Goal: Transaction & Acquisition: Purchase product/service

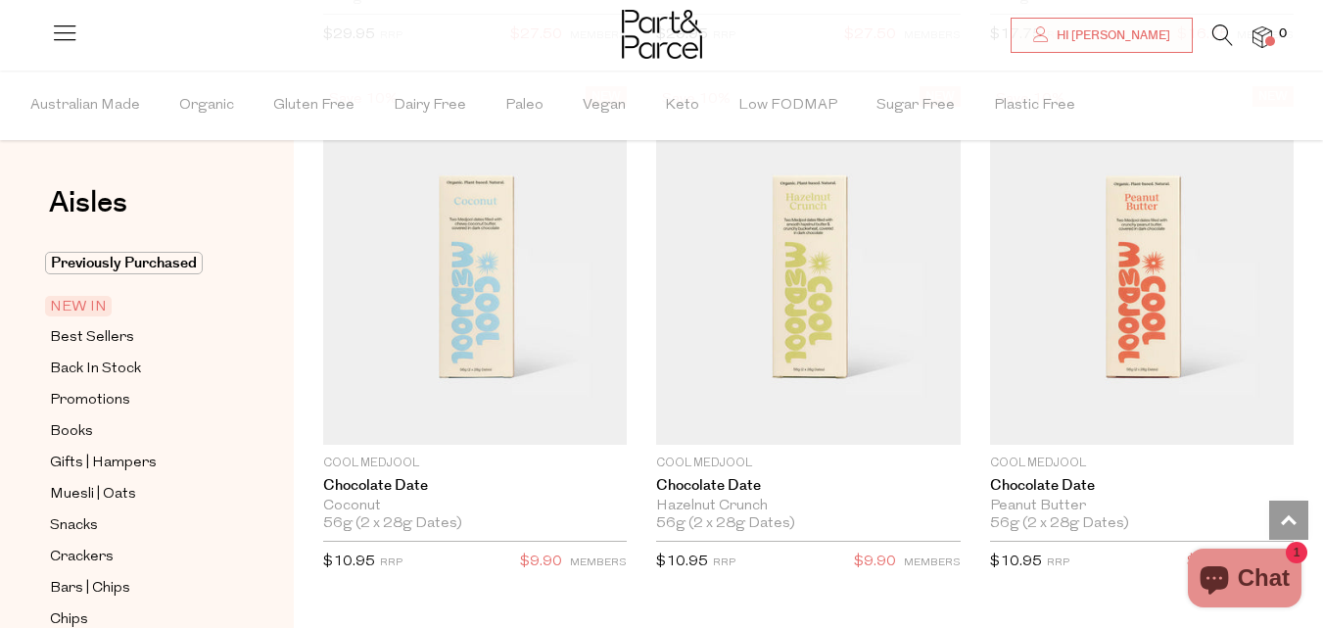
scroll to position [2699, 0]
click at [1143, 94] on ul "Australian Made Organic Gluten Free Dairy Free Paleo Vegan Keto Low FODMAP Suga…" at bounding box center [661, 106] width 1321 height 70
click at [1121, 43] on span "Hi [PERSON_NAME]" at bounding box center [1111, 35] width 118 height 17
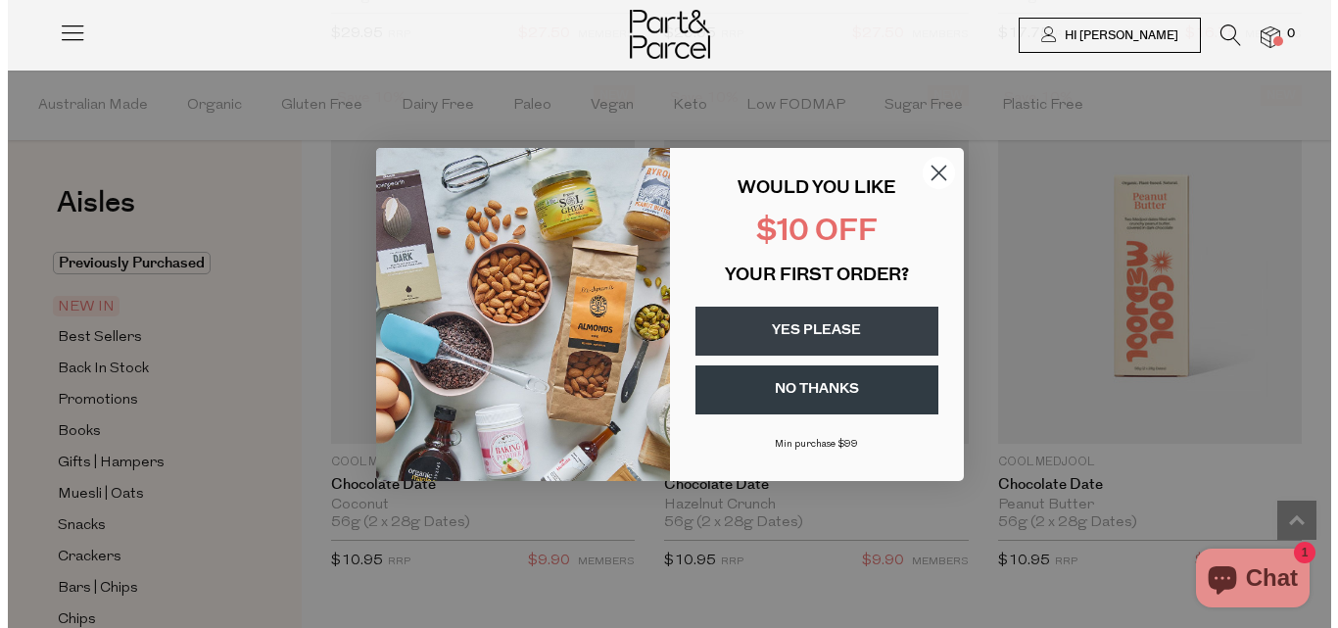
scroll to position [2716, 0]
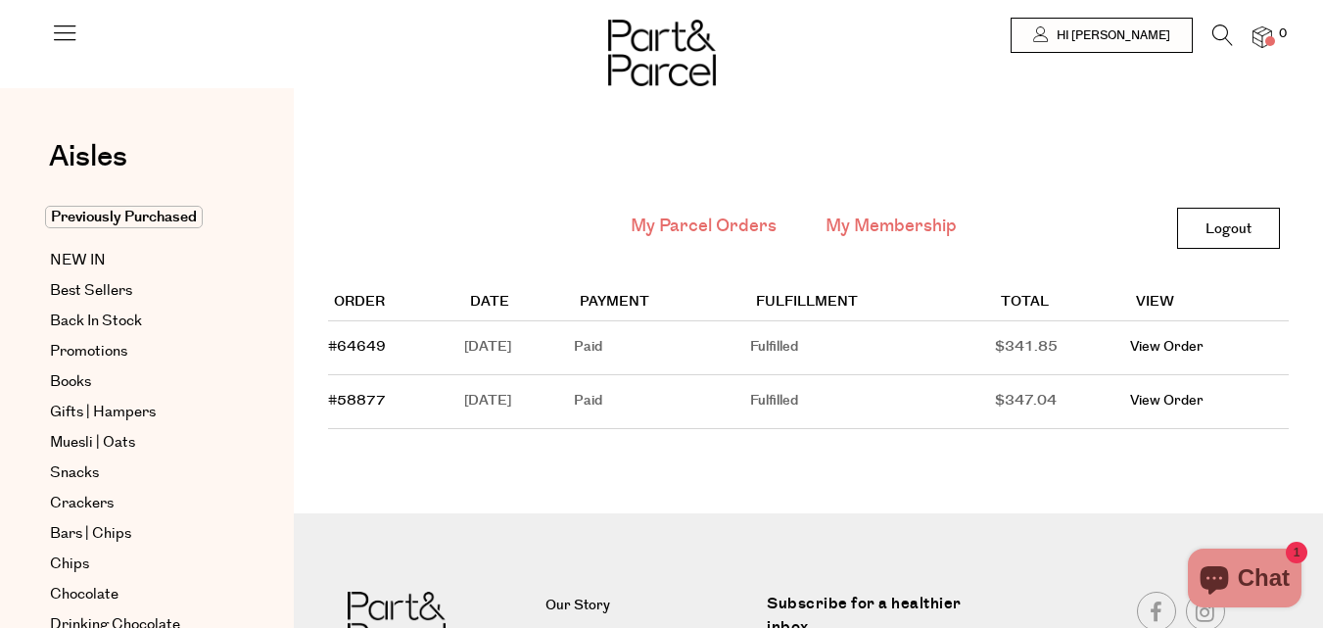
click at [887, 227] on link "My Membership" at bounding box center [890, 225] width 131 height 25
click at [1188, 350] on link "View Order" at bounding box center [1166, 347] width 73 height 20
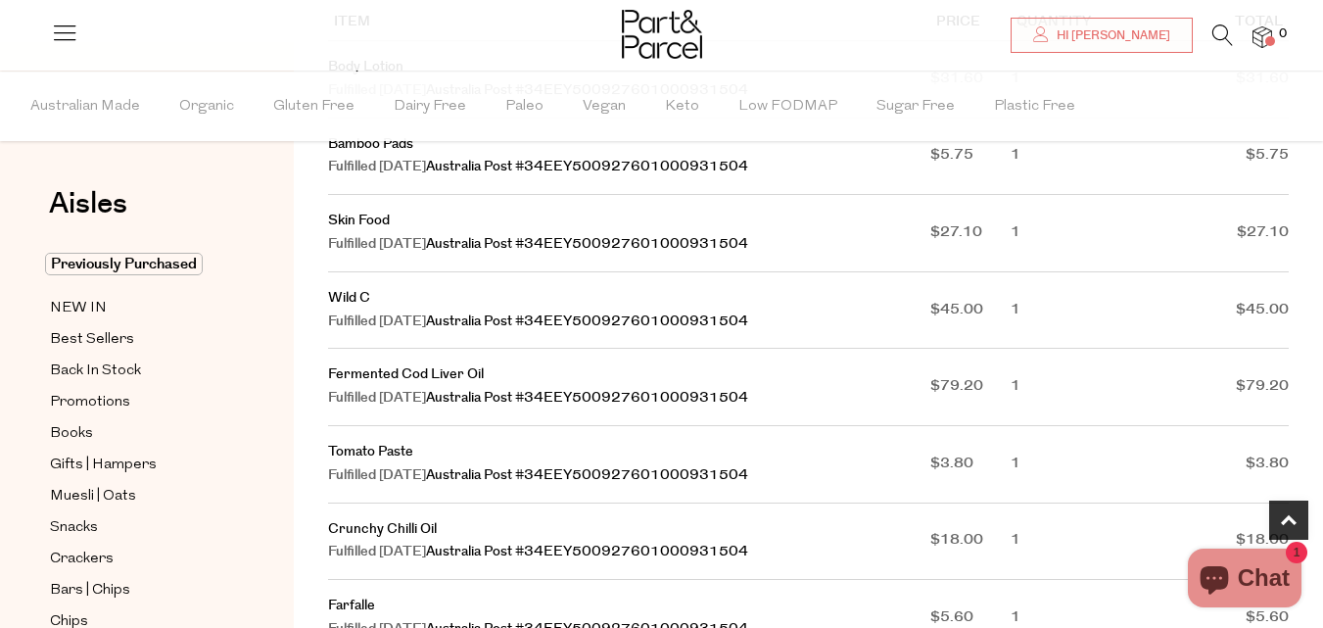
scroll to position [419, 0]
click at [378, 371] on link "Fermented Cod Liver Oil" at bounding box center [406, 373] width 156 height 20
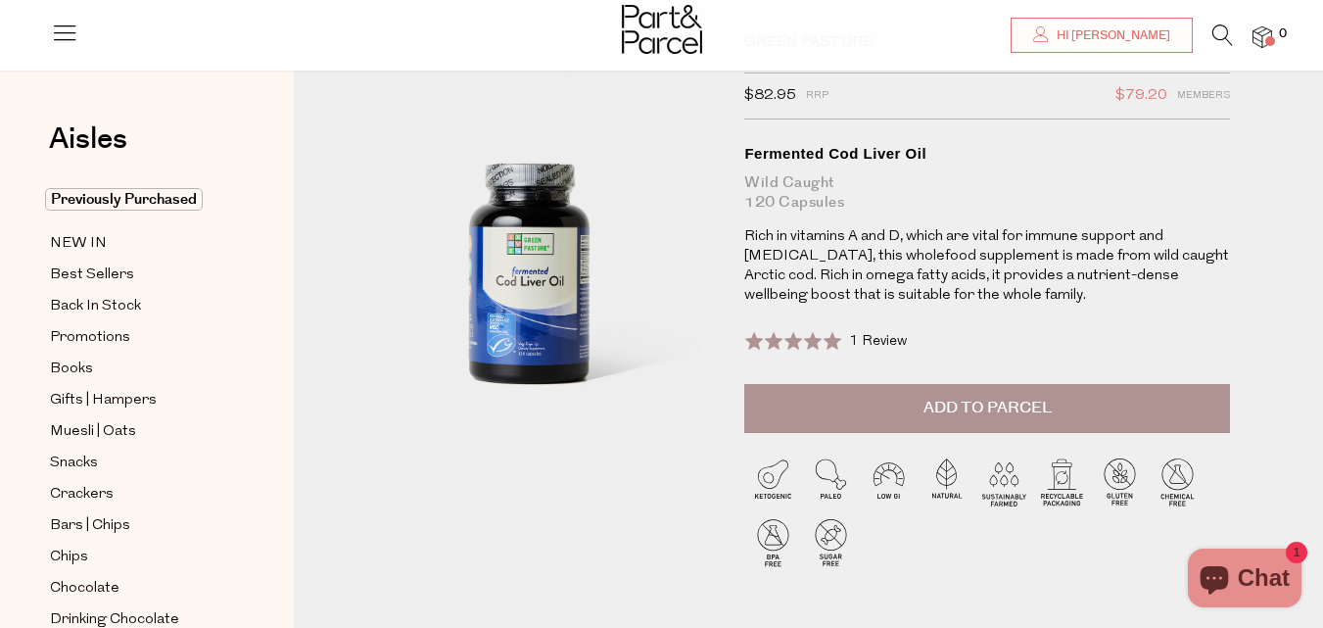
scroll to position [97, 0]
click at [970, 417] on span "Add to Parcel" at bounding box center [987, 407] width 128 height 23
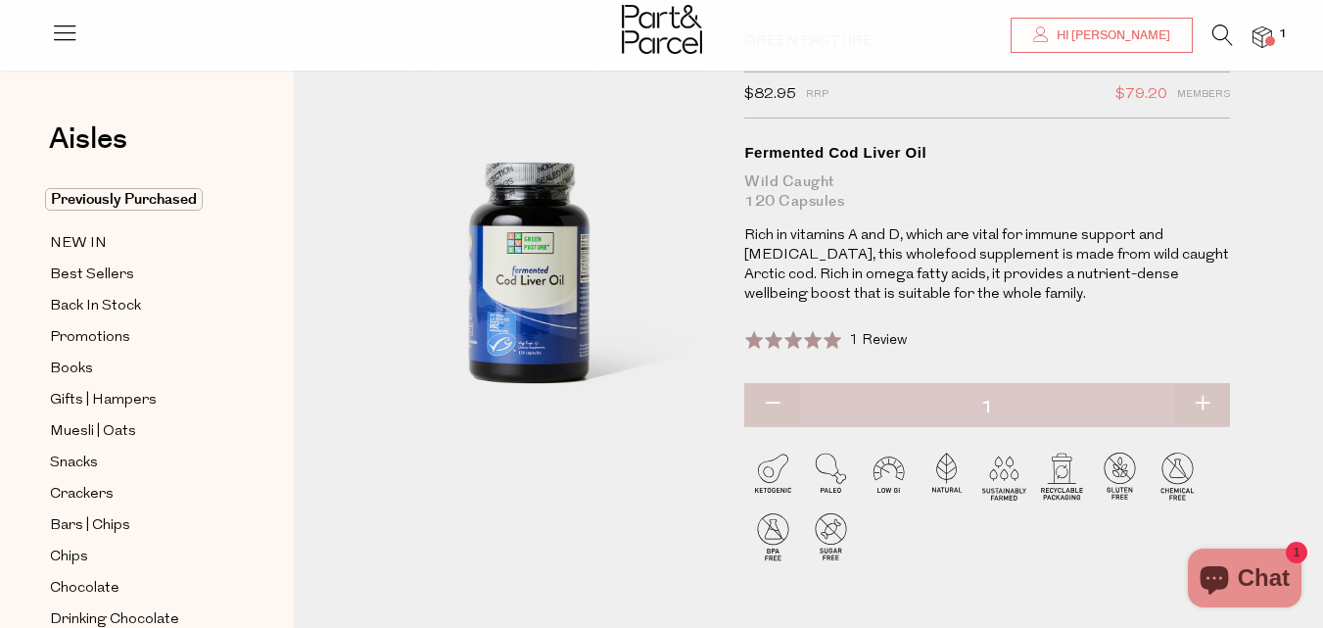
scroll to position [0, 0]
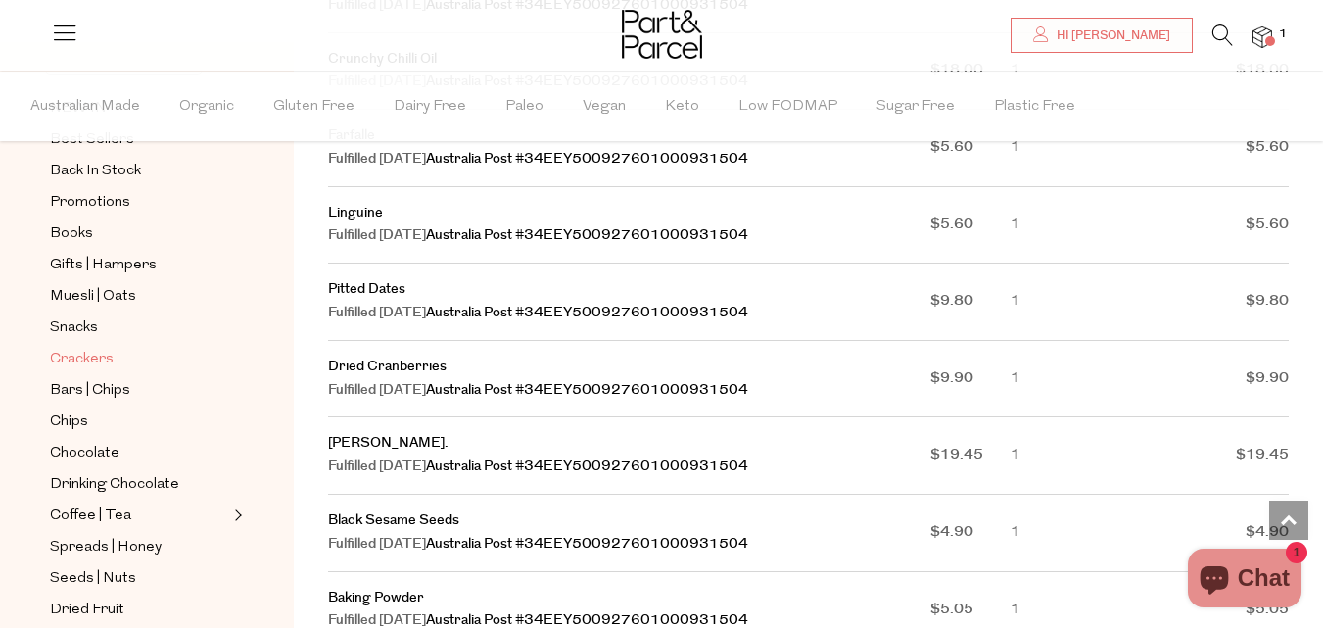
scroll to position [212, 0]
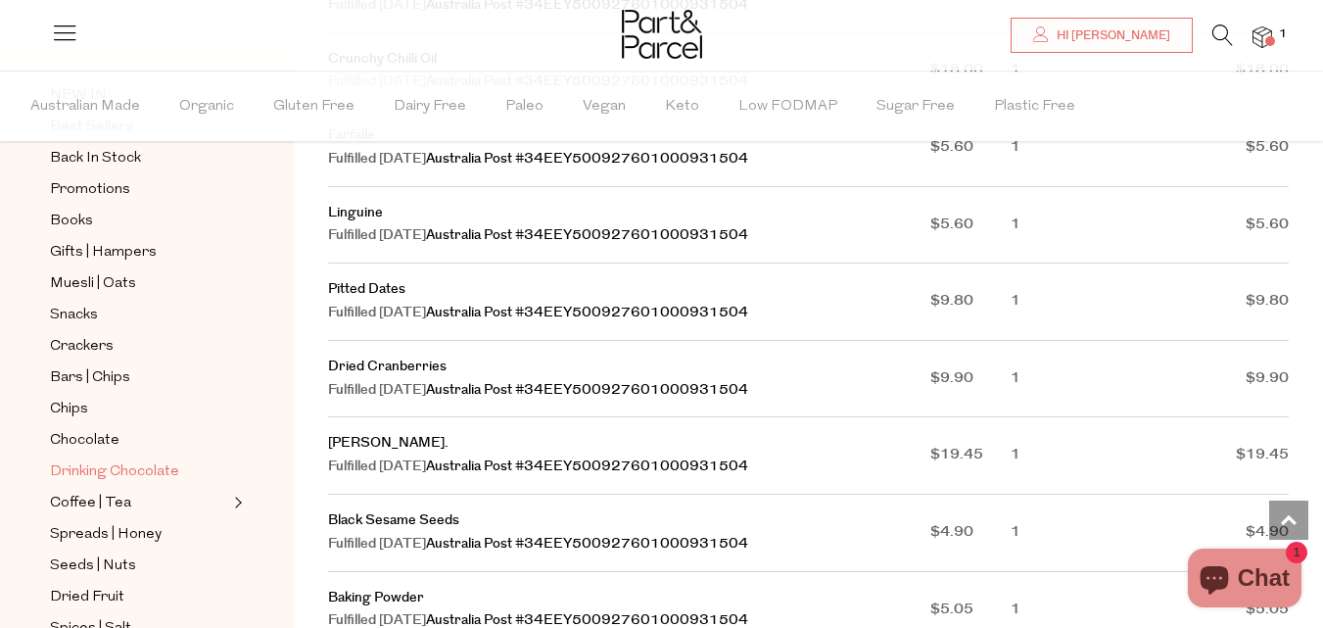
click at [114, 460] on span "Drinking Chocolate" at bounding box center [114, 472] width 129 height 24
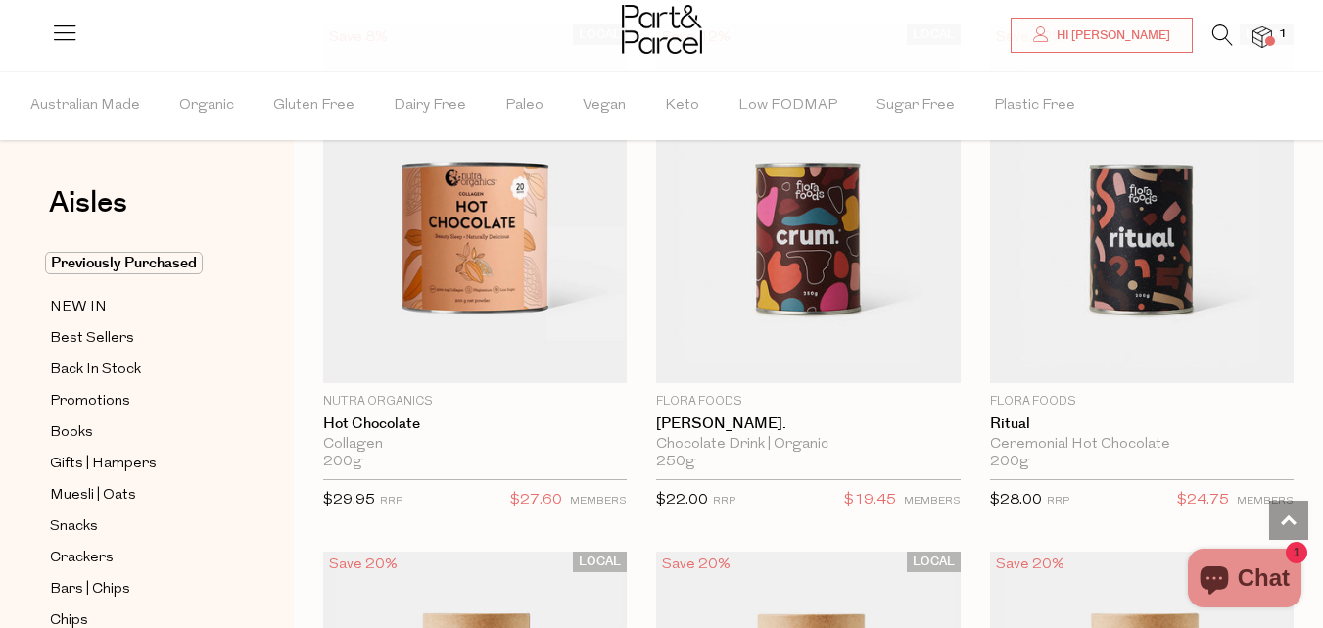
scroll to position [2404, 0]
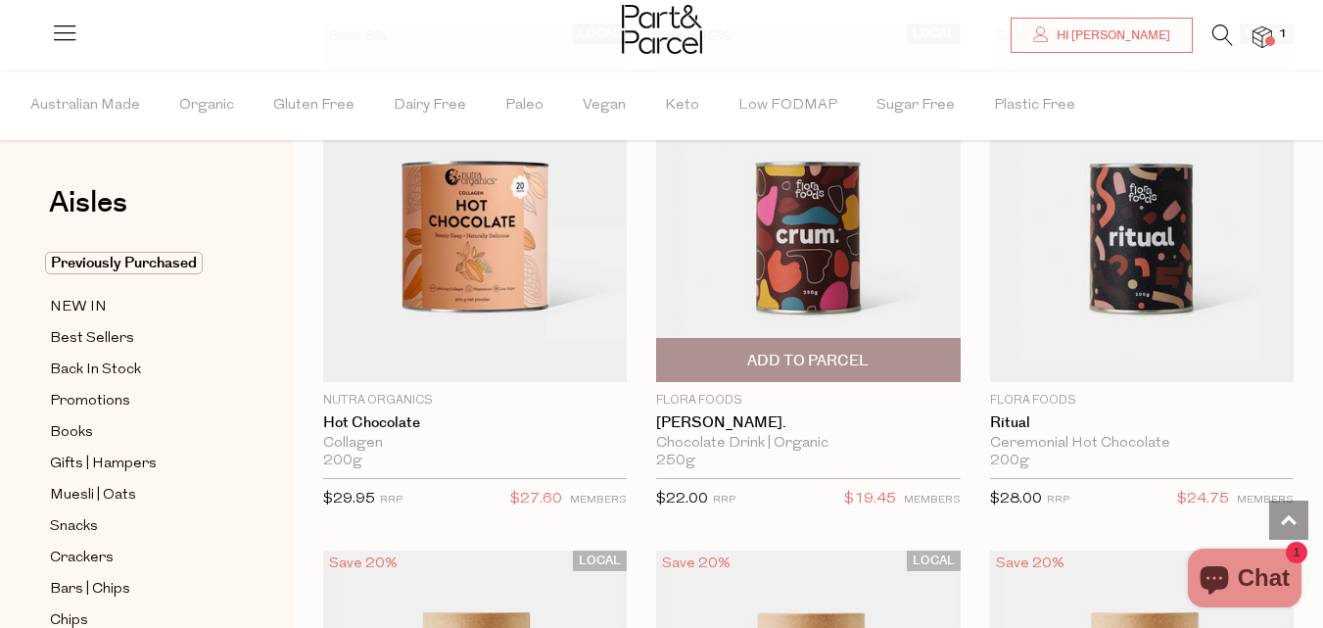
click at [799, 369] on span "Add To Parcel" at bounding box center [808, 360] width 292 height 42
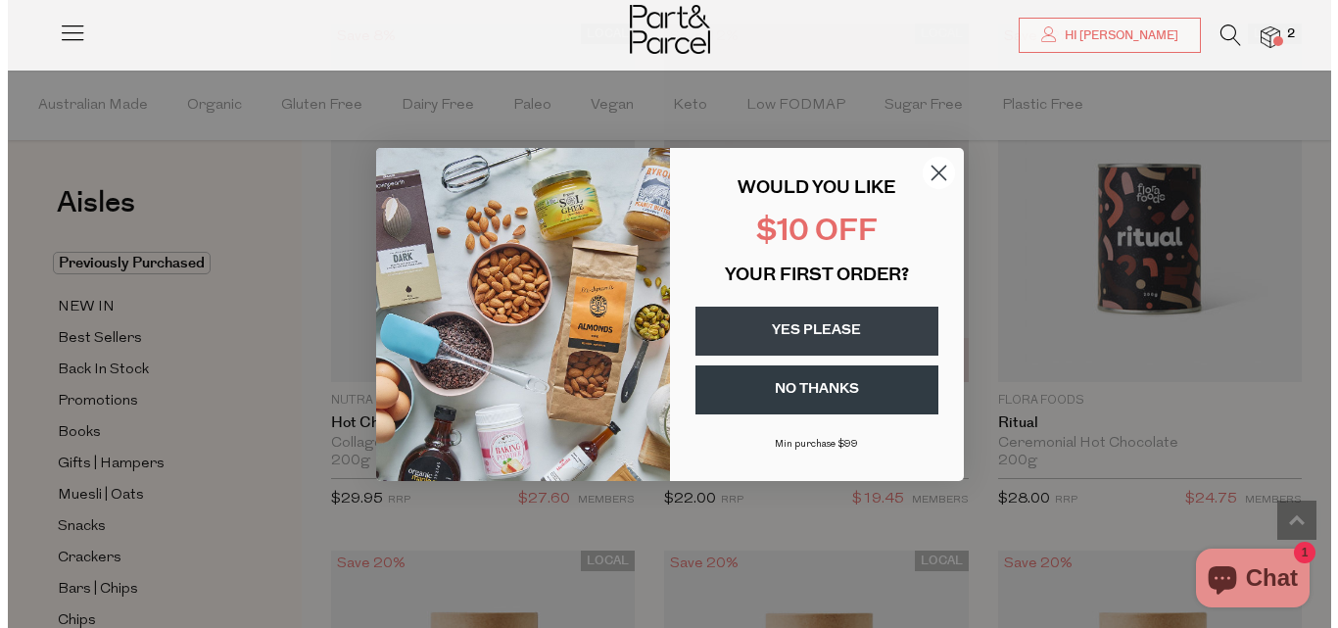
scroll to position [2428, 0]
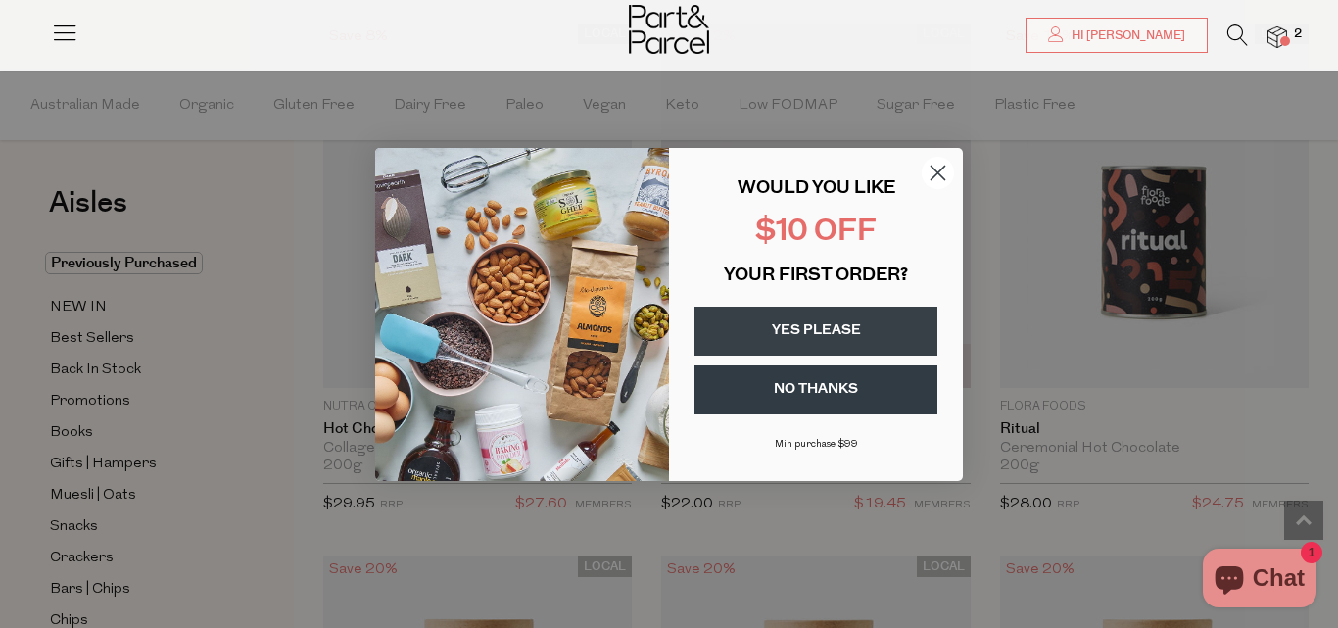
click at [804, 396] on button "NO THANKS" at bounding box center [815, 389] width 243 height 49
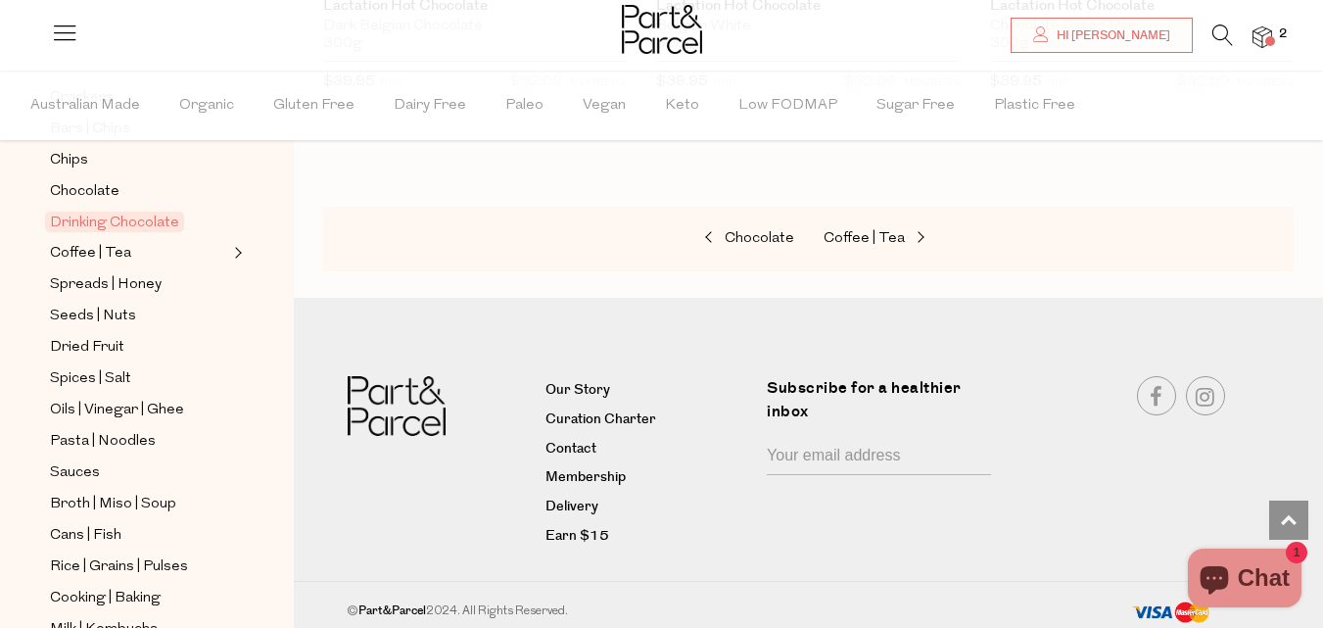
scroll to position [461, 0]
click at [96, 272] on span "Spreads | Honey" at bounding box center [106, 284] width 112 height 24
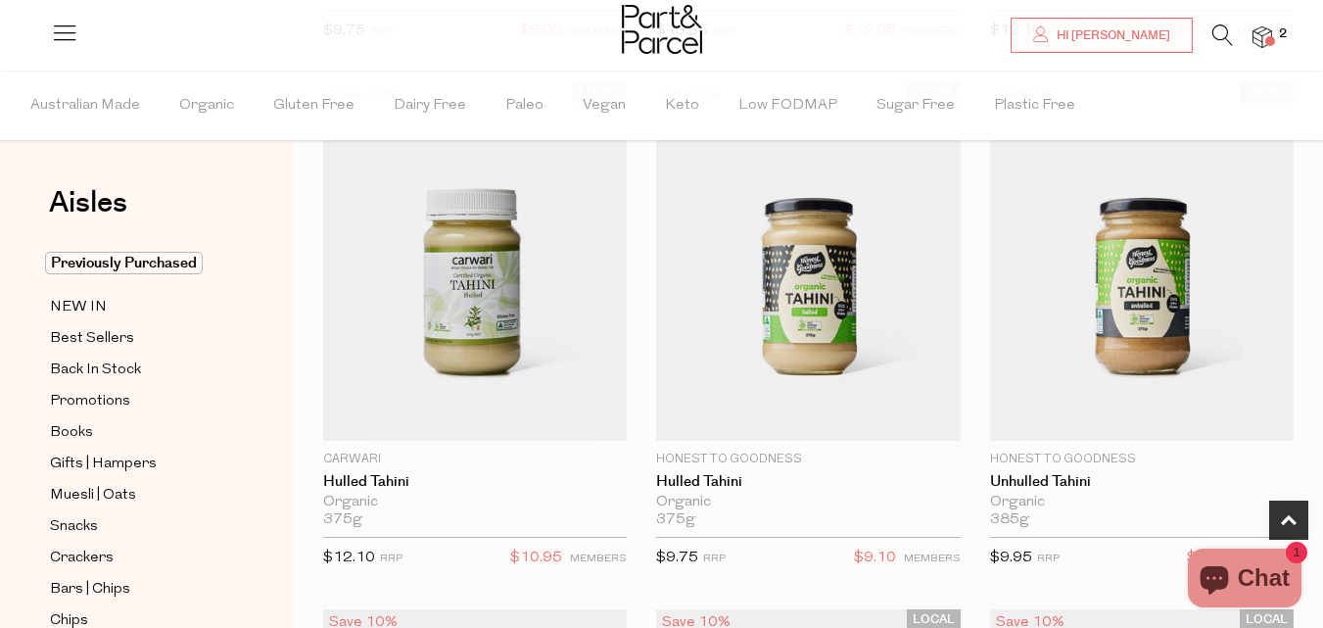
scroll to position [701, 0]
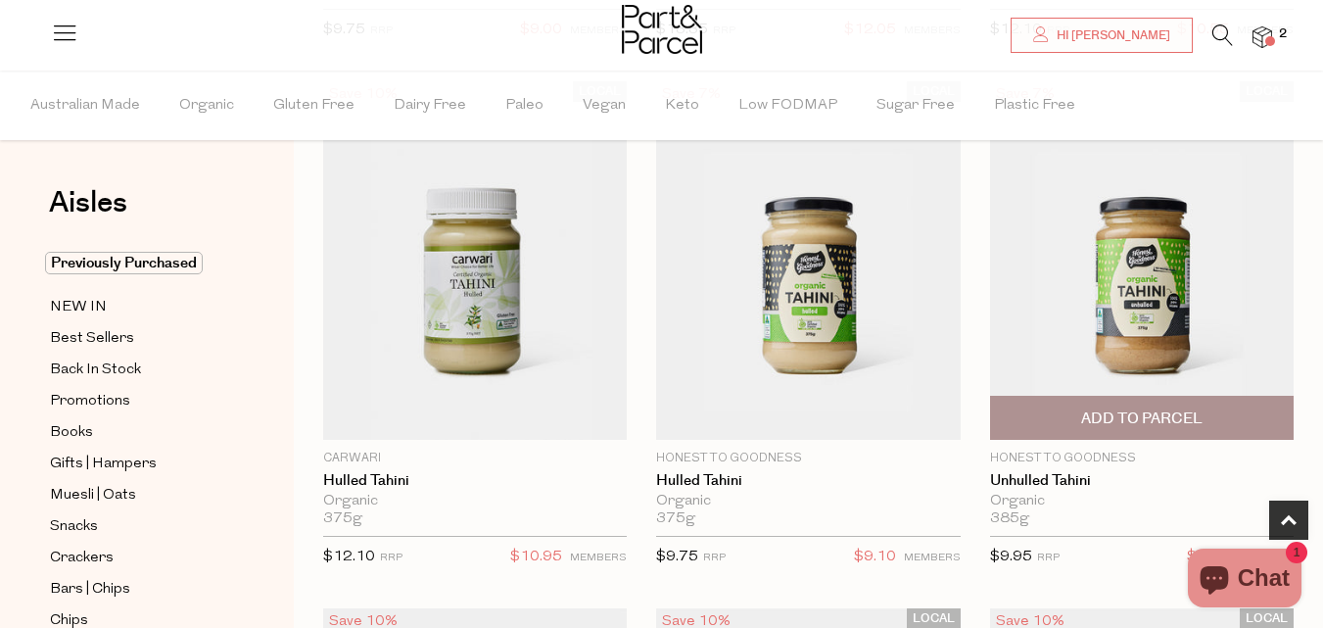
click at [964, 429] on div "LOCAL Save 7% 1 Add To Parcel Honest to Goodness Unhulled Tahini Organic 385g O…" at bounding box center [1127, 329] width 333 height 497
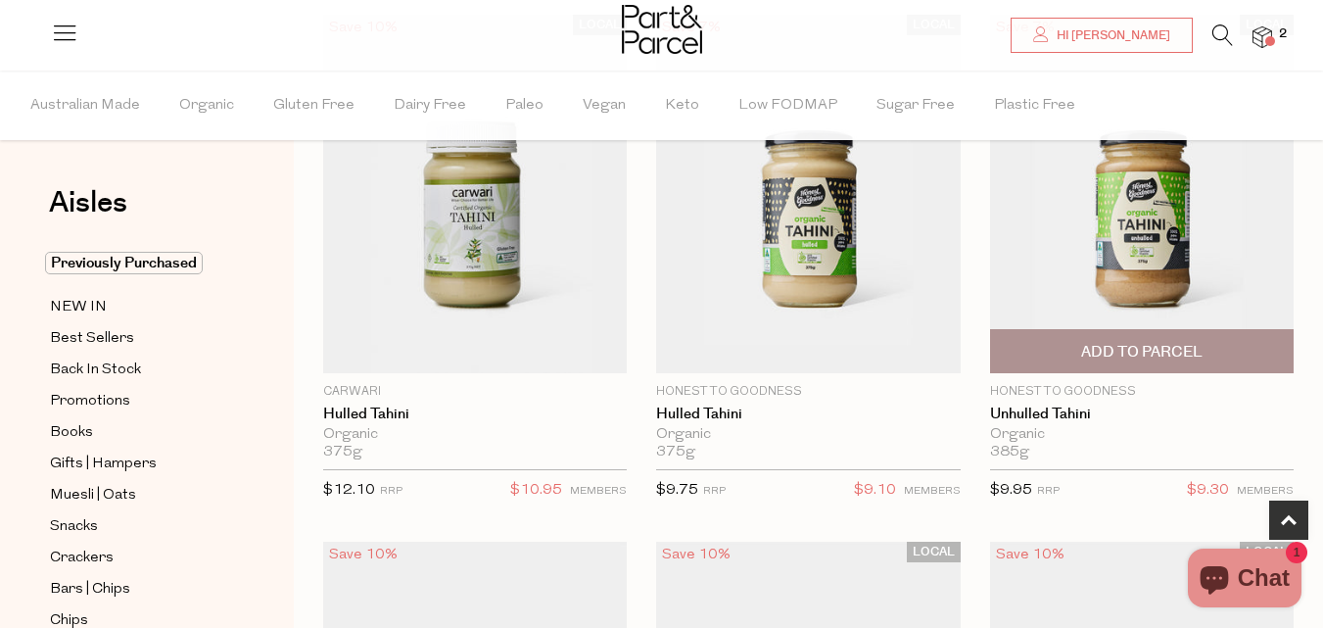
scroll to position [769, 0]
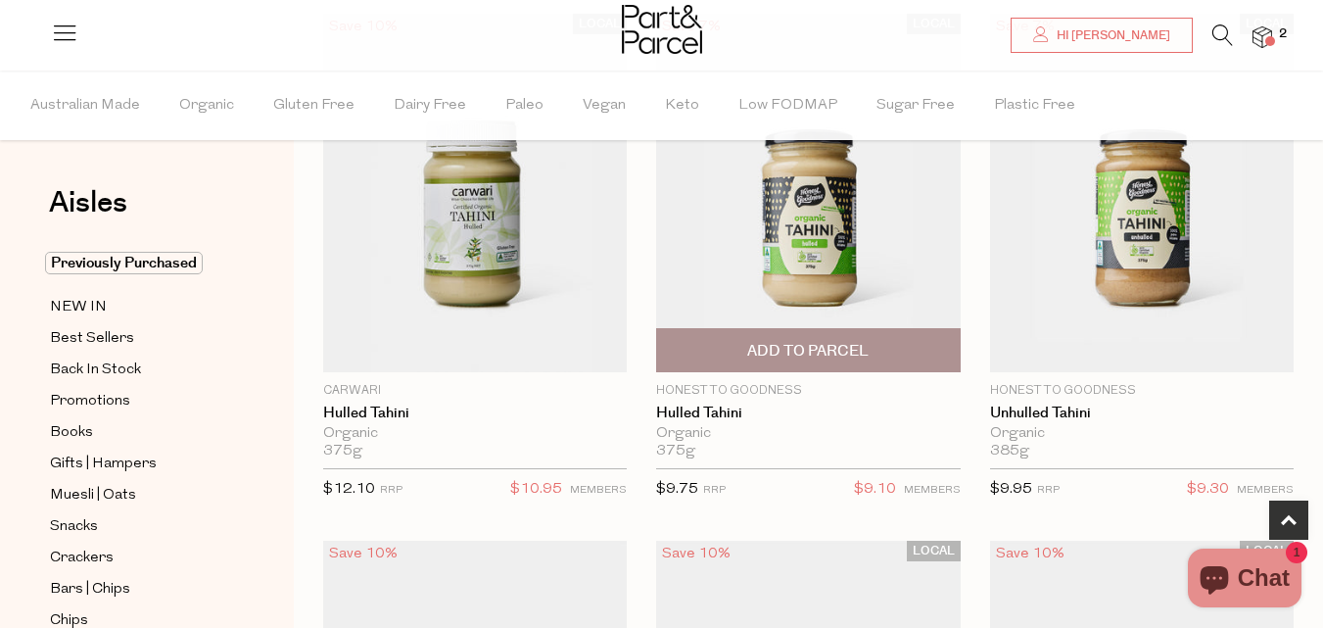
click at [782, 351] on span "Add To Parcel" at bounding box center [807, 351] width 121 height 21
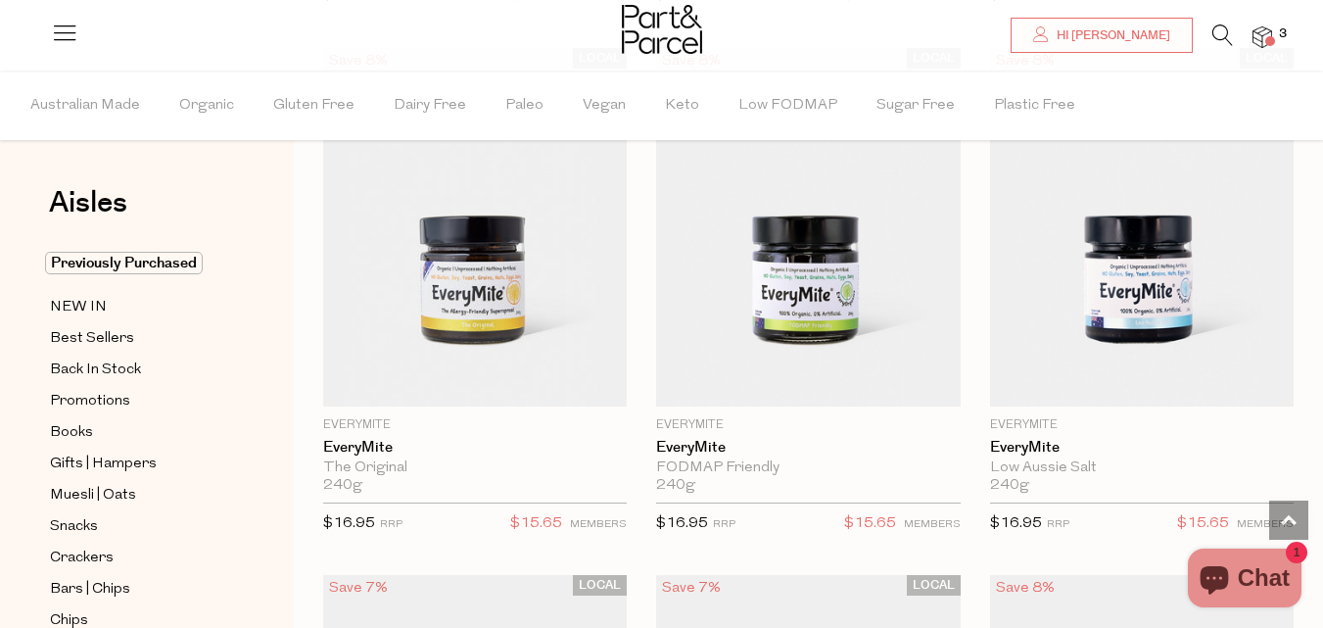
scroll to position [4424, 0]
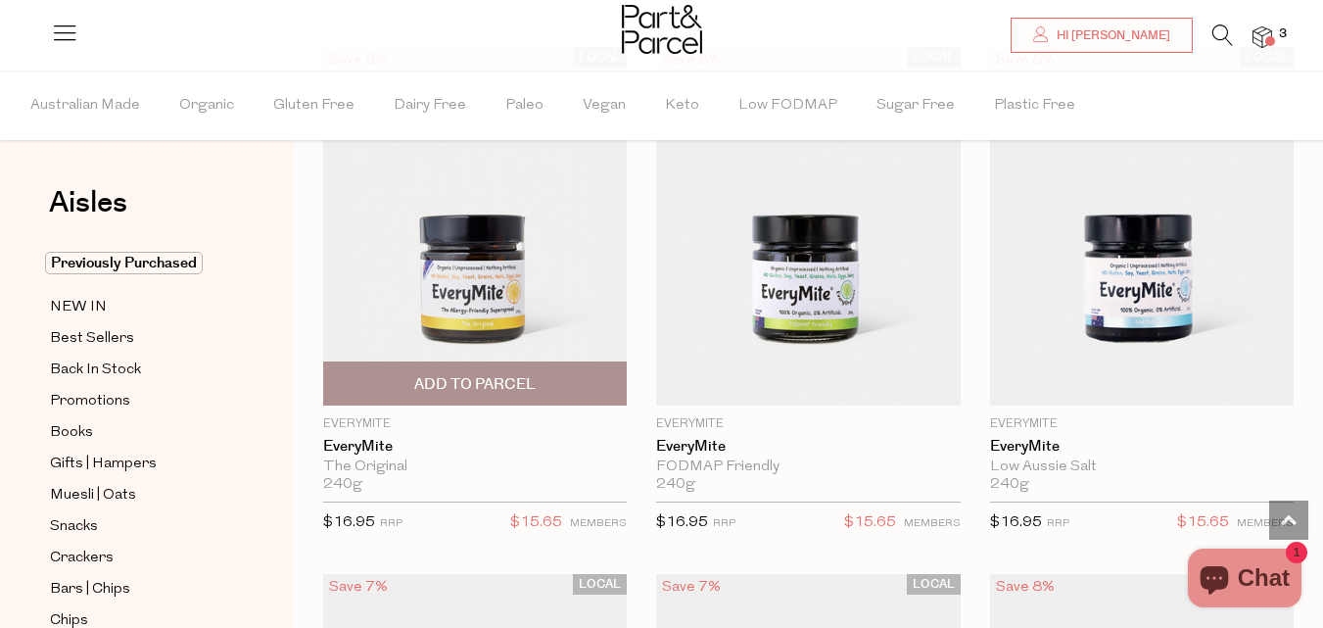
click at [479, 290] on img at bounding box center [475, 226] width 304 height 358
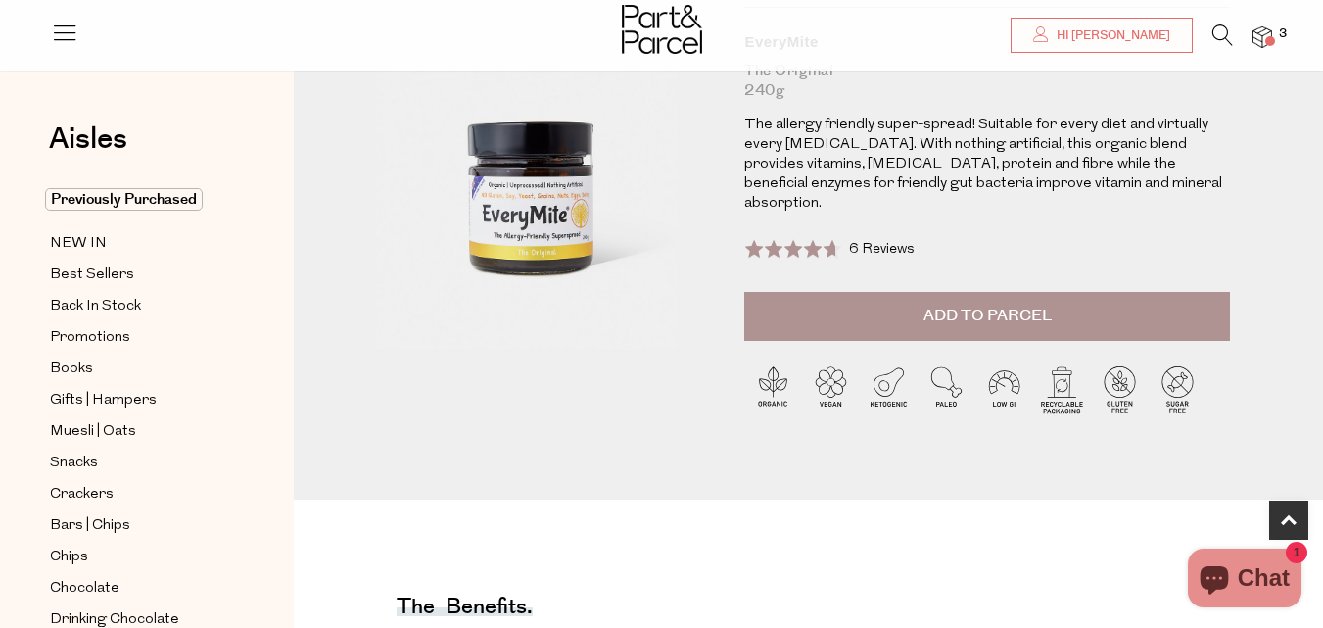
scroll to position [191, 0]
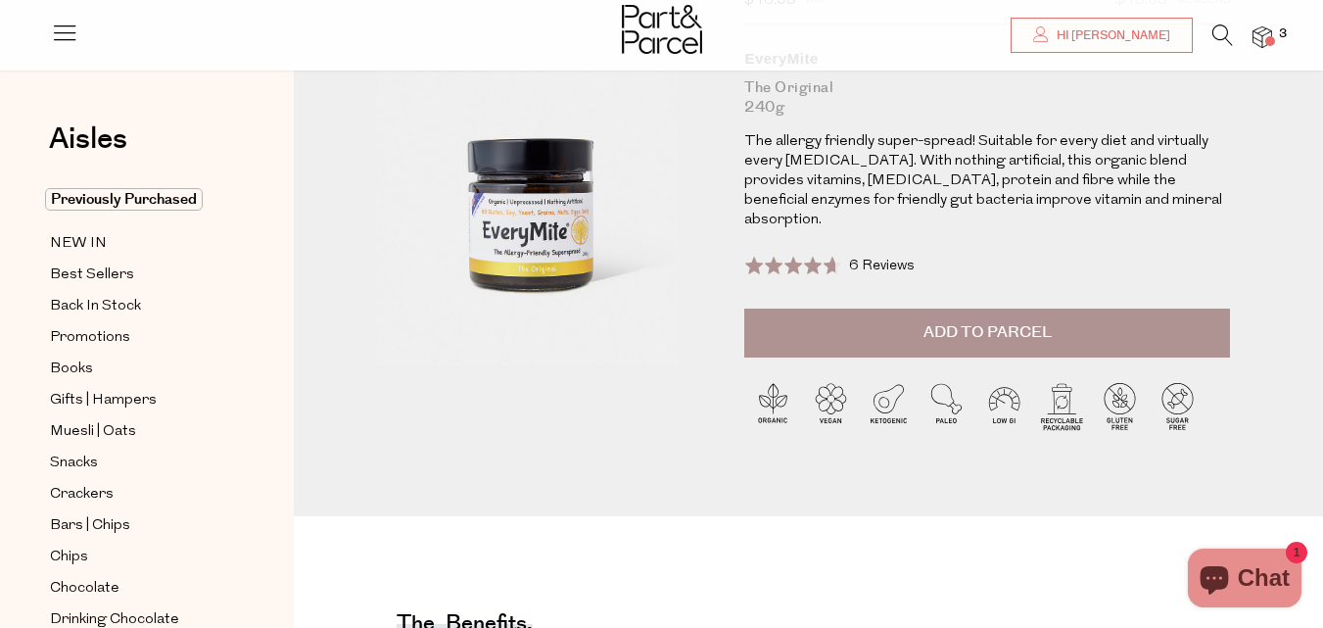
click at [981, 321] on span "Add to Parcel" at bounding box center [987, 332] width 128 height 23
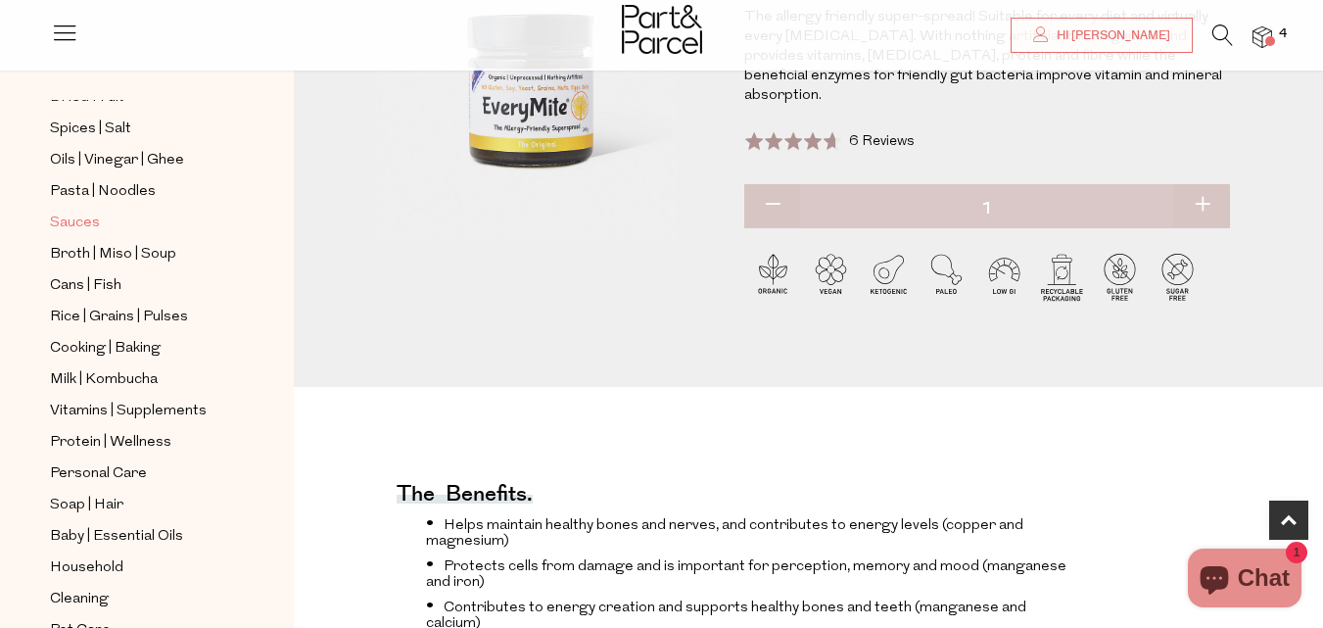
scroll to position [660, 0]
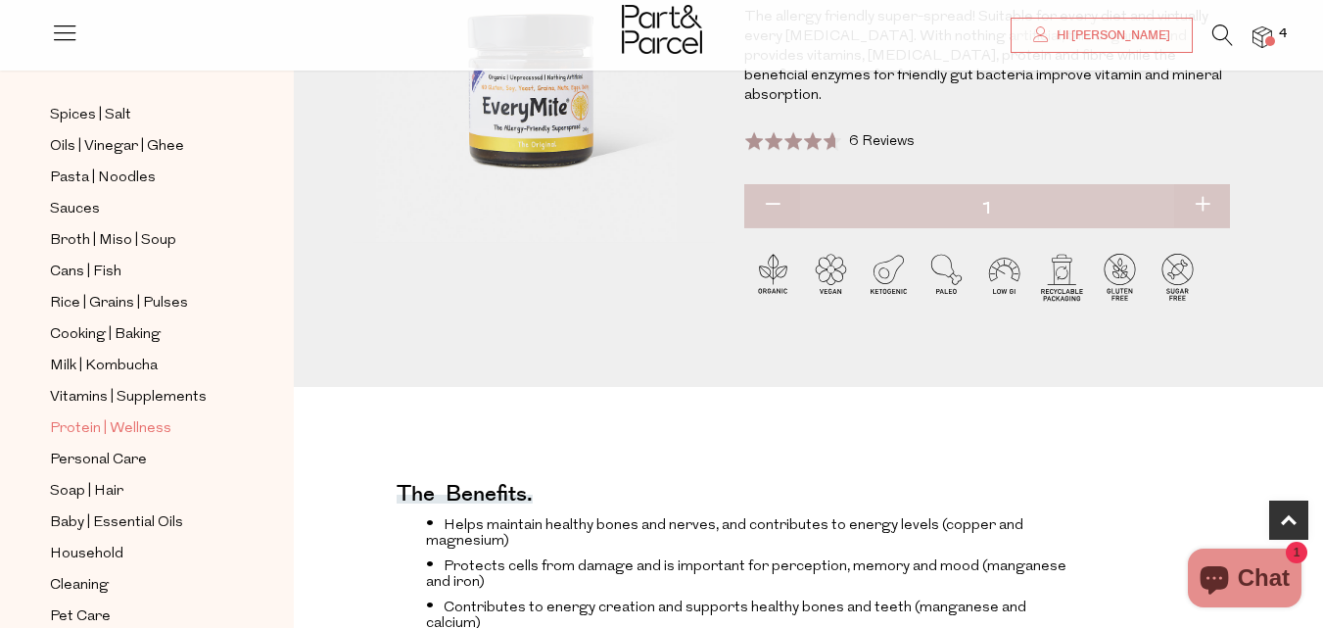
click at [98, 417] on span "Protein | Wellness" at bounding box center [110, 429] width 121 height 24
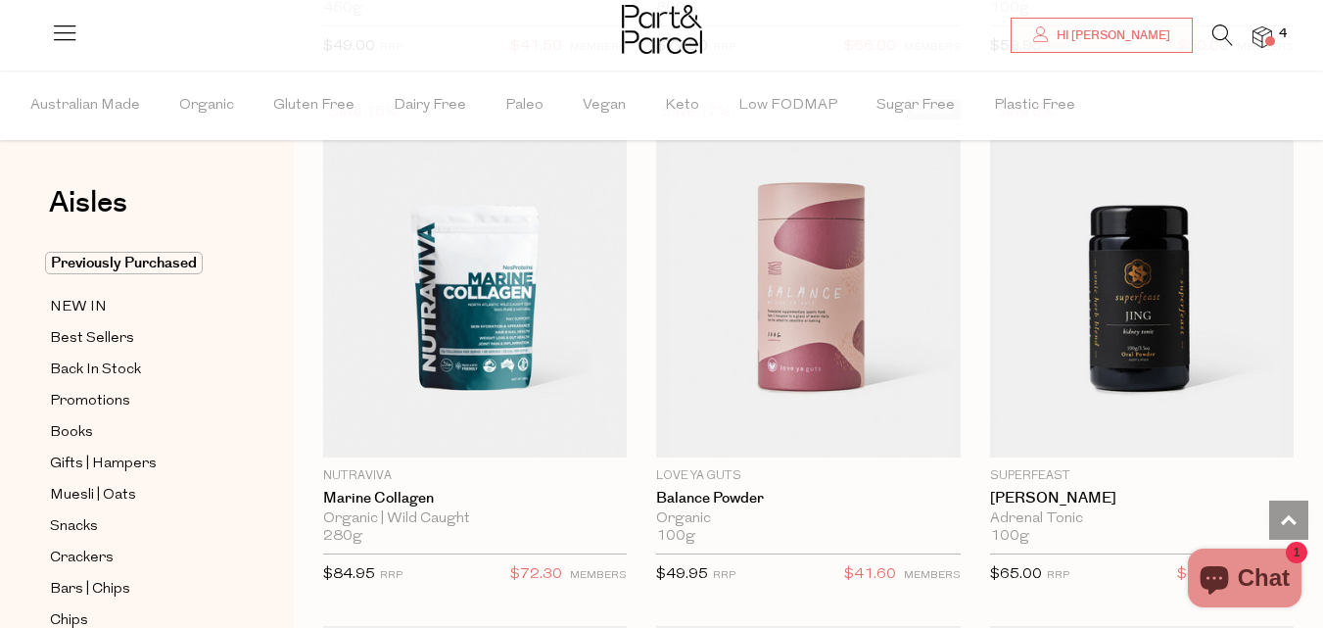
scroll to position [4379, 0]
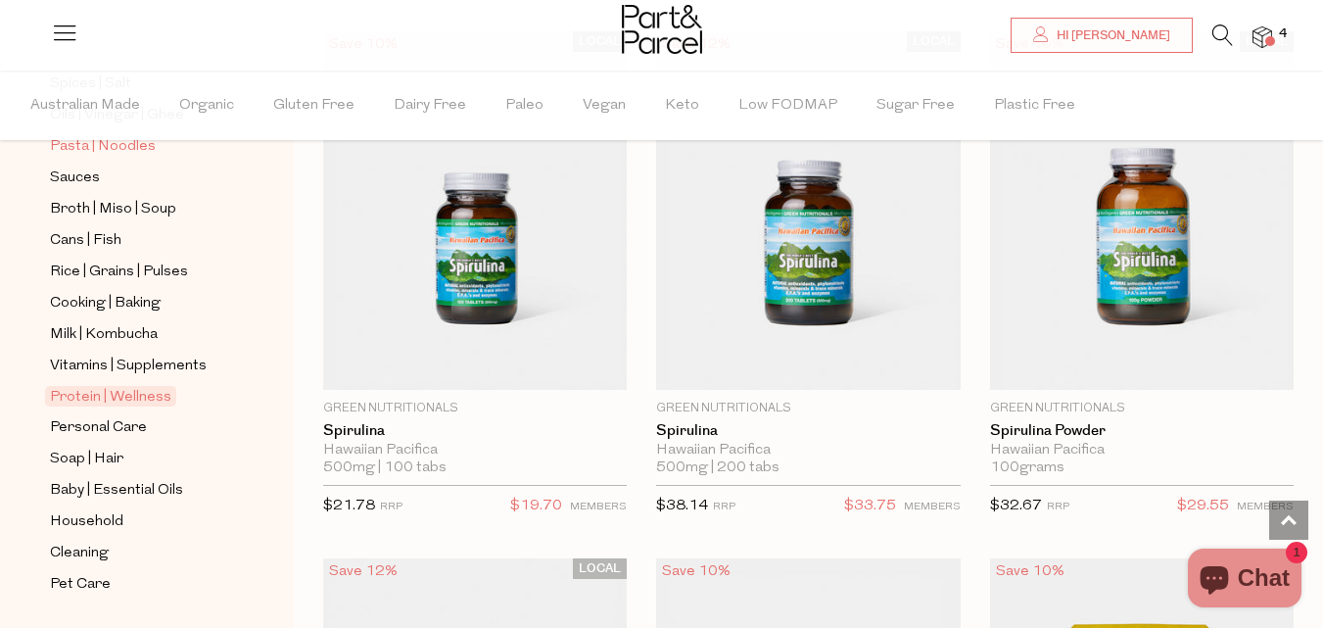
scroll to position [777, 0]
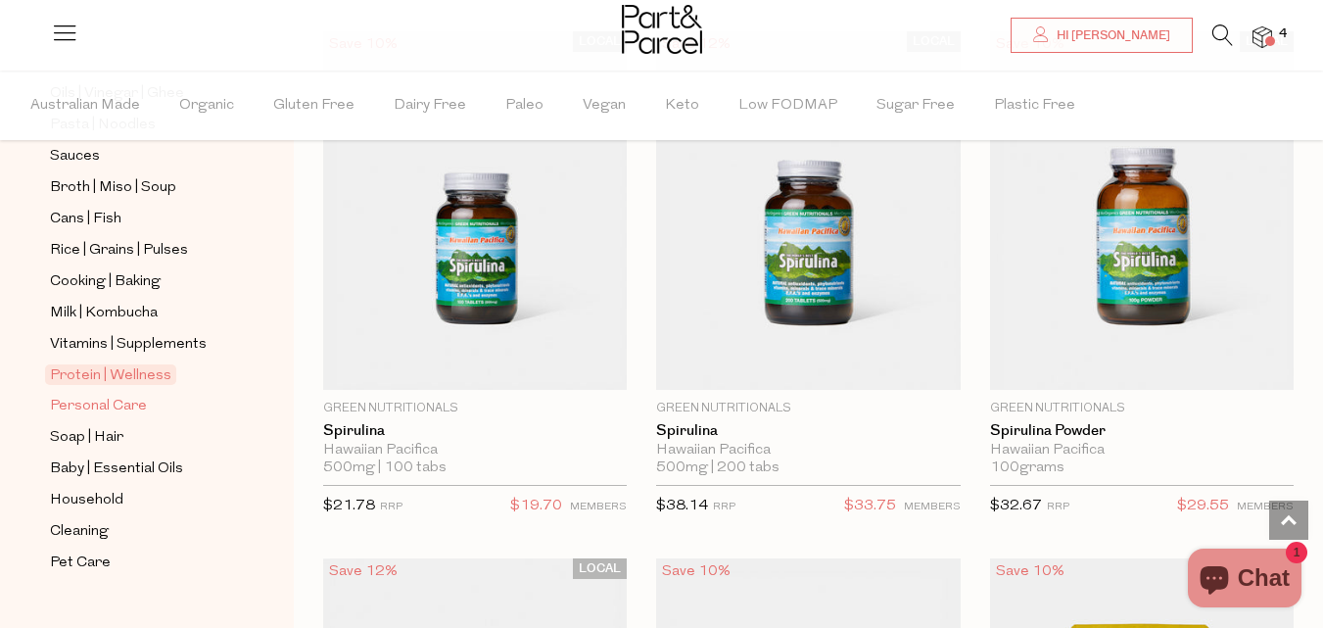
click at [97, 395] on span "Personal Care" at bounding box center [98, 407] width 97 height 24
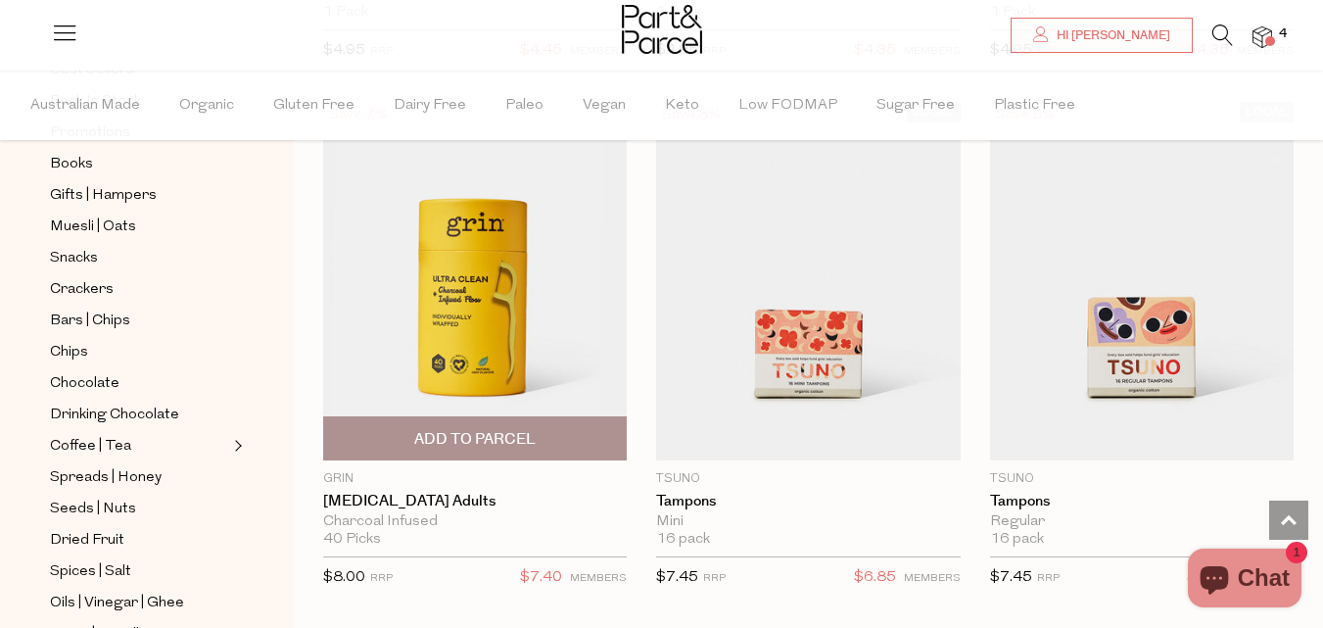
scroll to position [5940, 0]
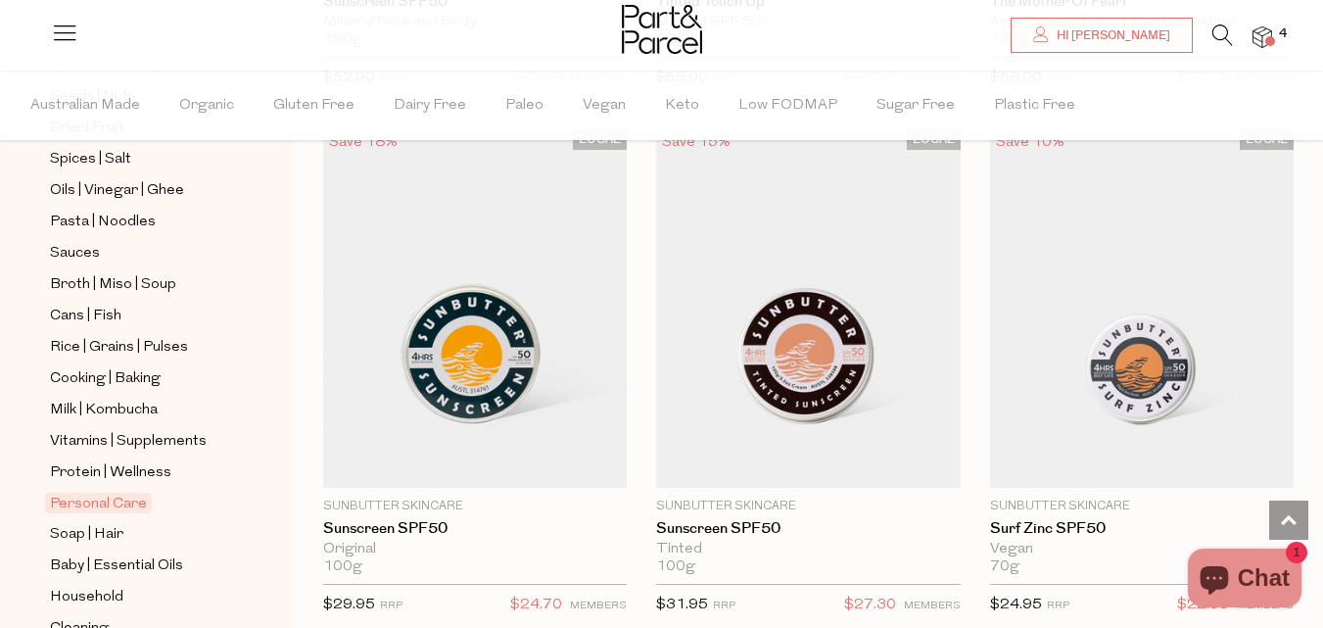
scroll to position [777, 0]
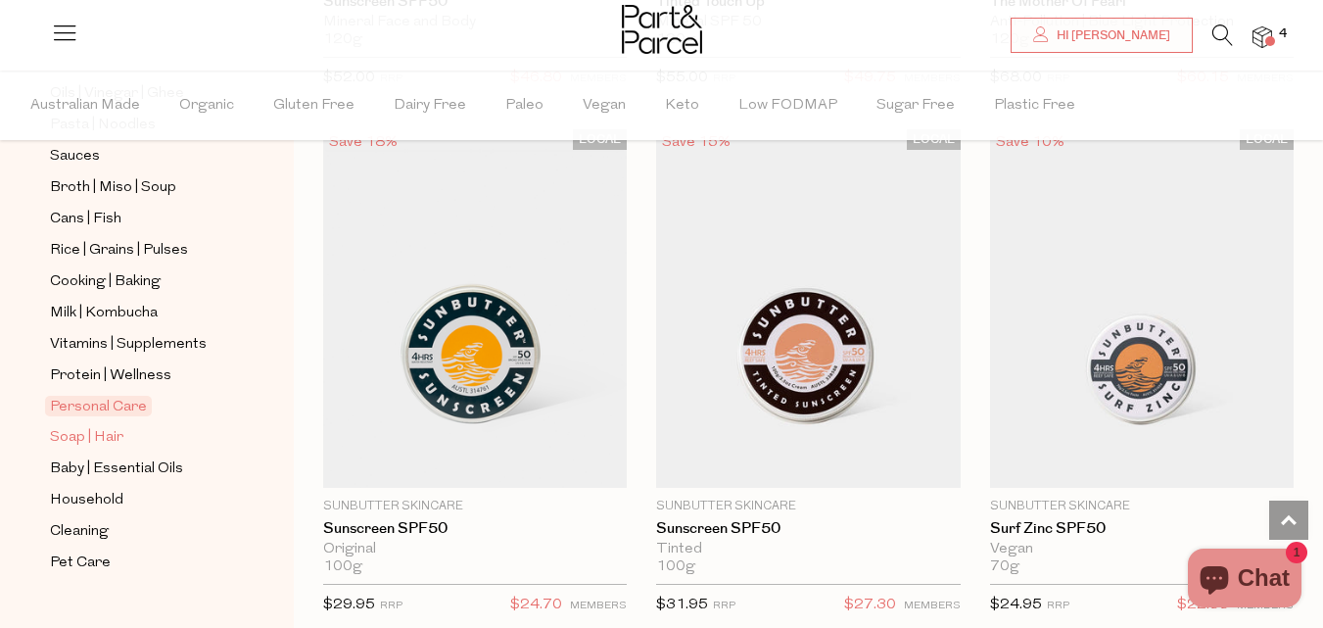
click at [87, 426] on span "Soap | Hair" at bounding box center [86, 438] width 73 height 24
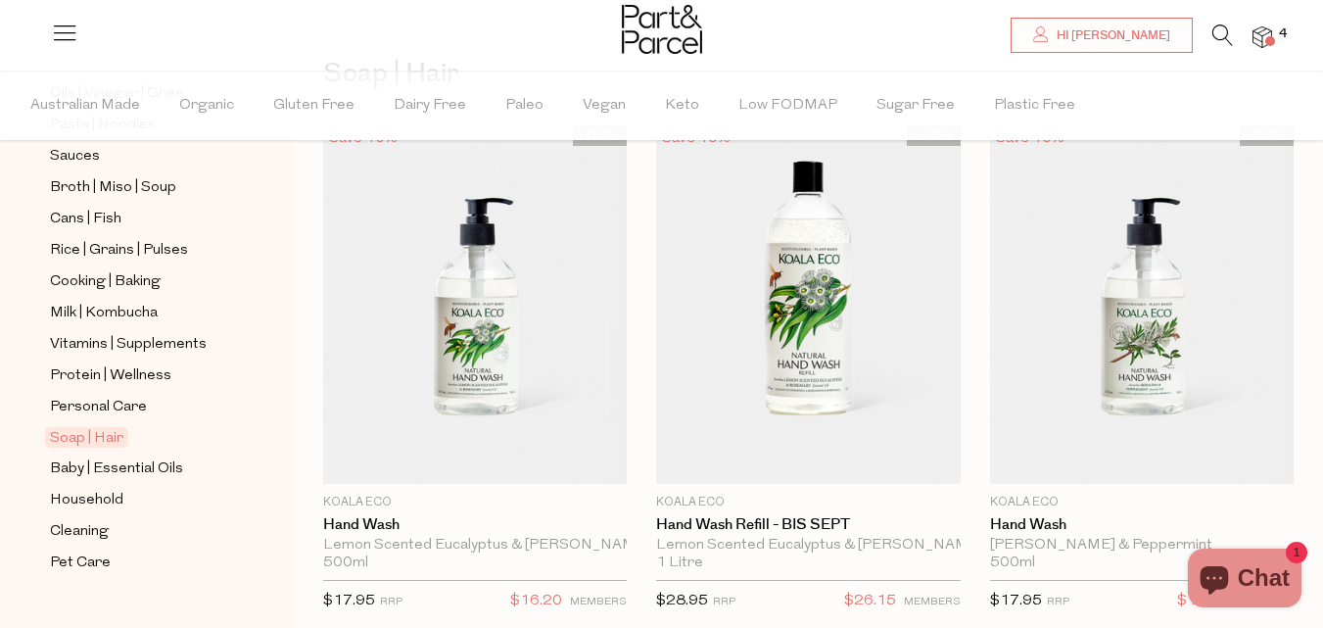
scroll to position [131, 0]
click at [83, 489] on span "Household" at bounding box center [86, 501] width 73 height 24
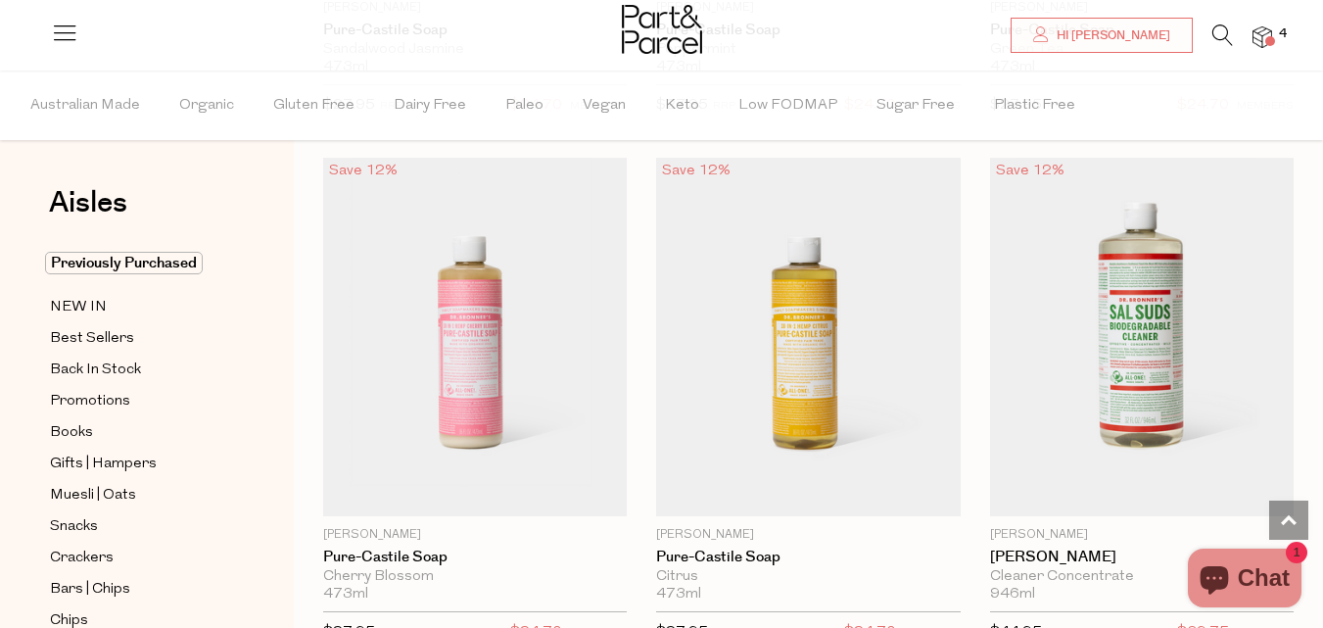
scroll to position [3265, 0]
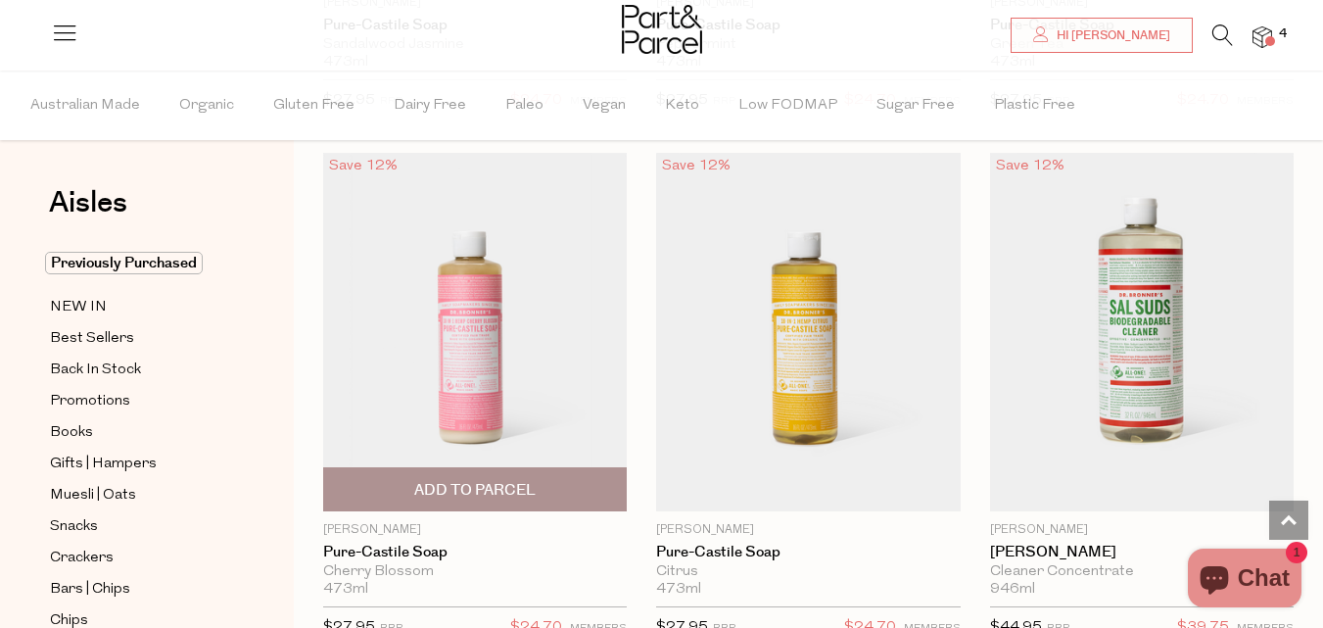
click at [490, 488] on span "Add To Parcel" at bounding box center [474, 490] width 121 height 21
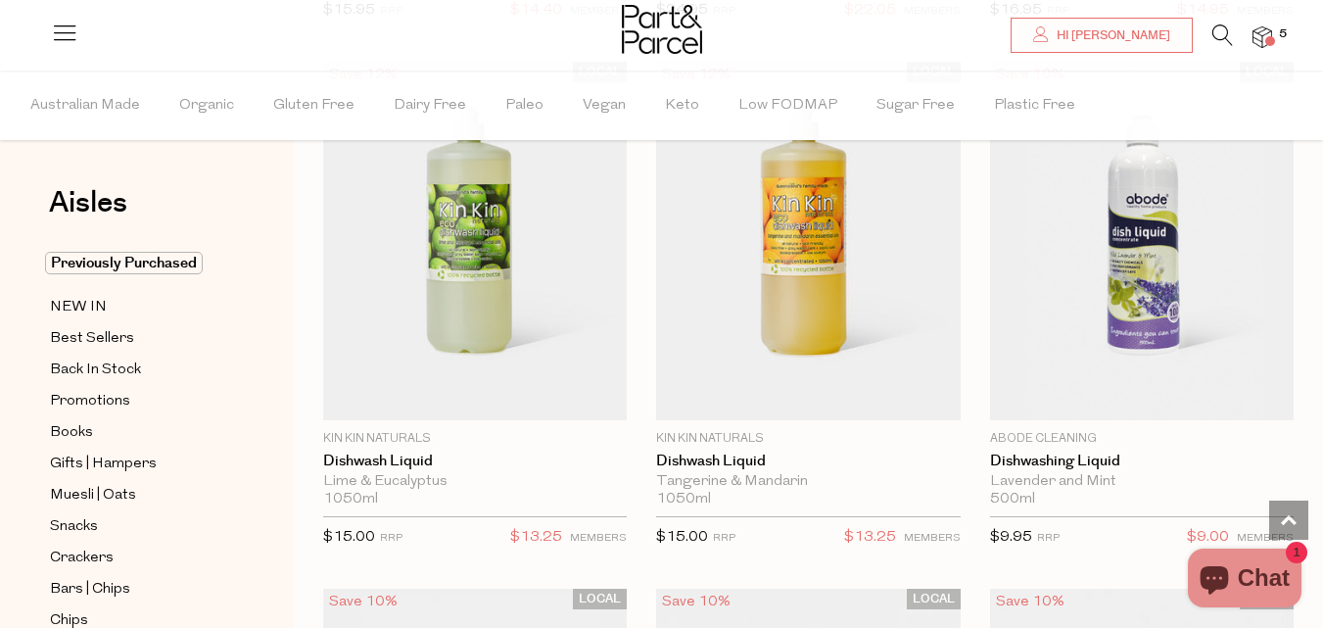
scroll to position [5523, 0]
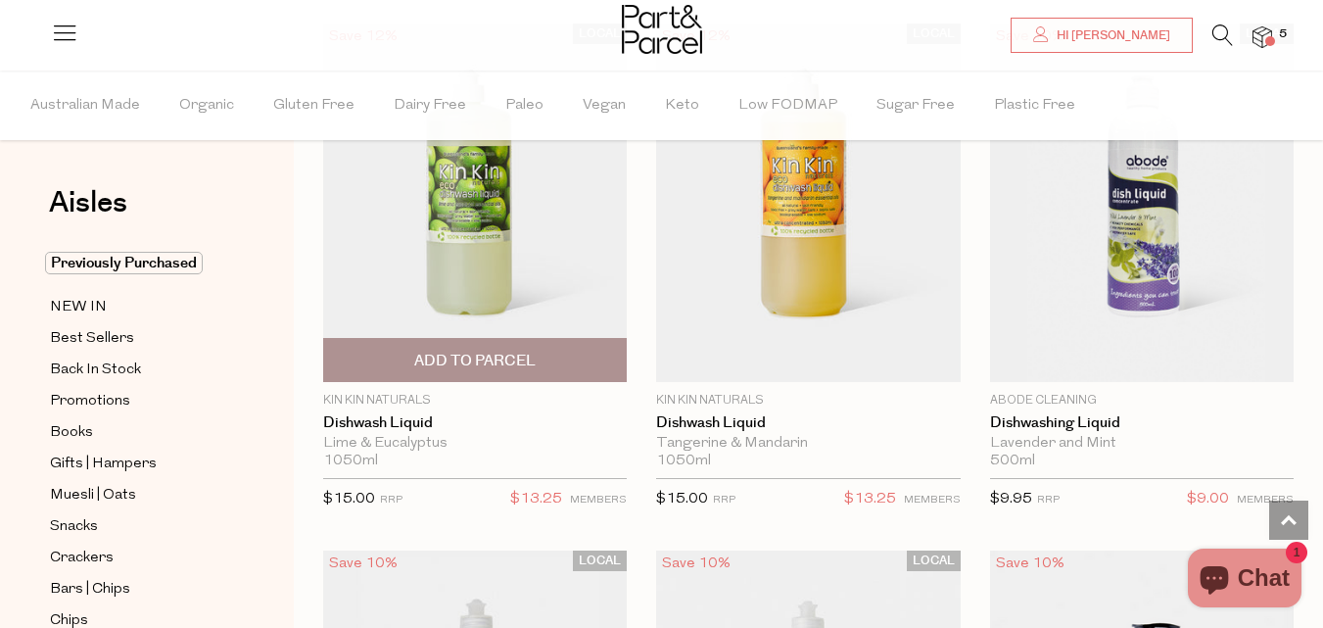
click at [497, 356] on span "Add To Parcel" at bounding box center [474, 361] width 121 height 21
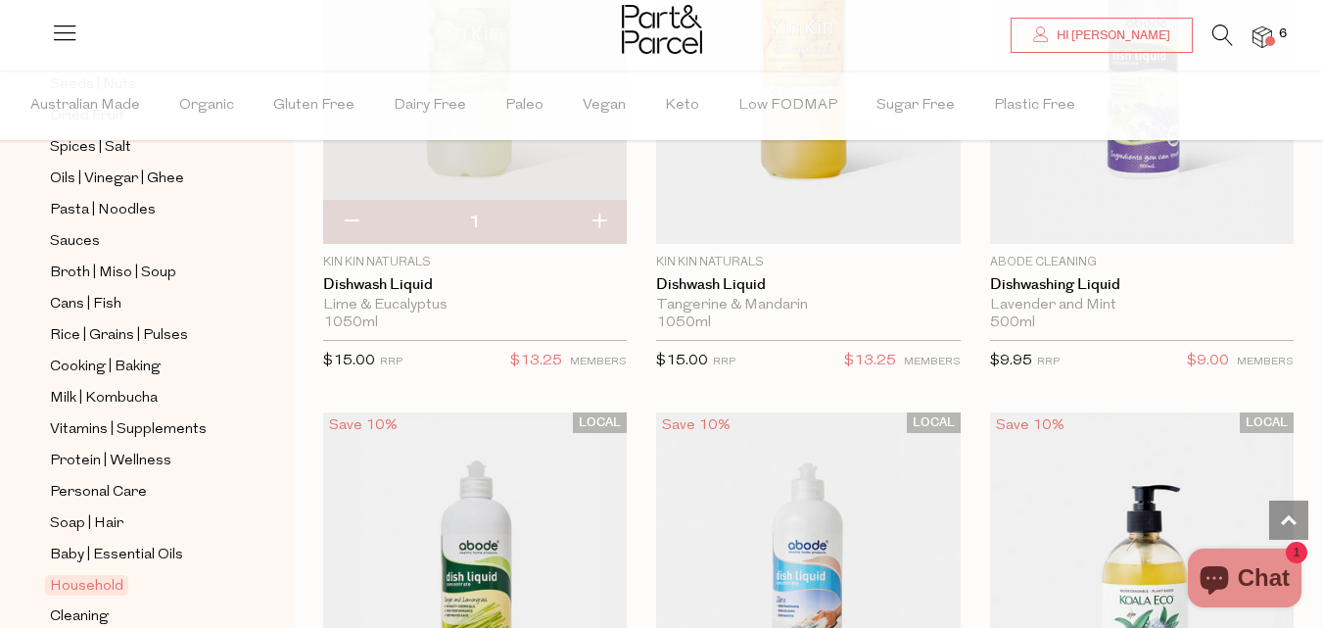
scroll to position [777, 0]
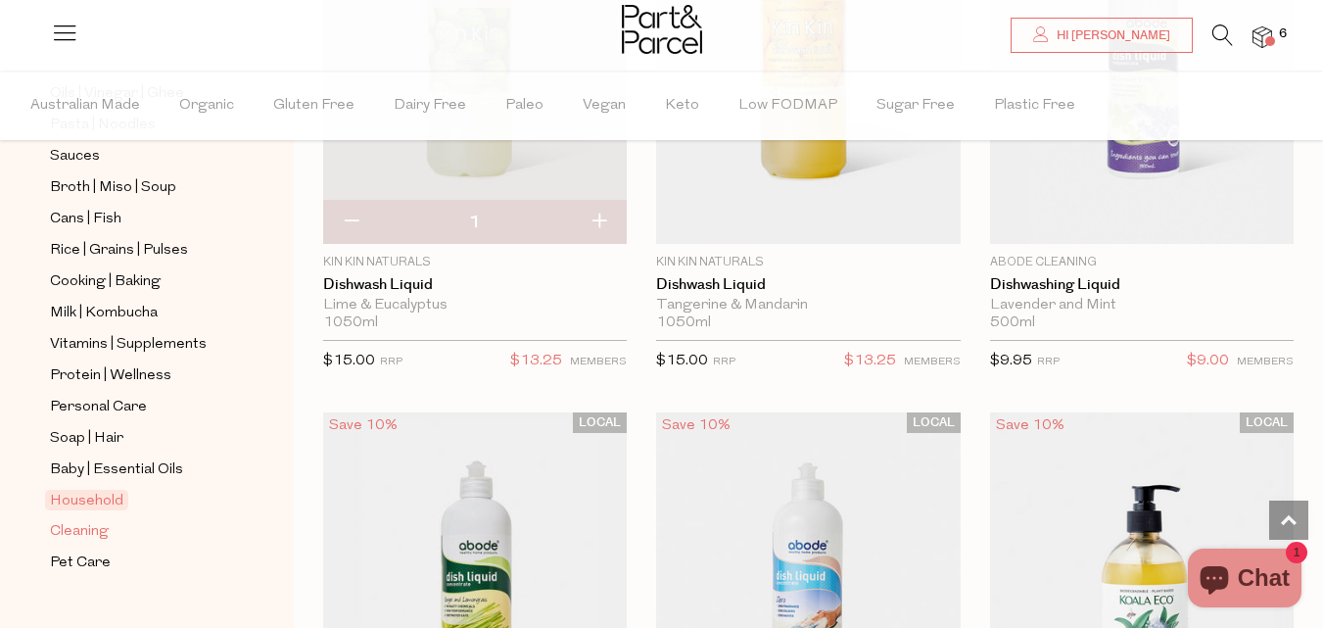
click at [71, 520] on span "Cleaning" at bounding box center [79, 532] width 59 height 24
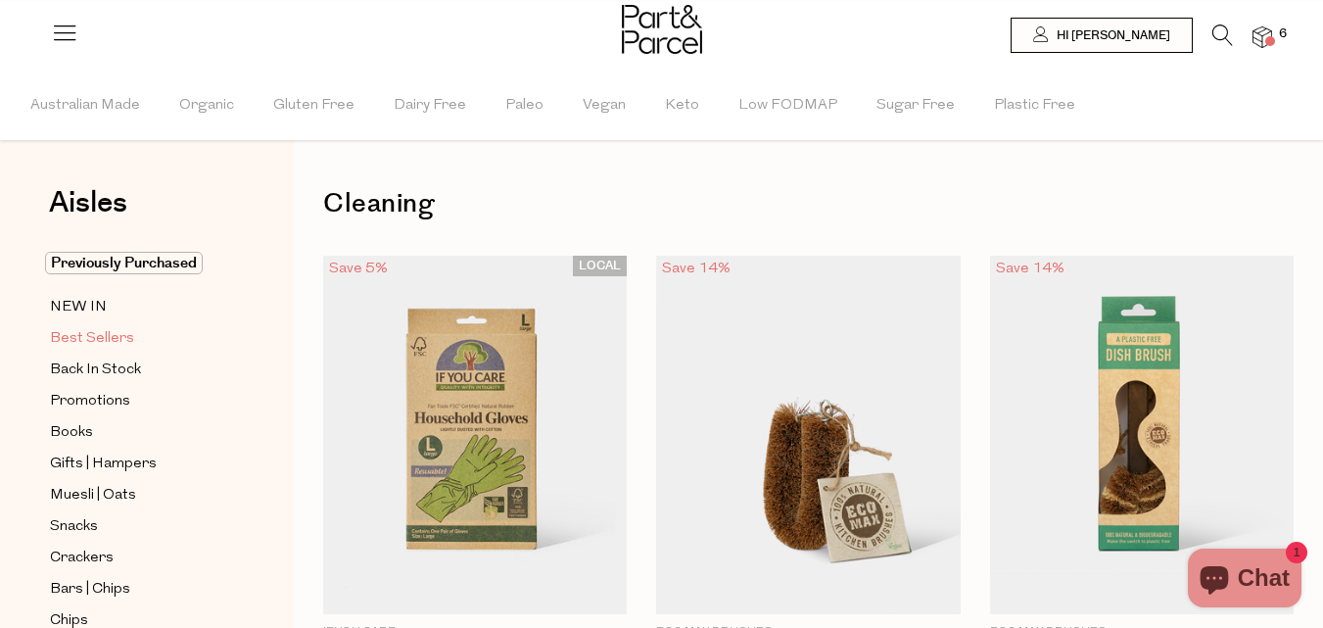
click at [100, 335] on span "Best Sellers" at bounding box center [92, 339] width 84 height 24
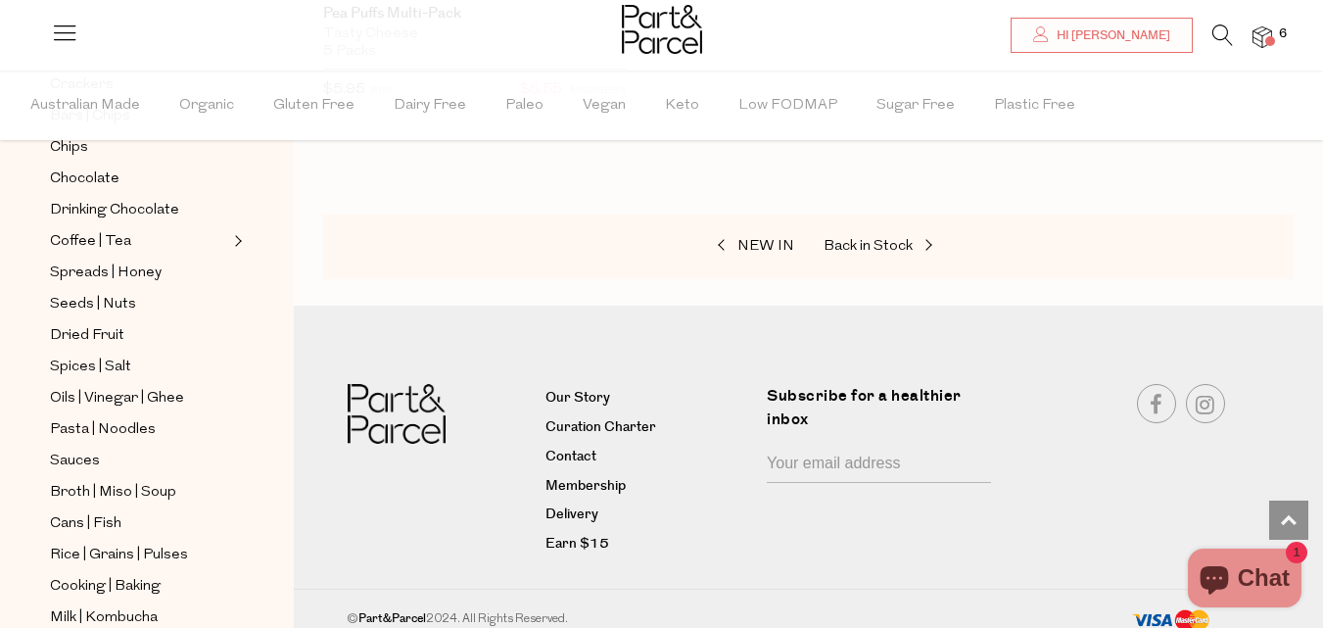
scroll to position [473, 0]
click at [141, 480] on span "Broth | Miso | Soup" at bounding box center [113, 492] width 126 height 24
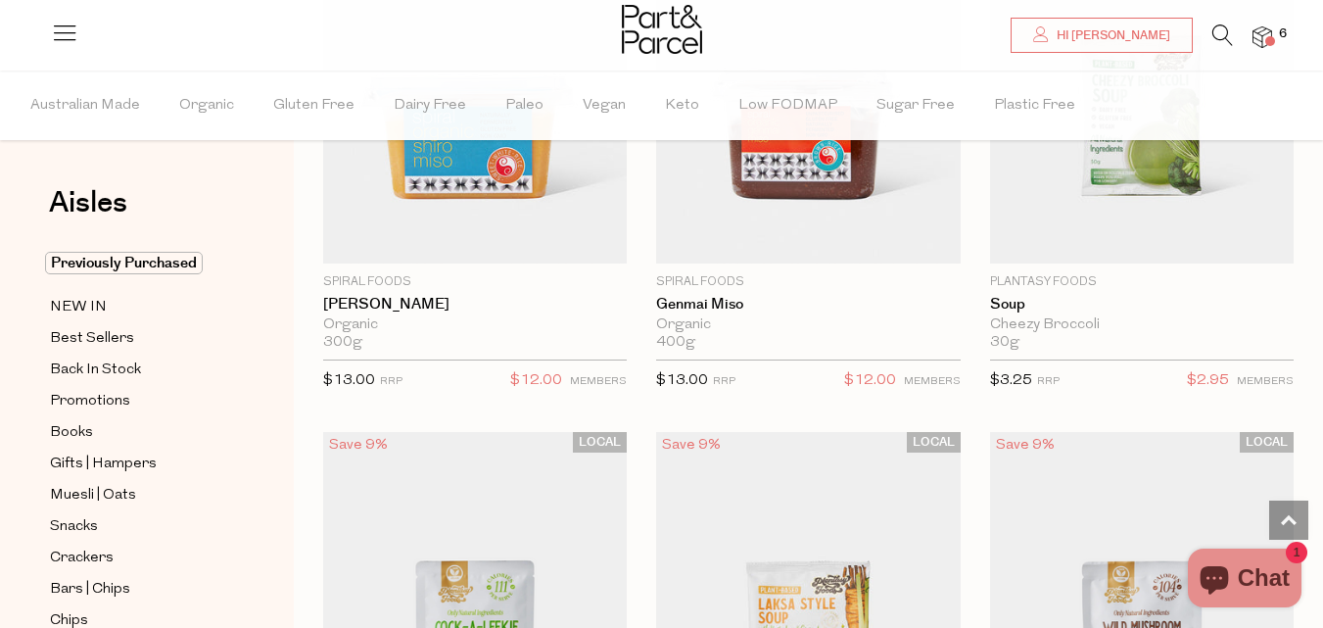
scroll to position [5091, 0]
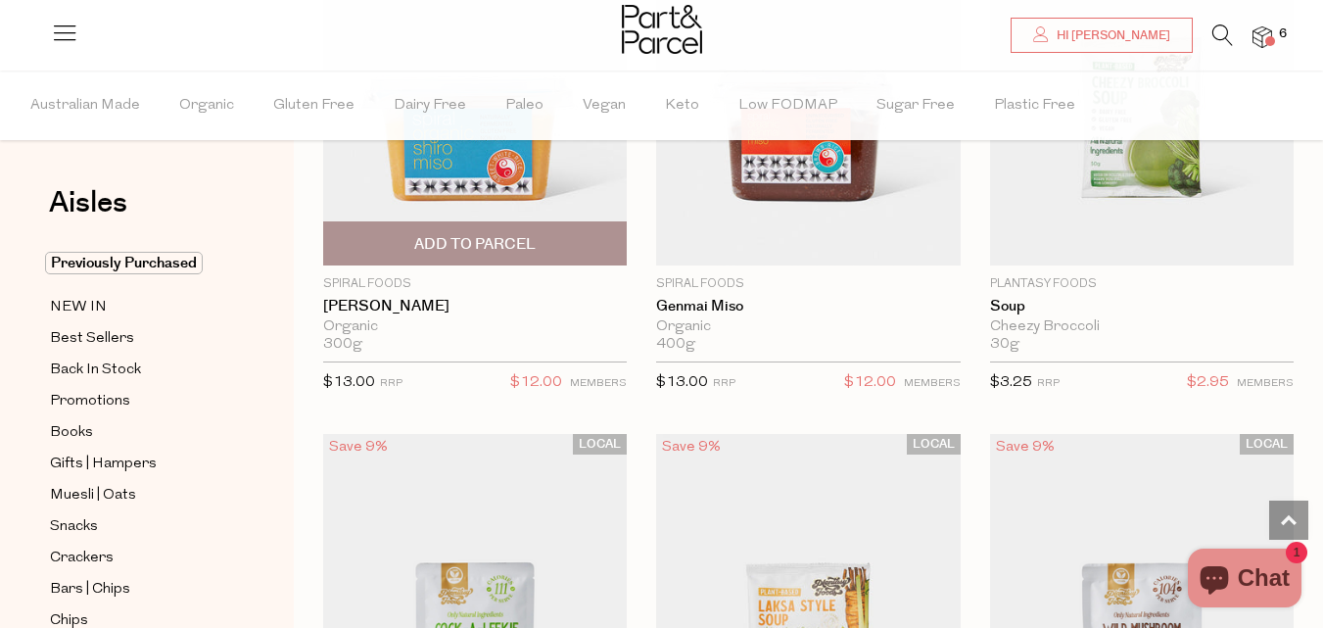
click at [516, 242] on span "Add To Parcel" at bounding box center [474, 244] width 121 height 21
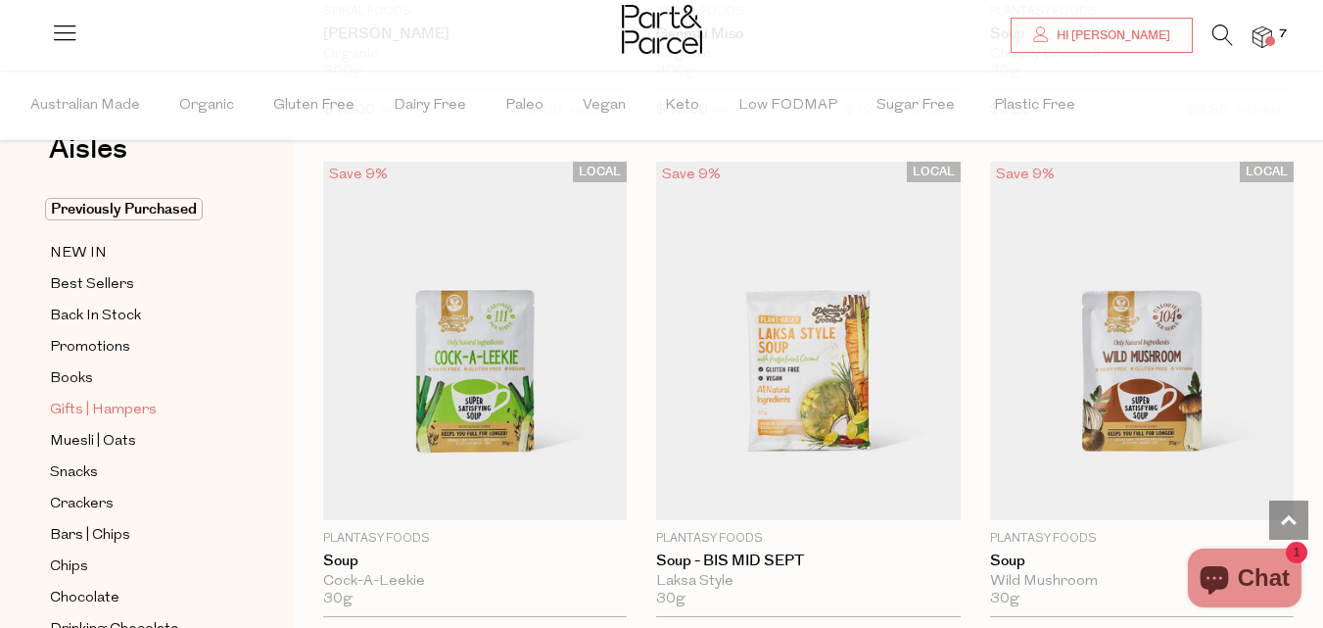
scroll to position [55, 0]
click at [83, 343] on span "Promotions" at bounding box center [90, 347] width 80 height 24
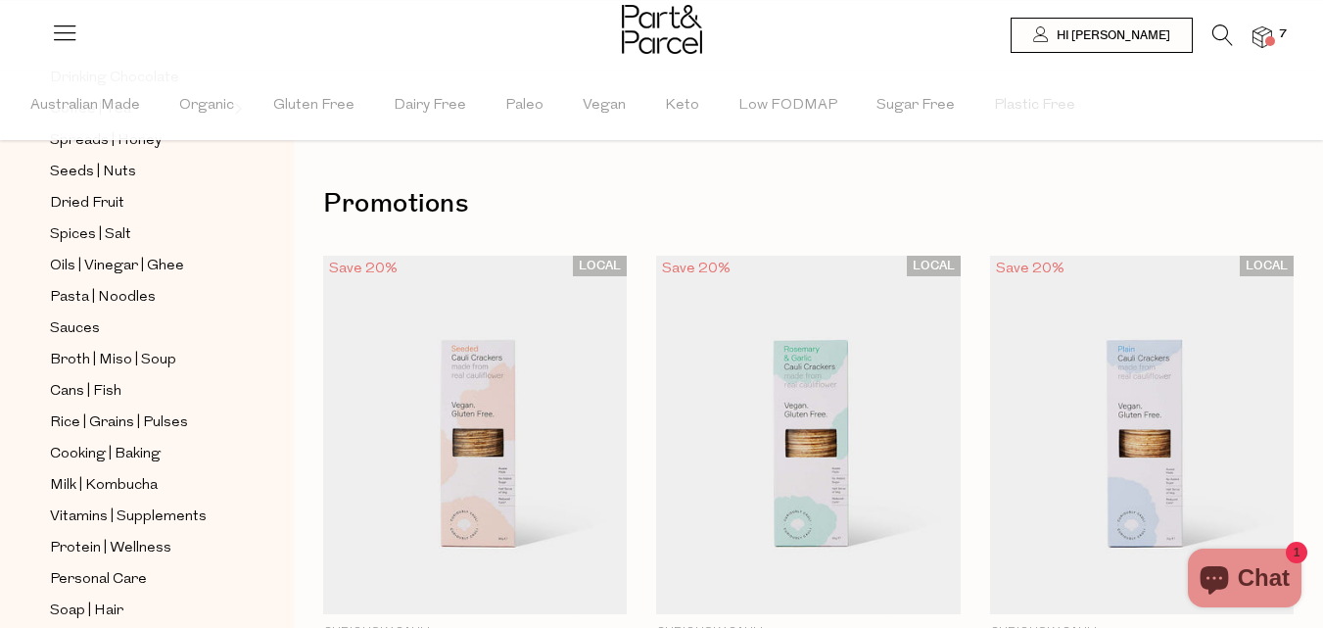
click at [1268, 37] on span at bounding box center [1270, 41] width 10 height 10
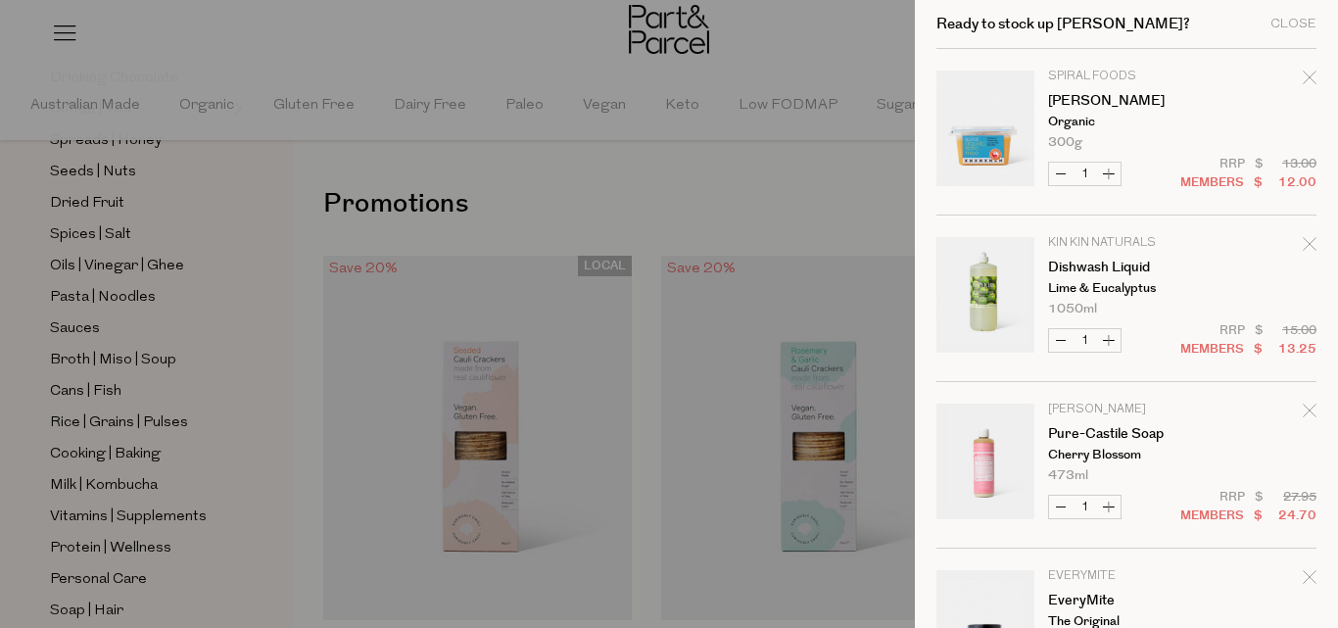
click at [779, 168] on div at bounding box center [669, 314] width 1338 height 628
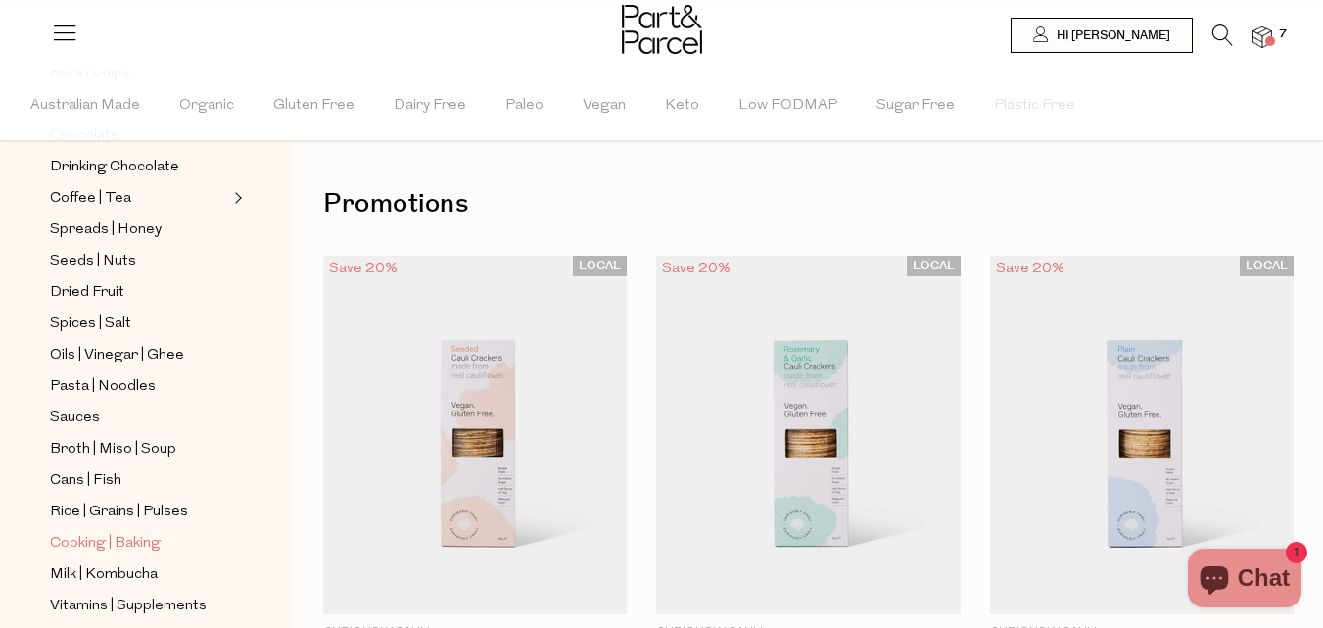
scroll to position [512, 0]
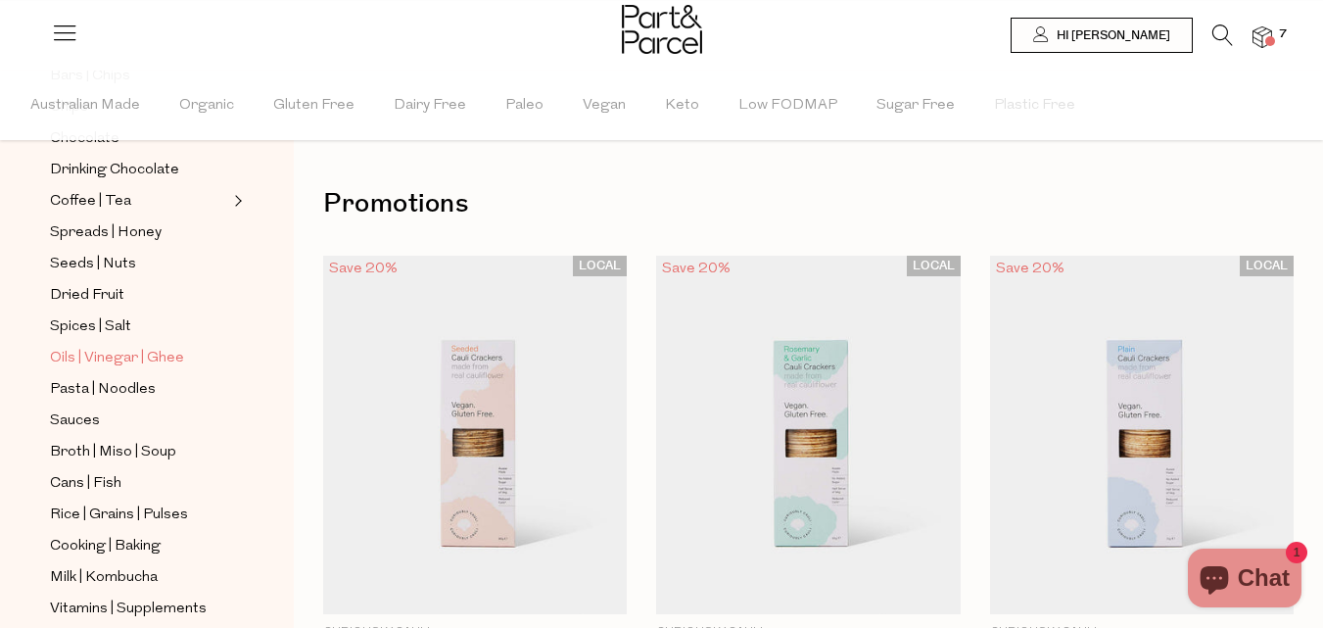
click at [96, 347] on span "Oils | Vinegar | Ghee" at bounding box center [117, 359] width 134 height 24
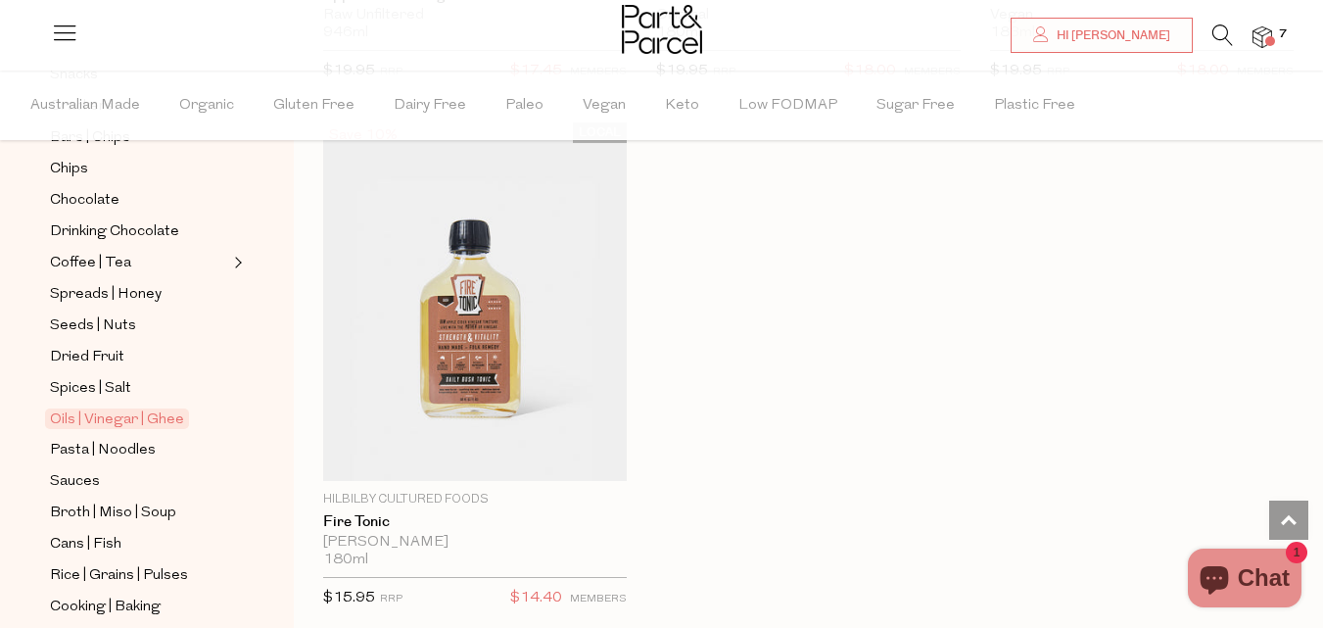
scroll to position [452, 0]
click at [69, 345] on span "Dried Fruit" at bounding box center [87, 357] width 74 height 24
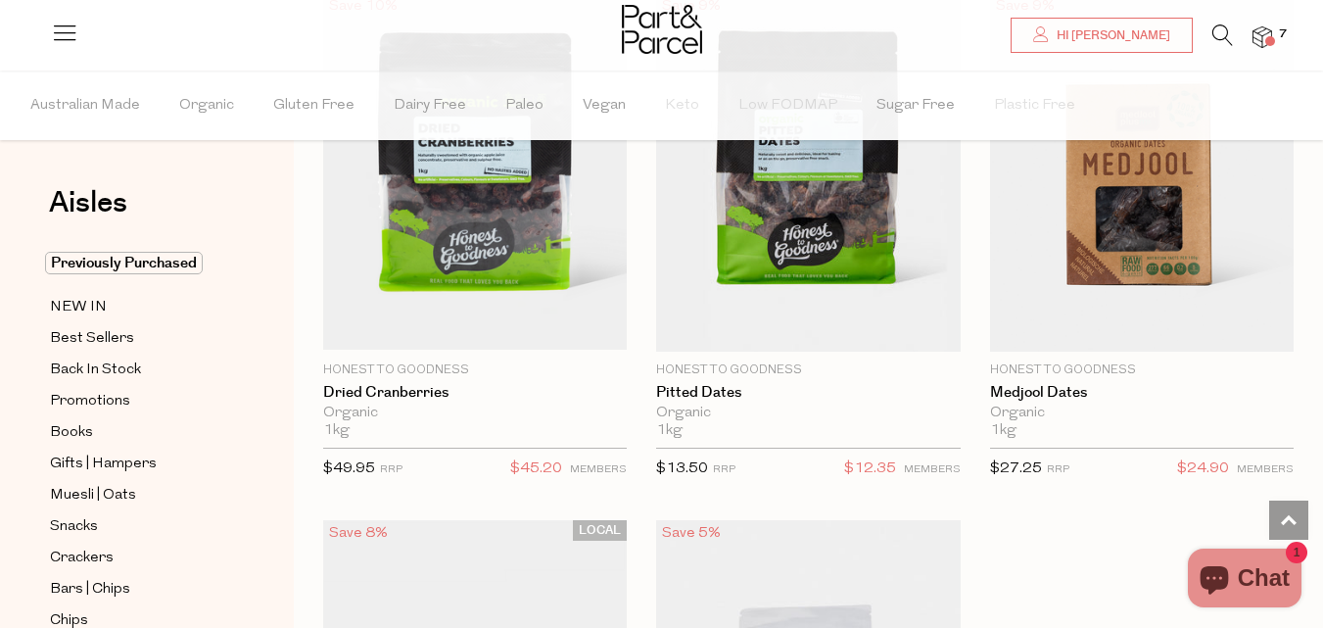
scroll to position [1317, 0]
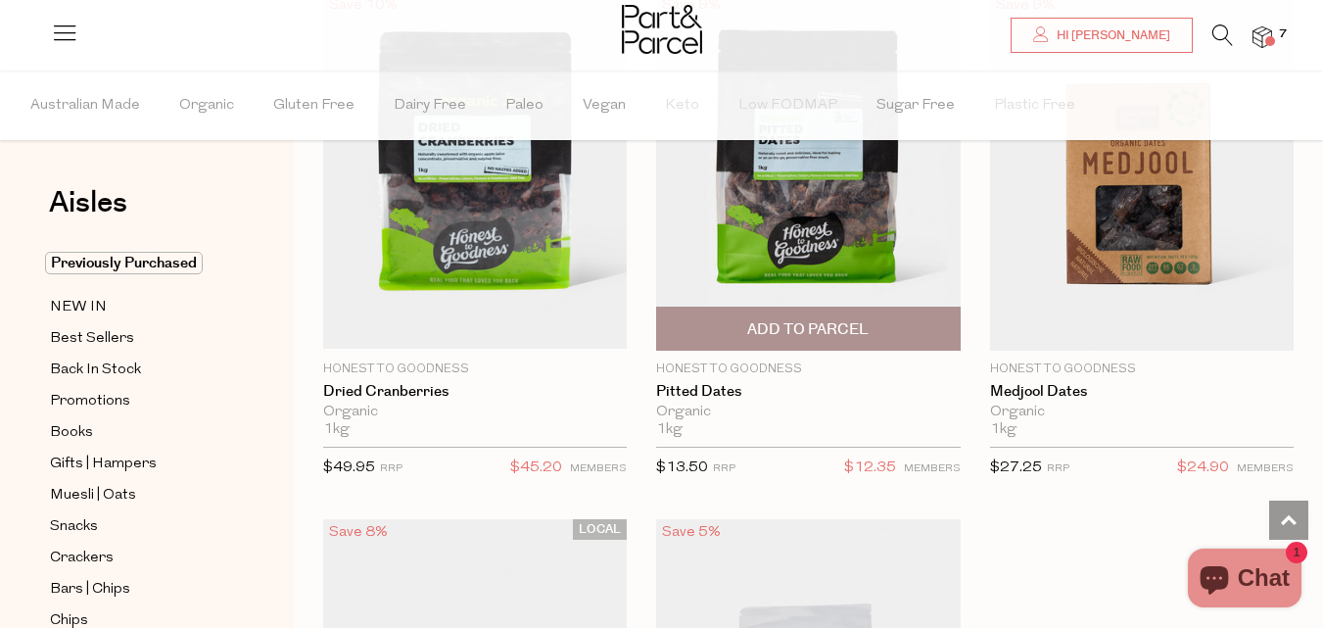
click at [789, 328] on span "Add To Parcel" at bounding box center [807, 329] width 121 height 21
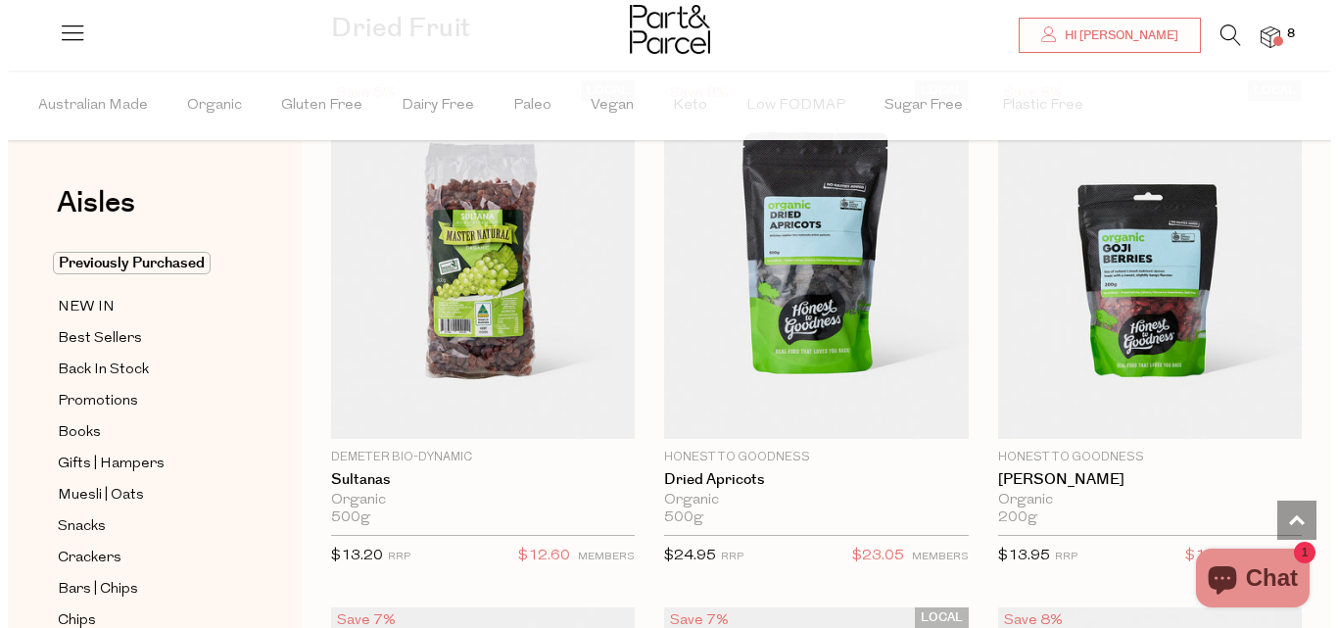
scroll to position [0, 0]
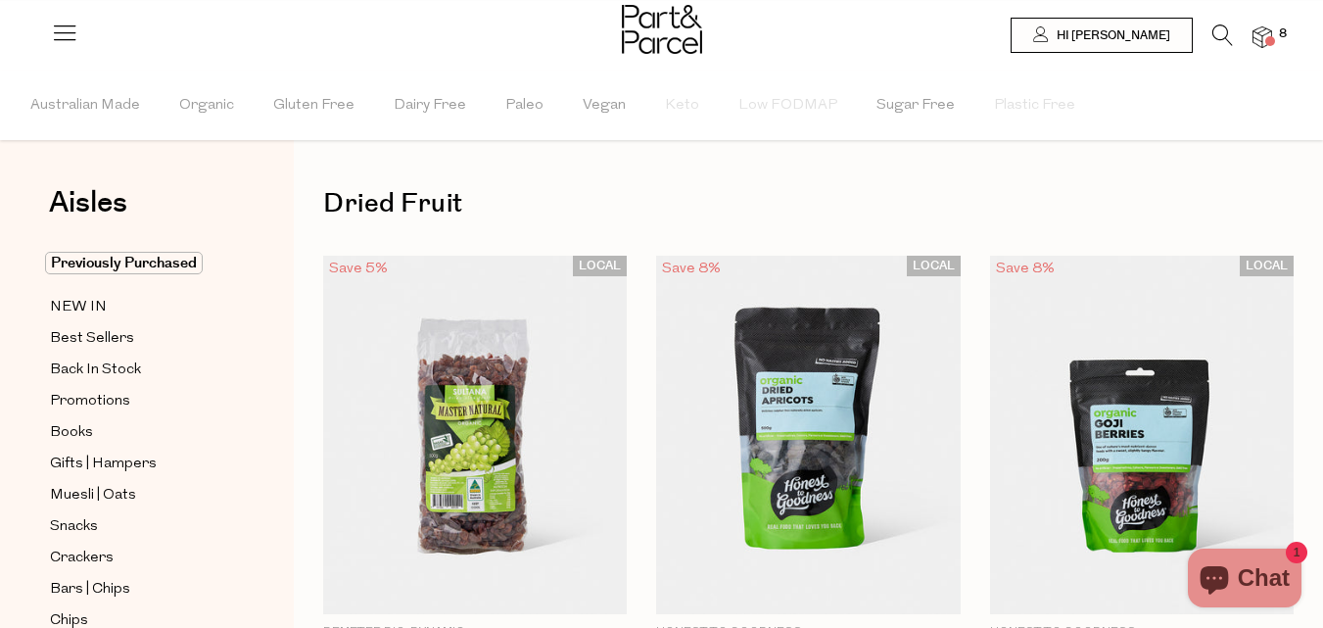
click at [1217, 36] on icon at bounding box center [1222, 35] width 21 height 22
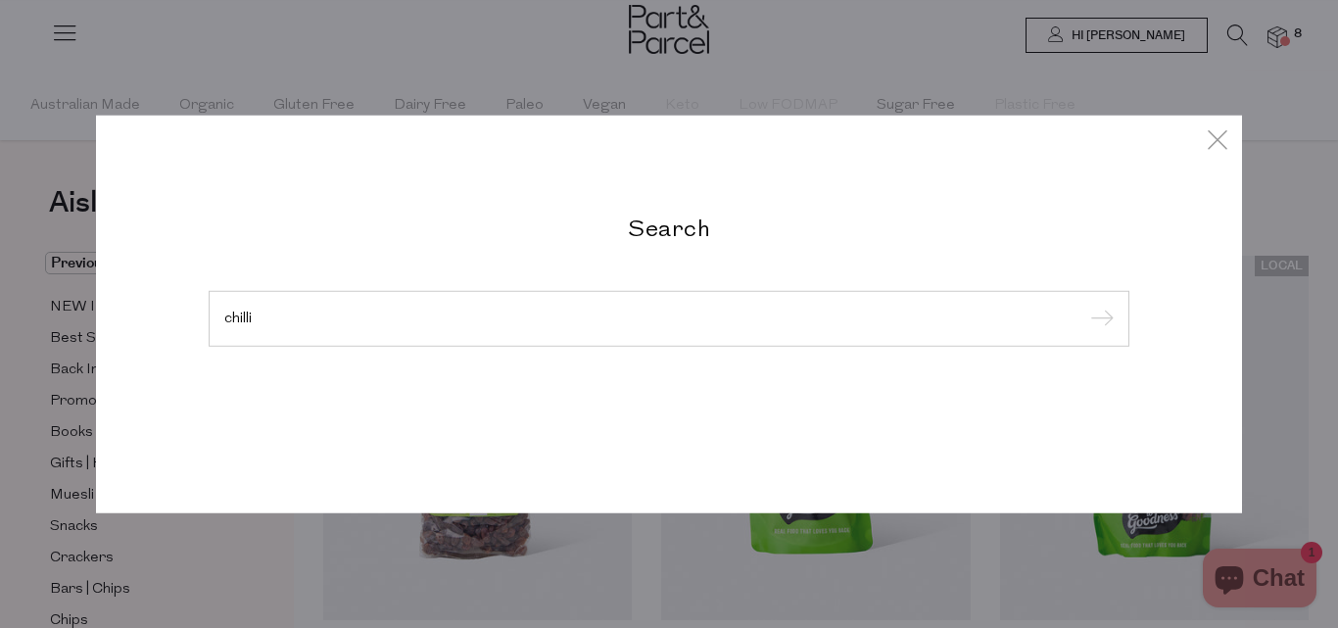
type input "chilli"
click at [1084, 305] on input "submit" at bounding box center [1098, 319] width 29 height 29
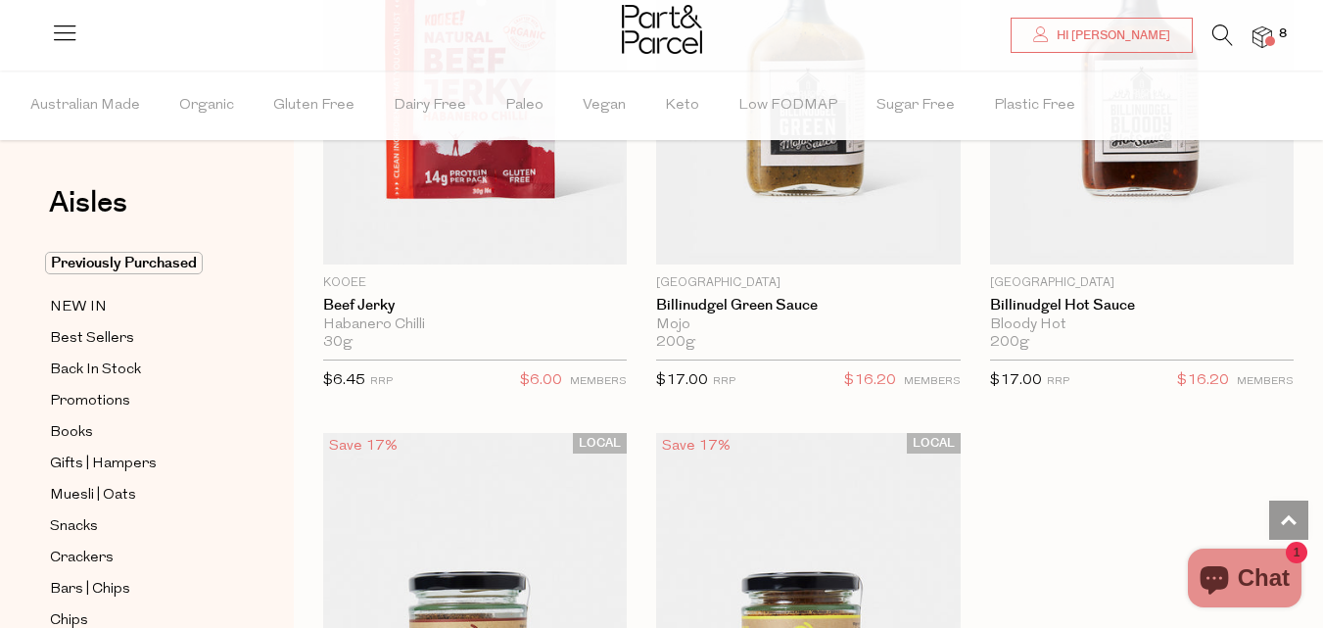
scroll to position [8282, 0]
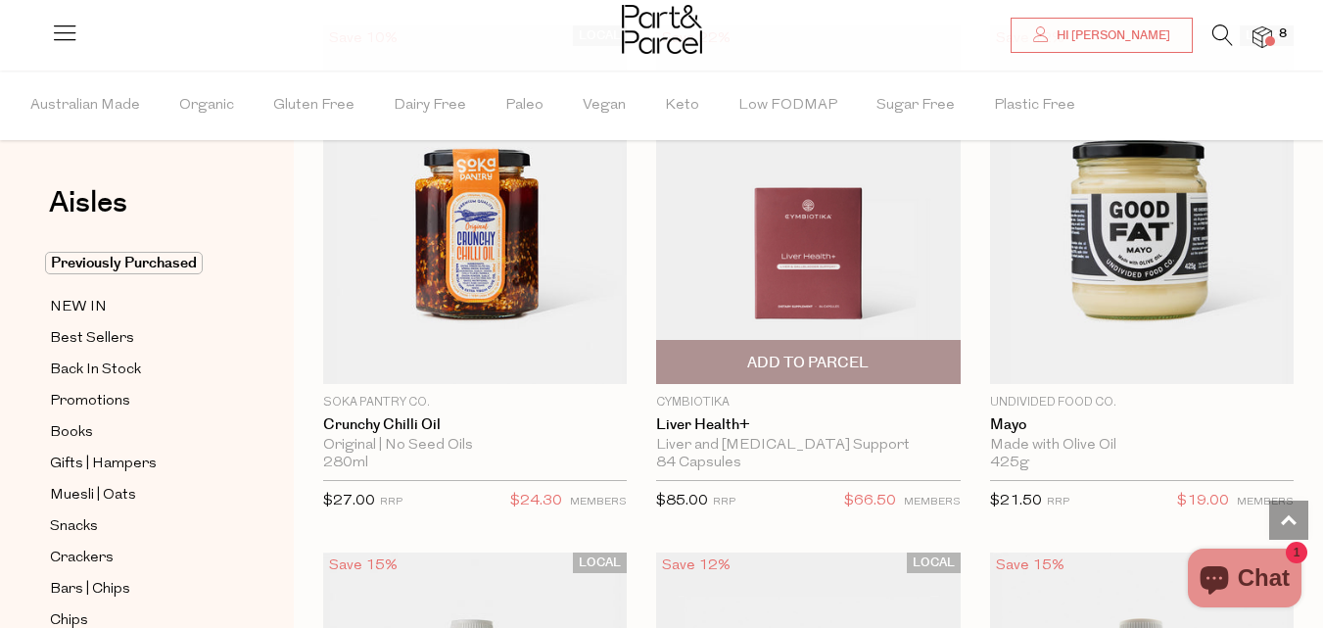
scroll to position [2364, 0]
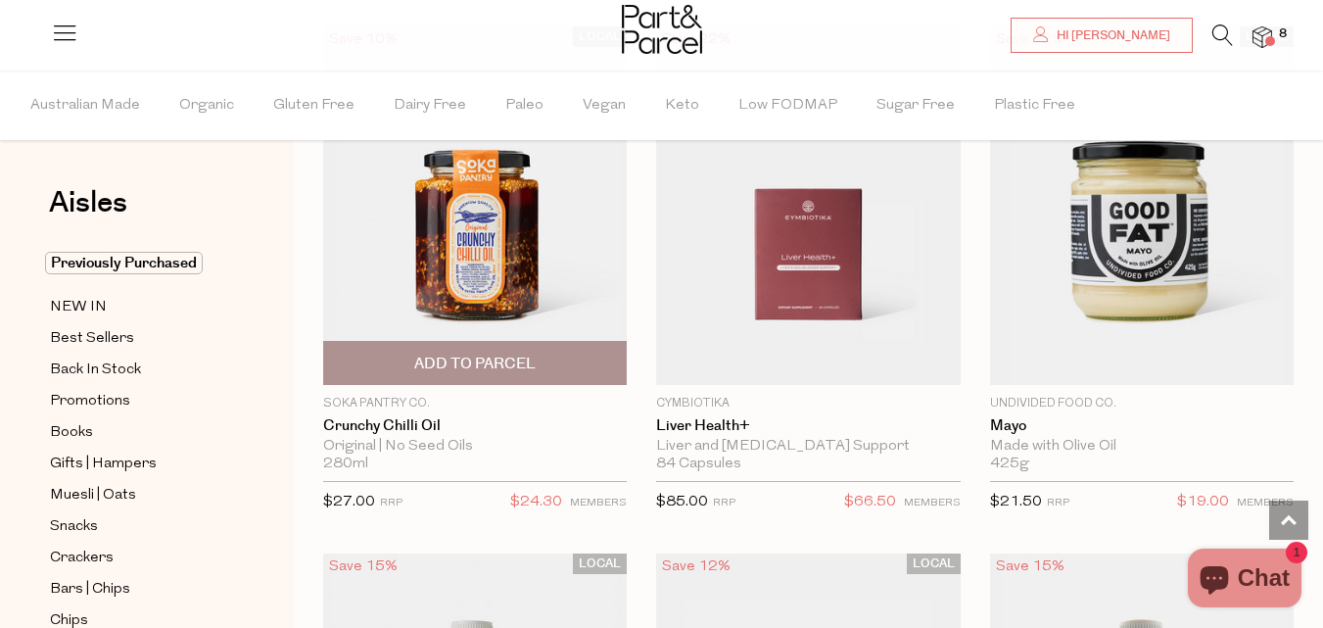
click at [469, 360] on span "Add To Parcel" at bounding box center [474, 363] width 121 height 21
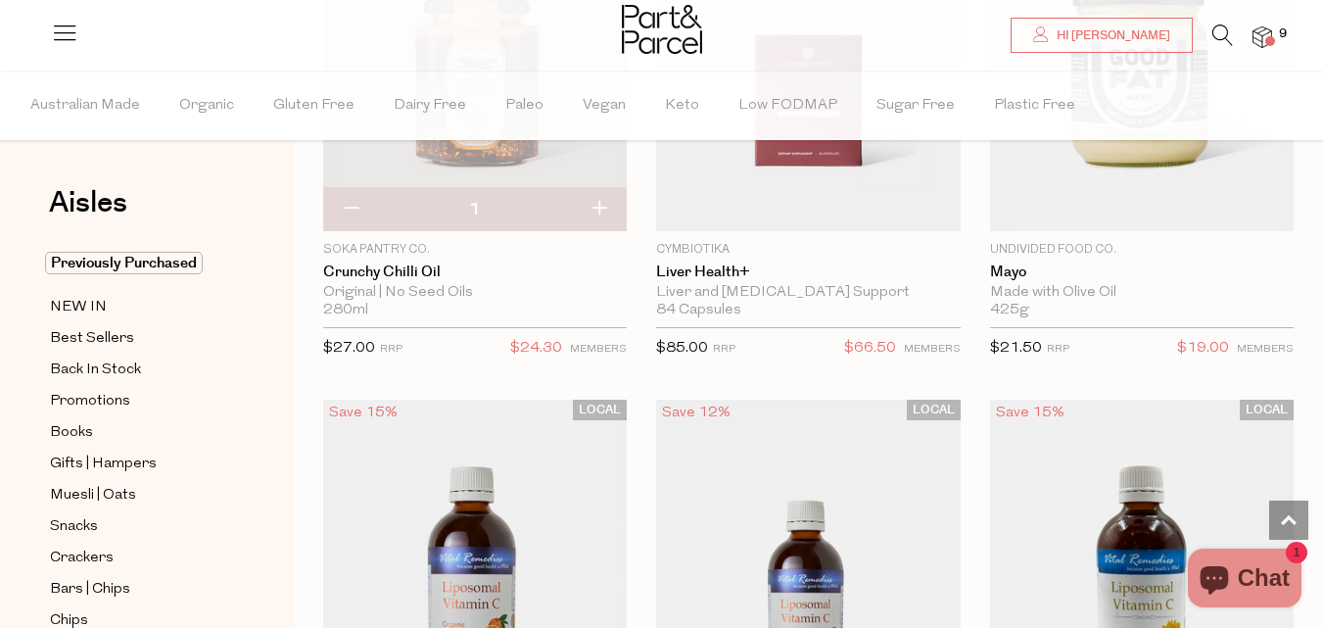
scroll to position [2518, 0]
click at [88, 486] on span "Muesli | Oats" at bounding box center [93, 496] width 86 height 24
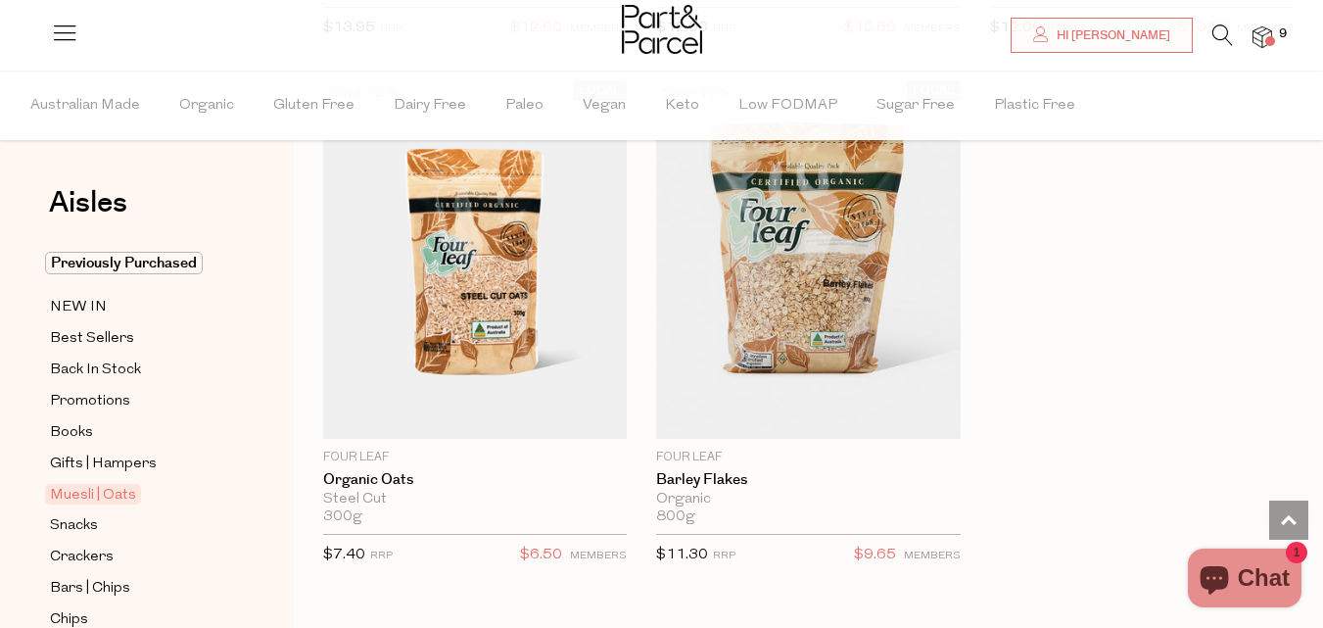
scroll to position [8659, 0]
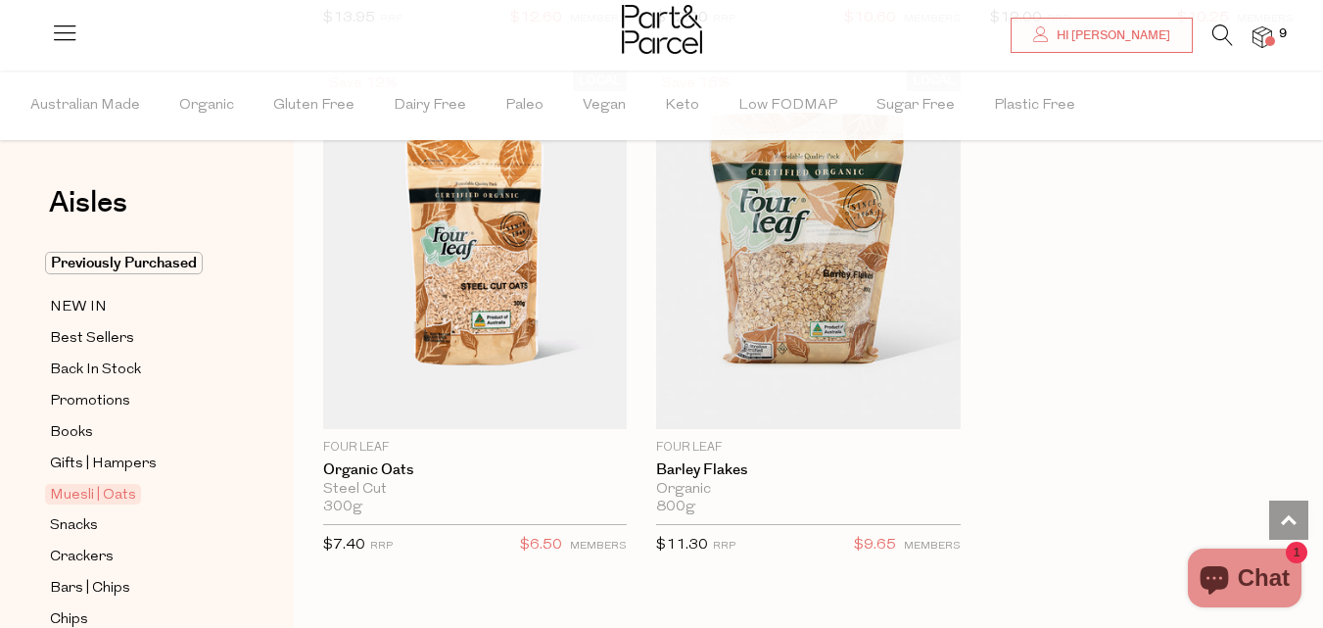
click at [1264, 37] on img at bounding box center [1262, 37] width 20 height 23
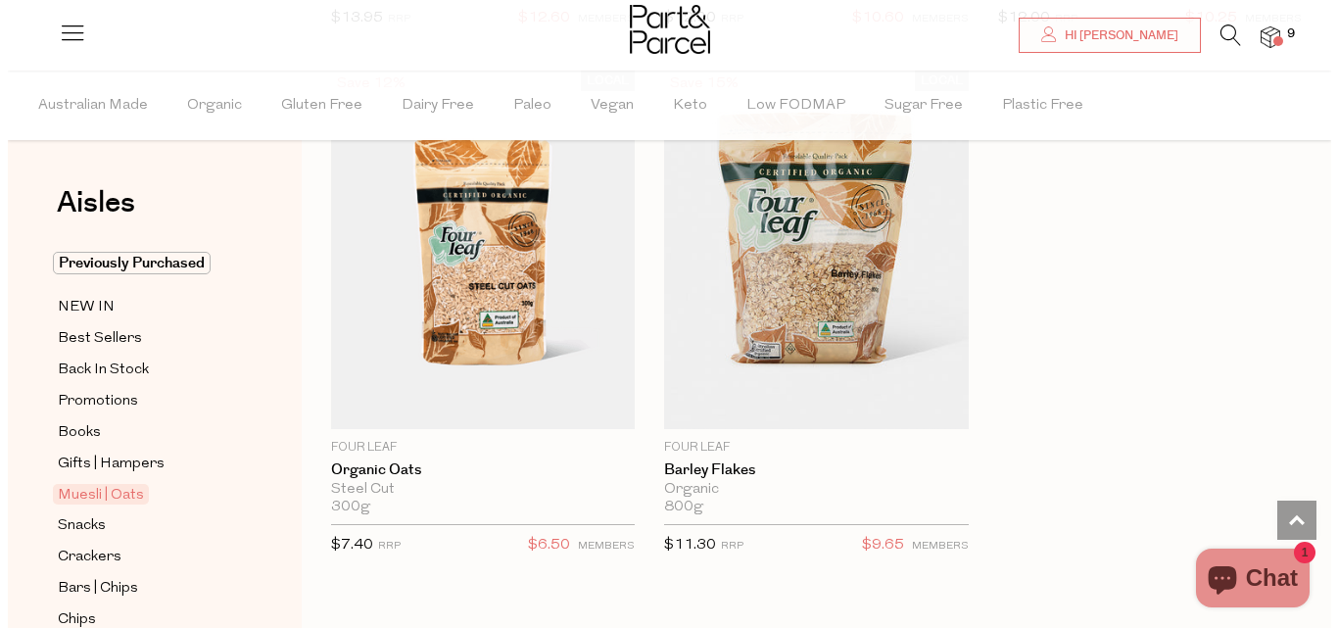
scroll to position [8752, 0]
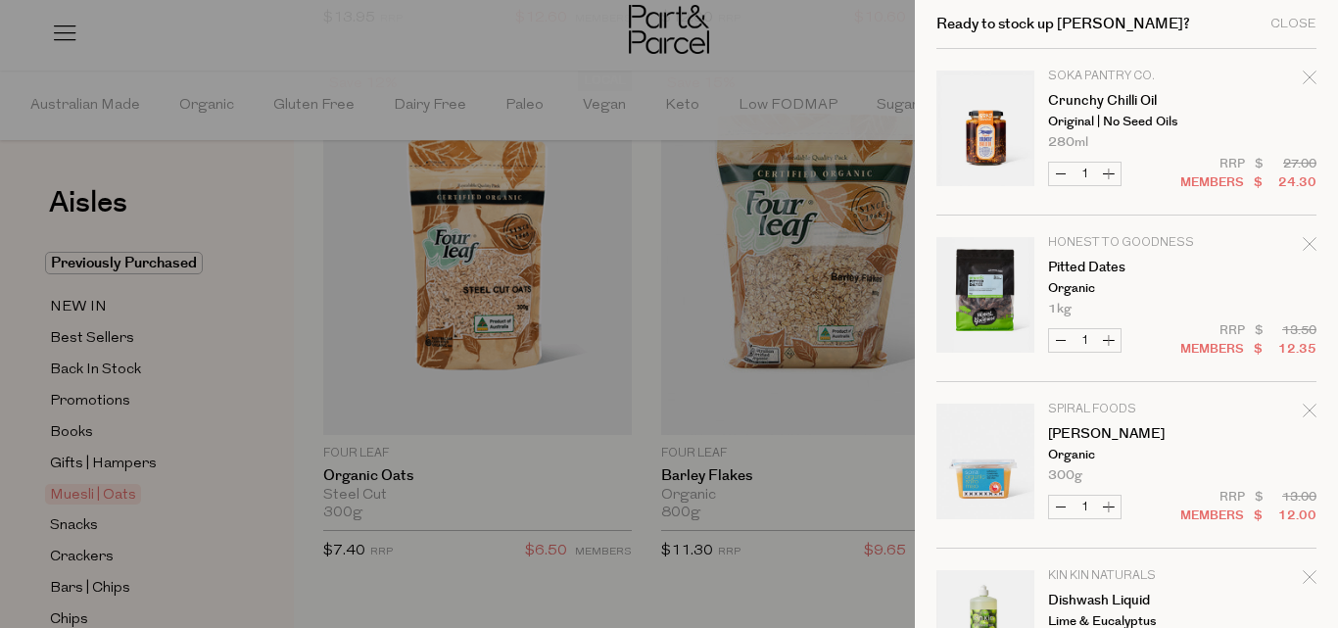
click at [1187, 405] on p "Spiral Foods" at bounding box center [1124, 409] width 152 height 12
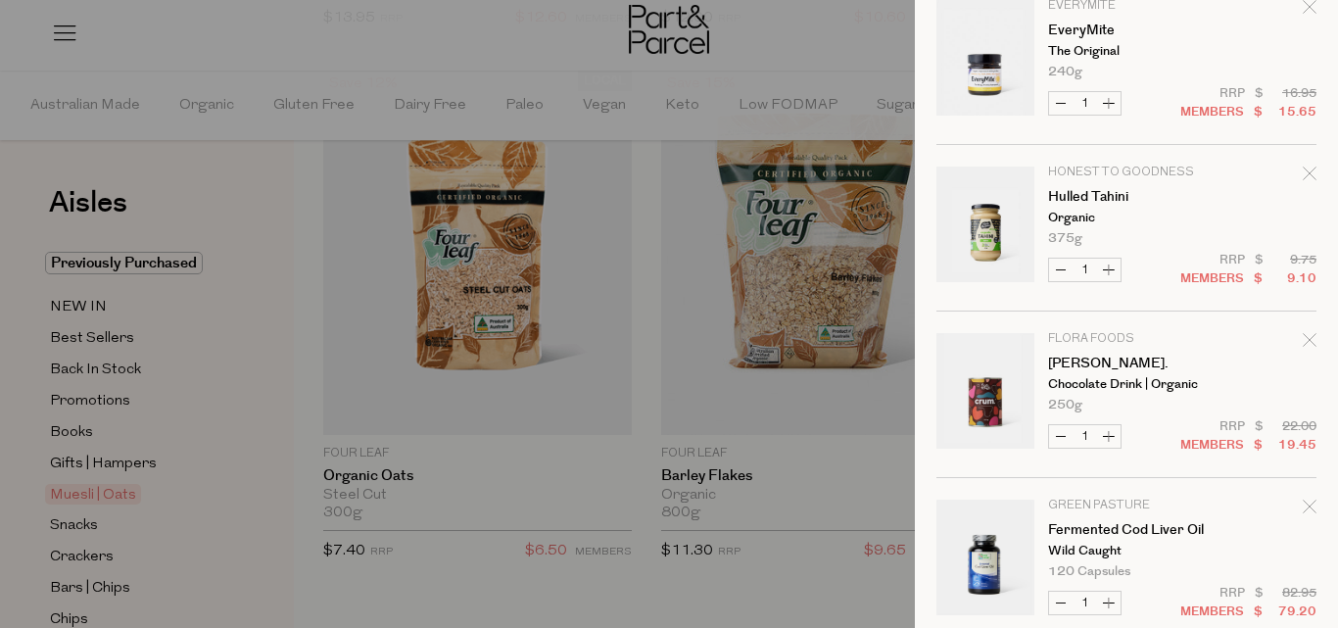
scroll to position [1076, 0]
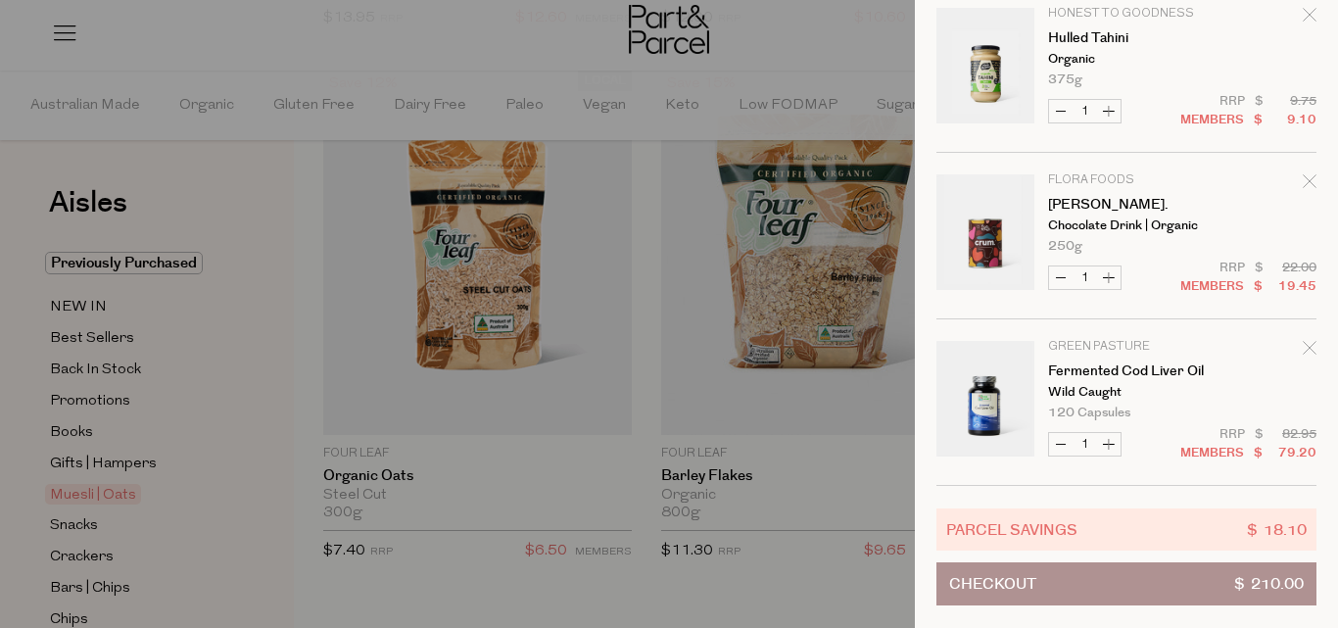
click at [794, 50] on div at bounding box center [669, 314] width 1338 height 628
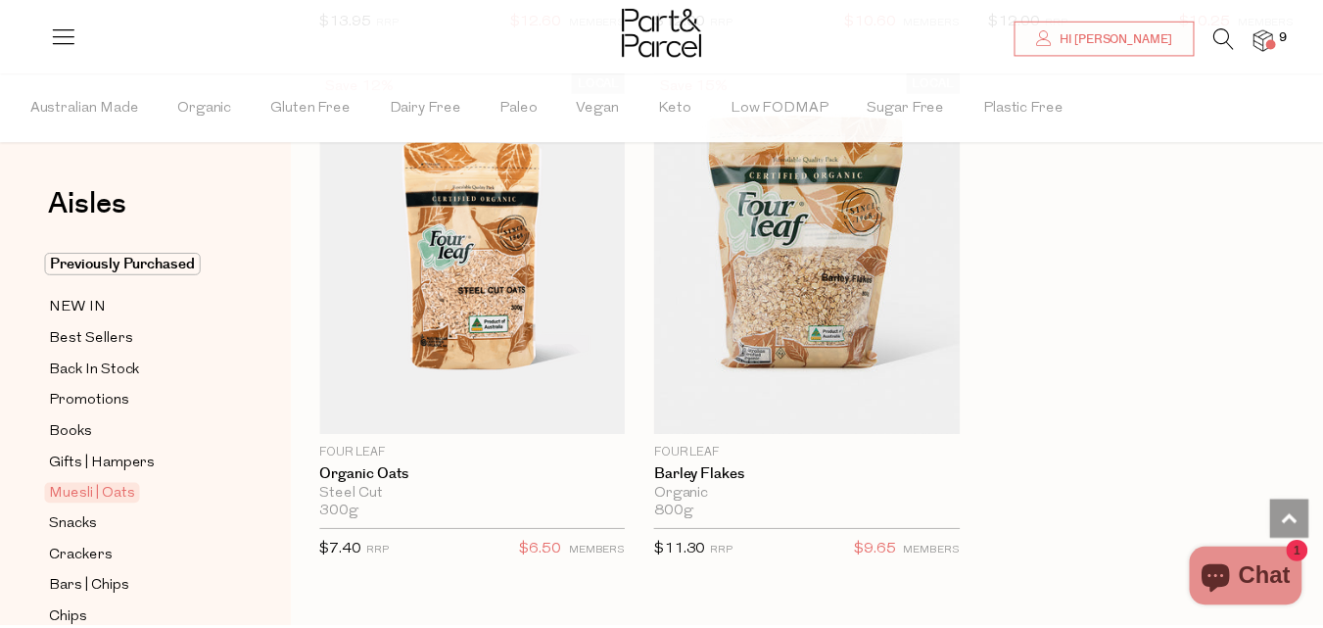
scroll to position [8659, 0]
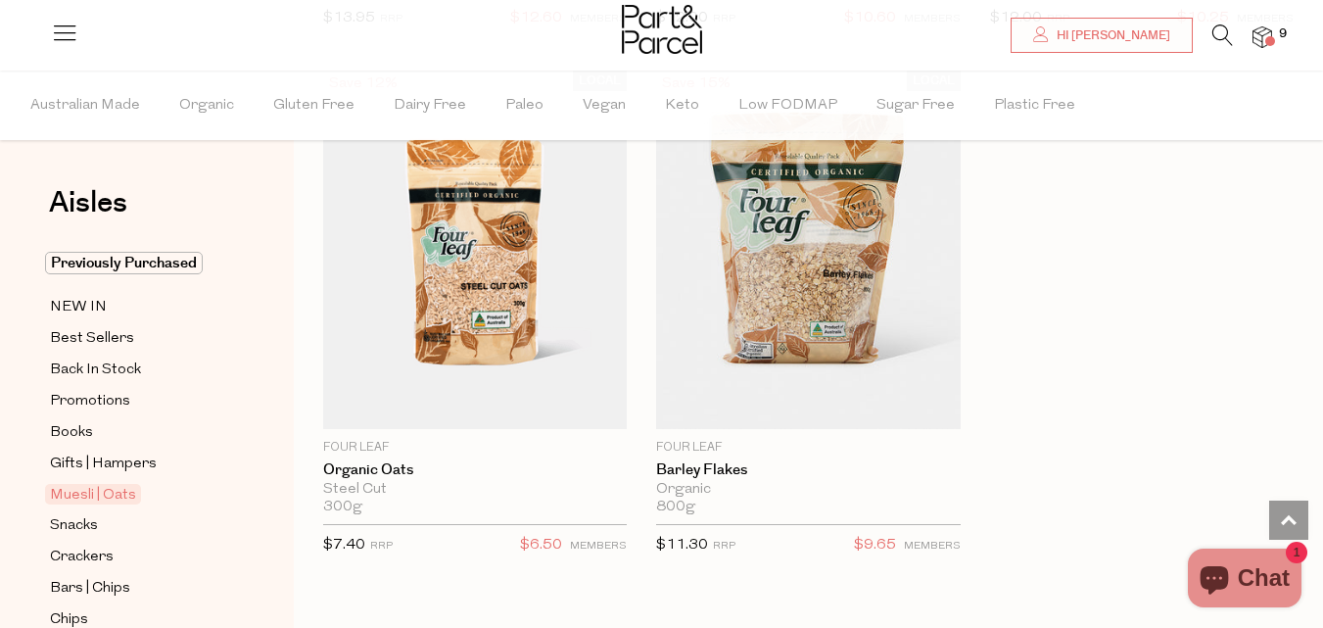
click at [1268, 31] on img at bounding box center [1262, 37] width 20 height 23
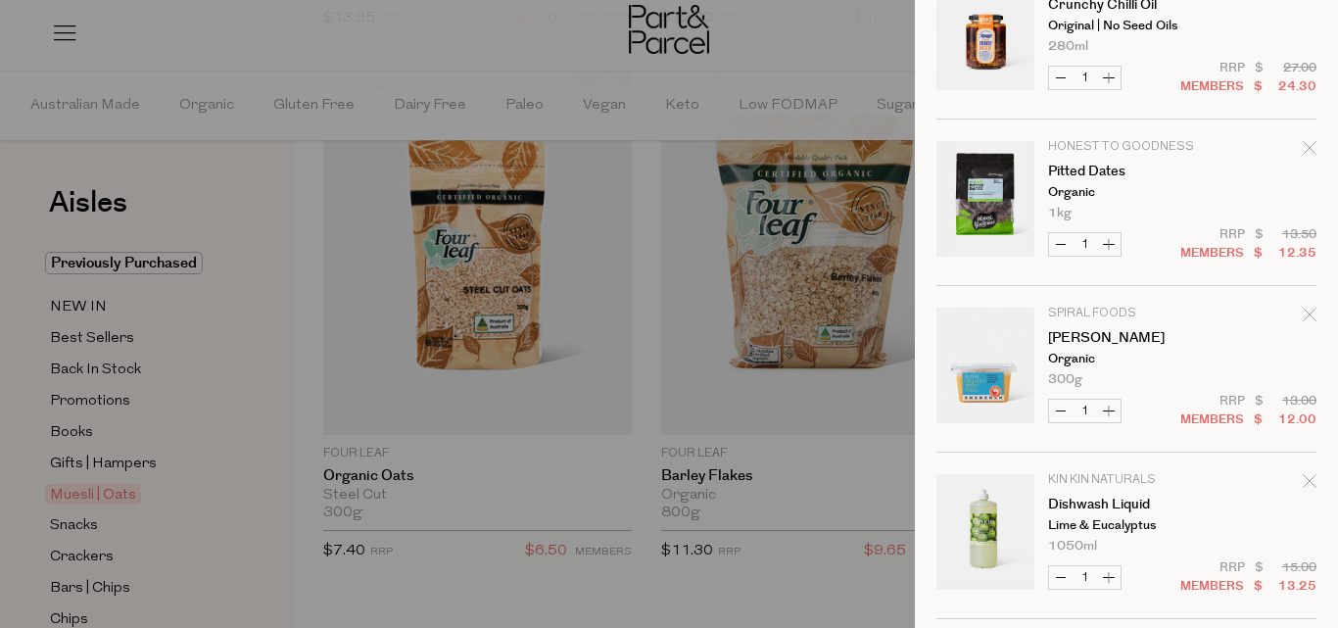
scroll to position [0, 0]
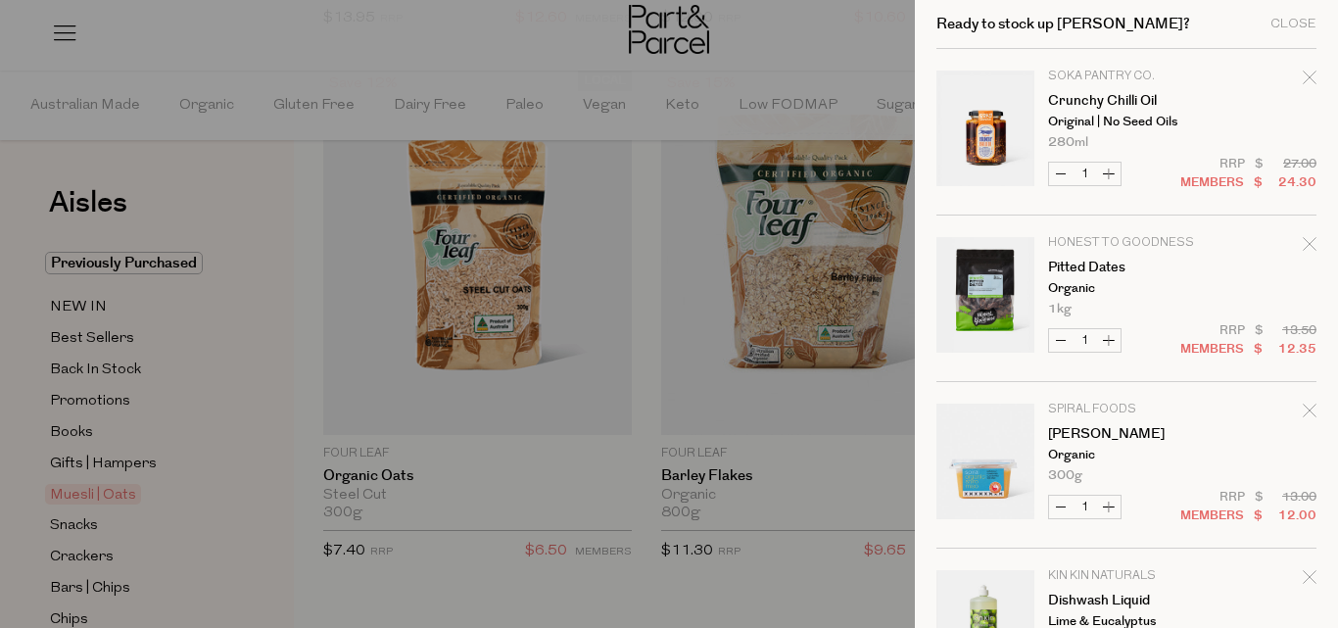
click at [1302, 78] on icon "Remove Crunchy Chilli Oil" at bounding box center [1308, 77] width 13 height 13
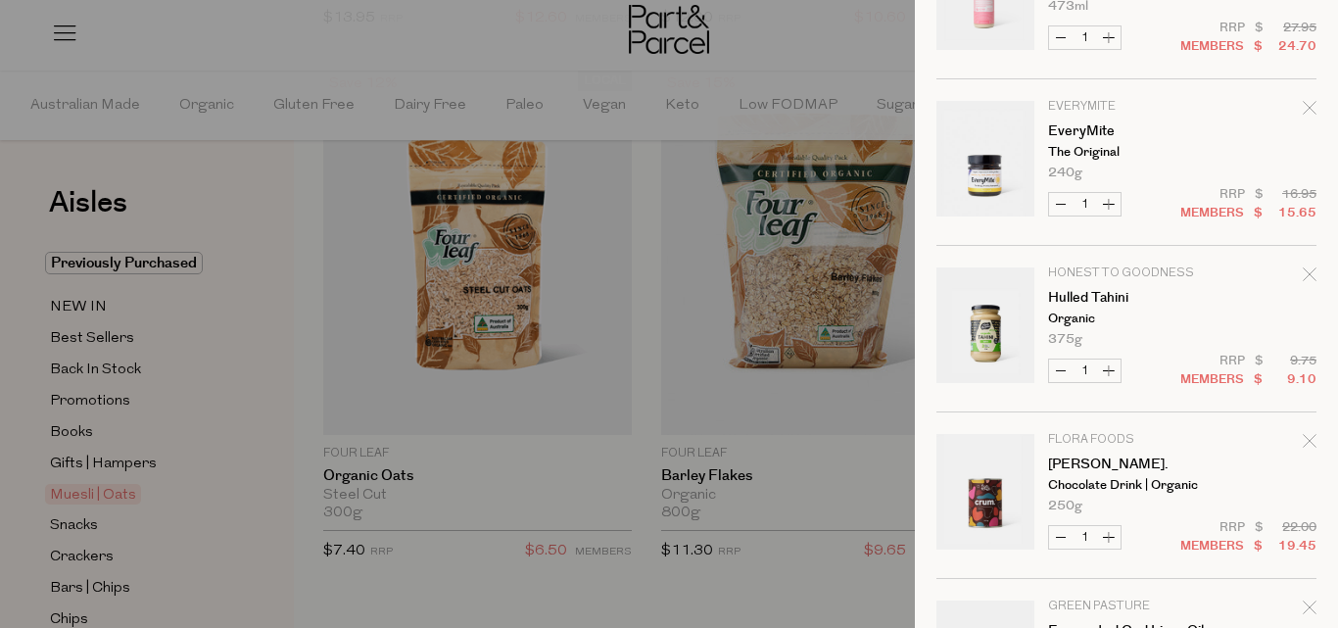
scroll to position [644, 0]
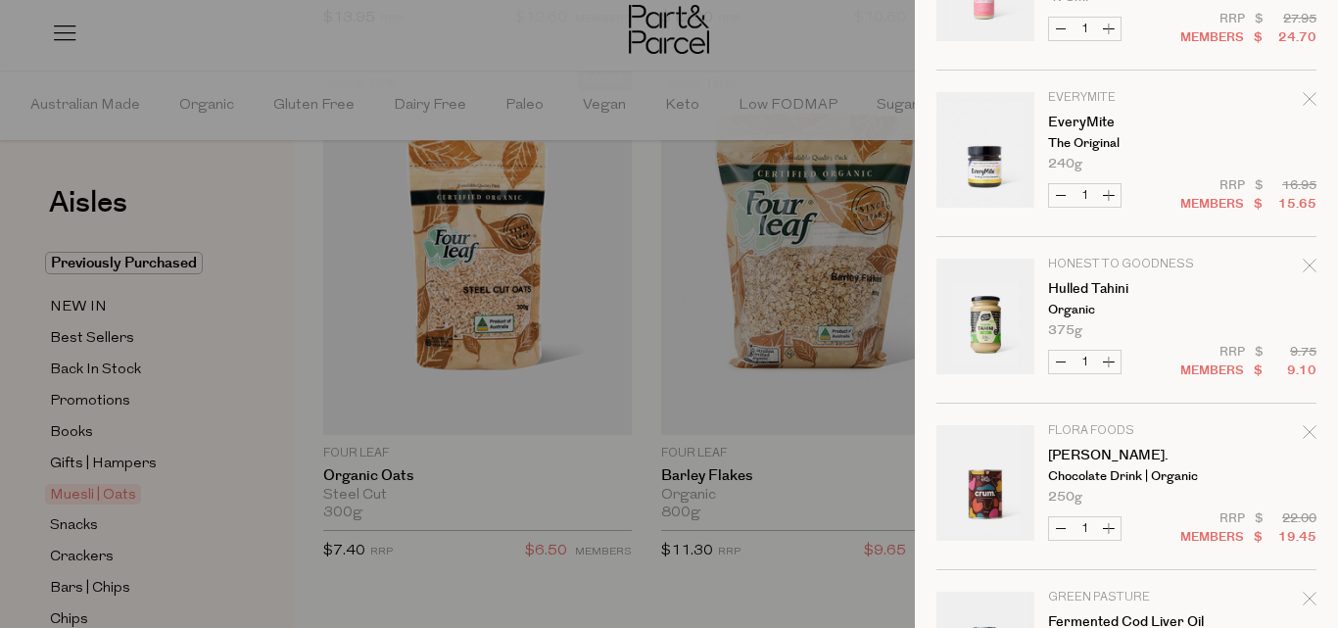
click at [1302, 101] on icon "Remove EveryMite" at bounding box center [1309, 99] width 14 height 14
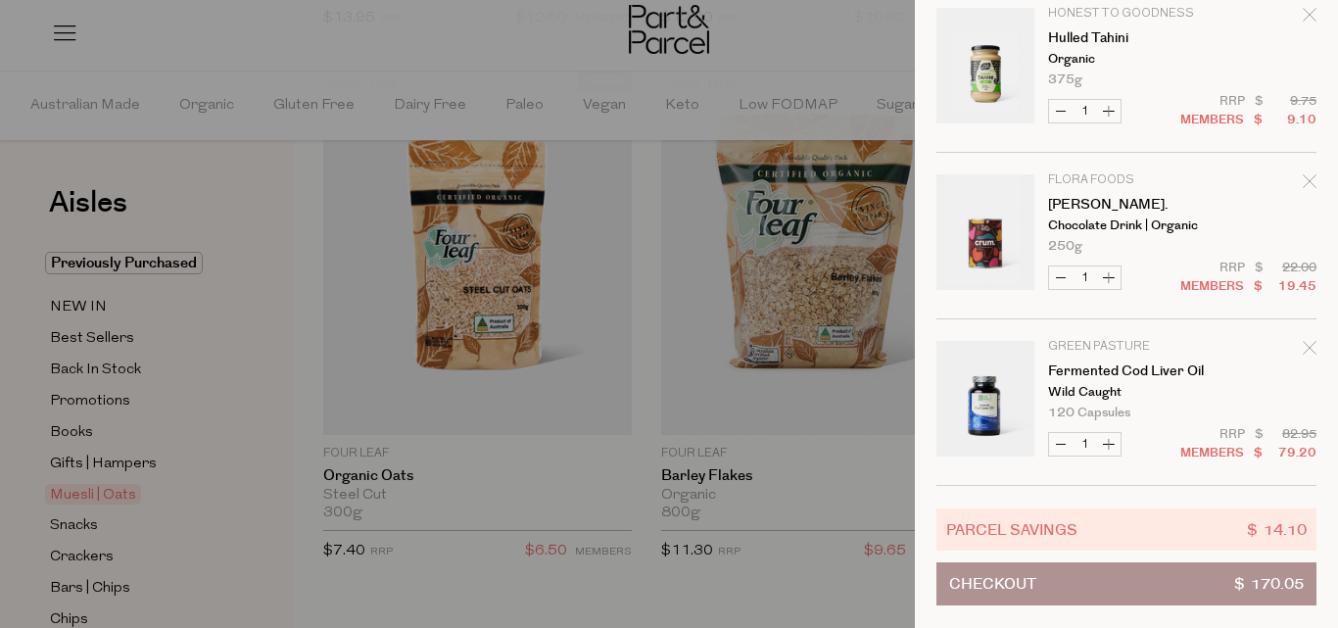
scroll to position [743, 0]
click at [1028, 575] on span "Checkout" at bounding box center [992, 583] width 87 height 41
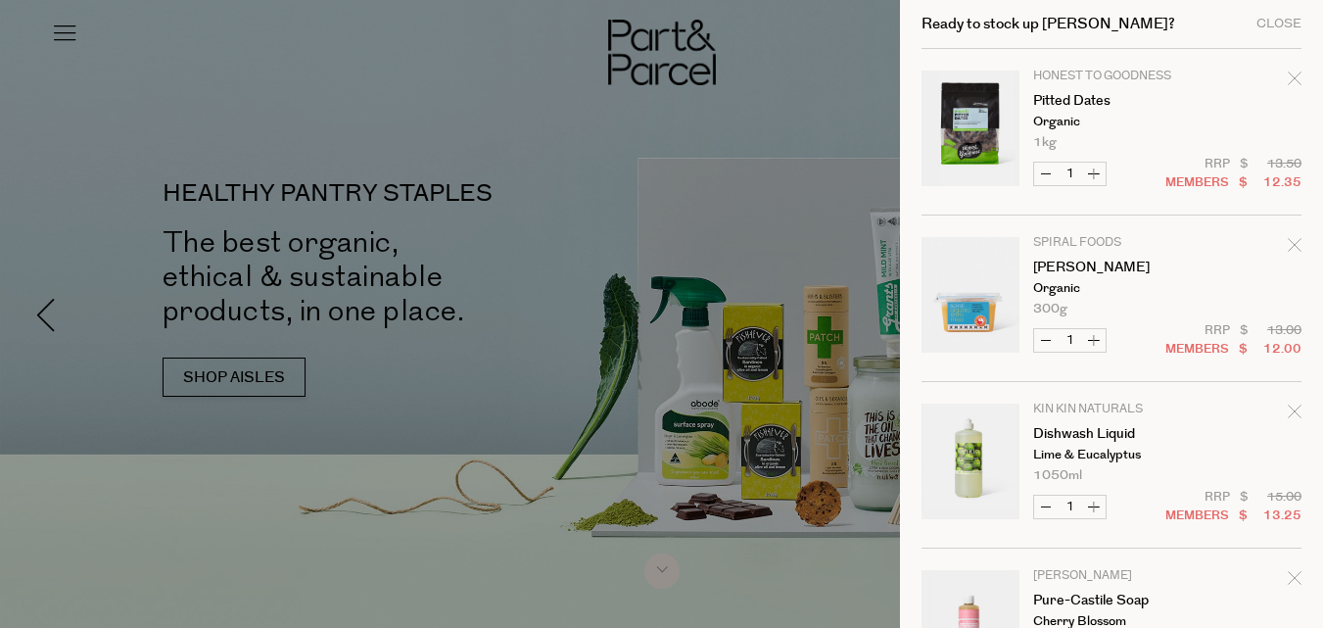
click at [189, 118] on div at bounding box center [661, 314] width 1323 height 628
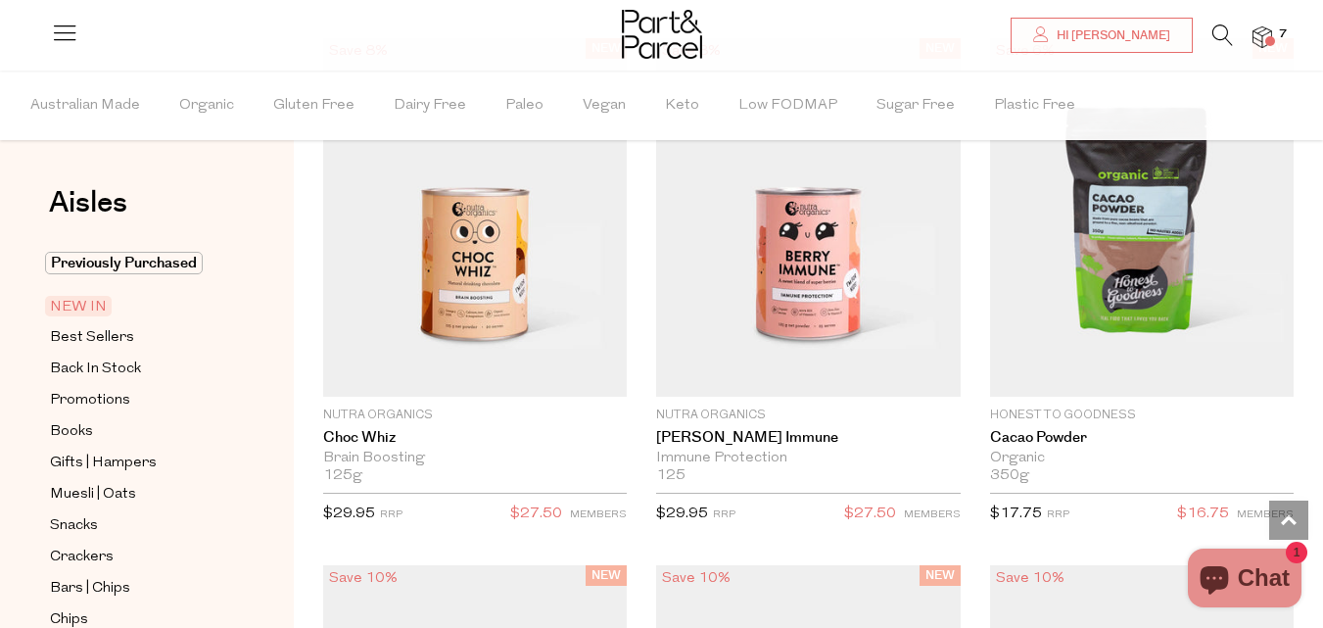
scroll to position [2220, 0]
click at [59, 37] on icon at bounding box center [64, 32] width 27 height 27
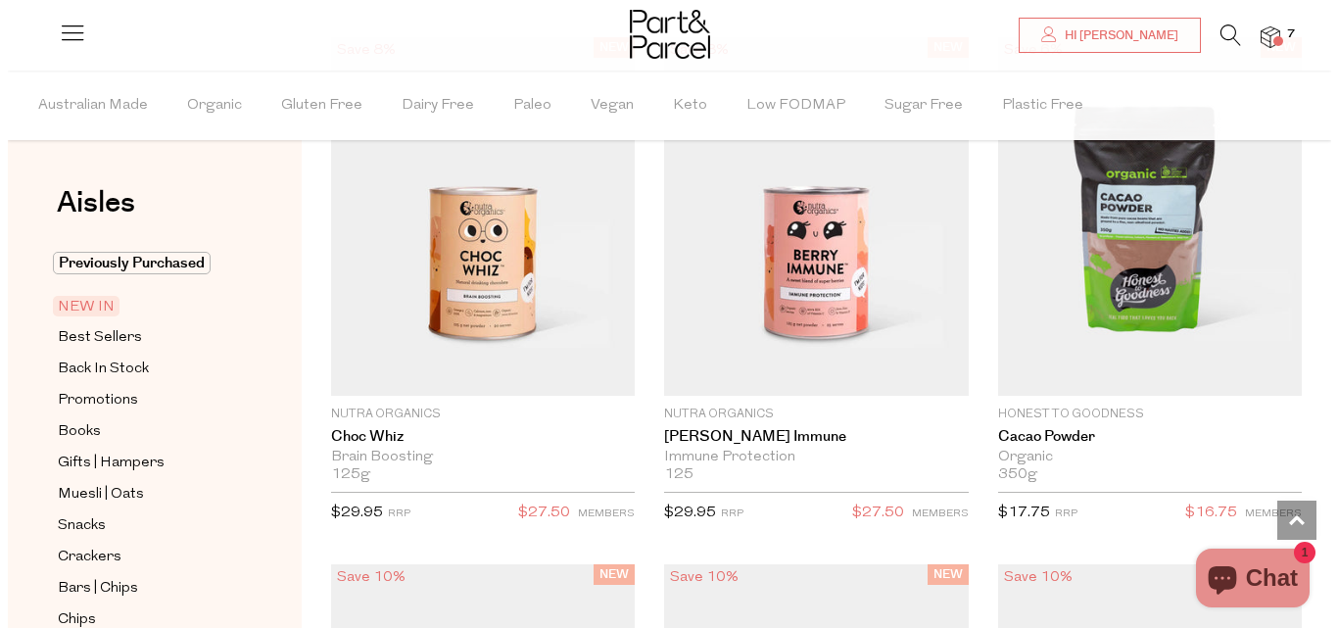
scroll to position [2232, 0]
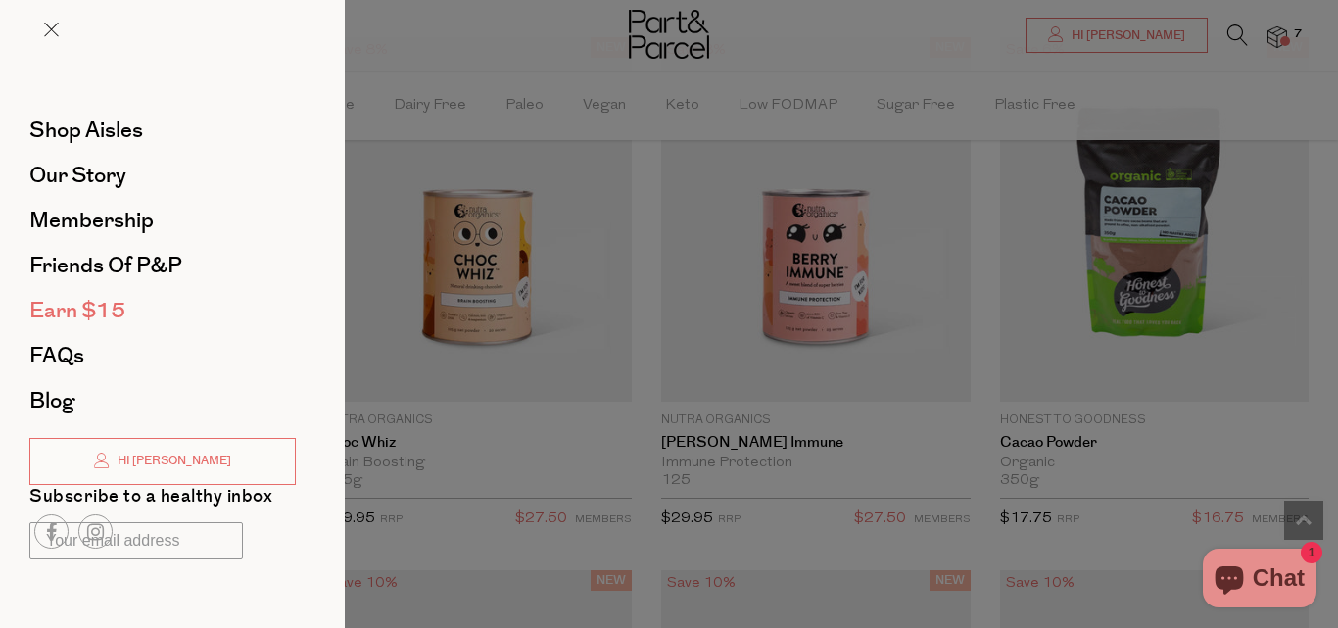
click at [77, 308] on span "Earn $15" at bounding box center [77, 310] width 96 height 31
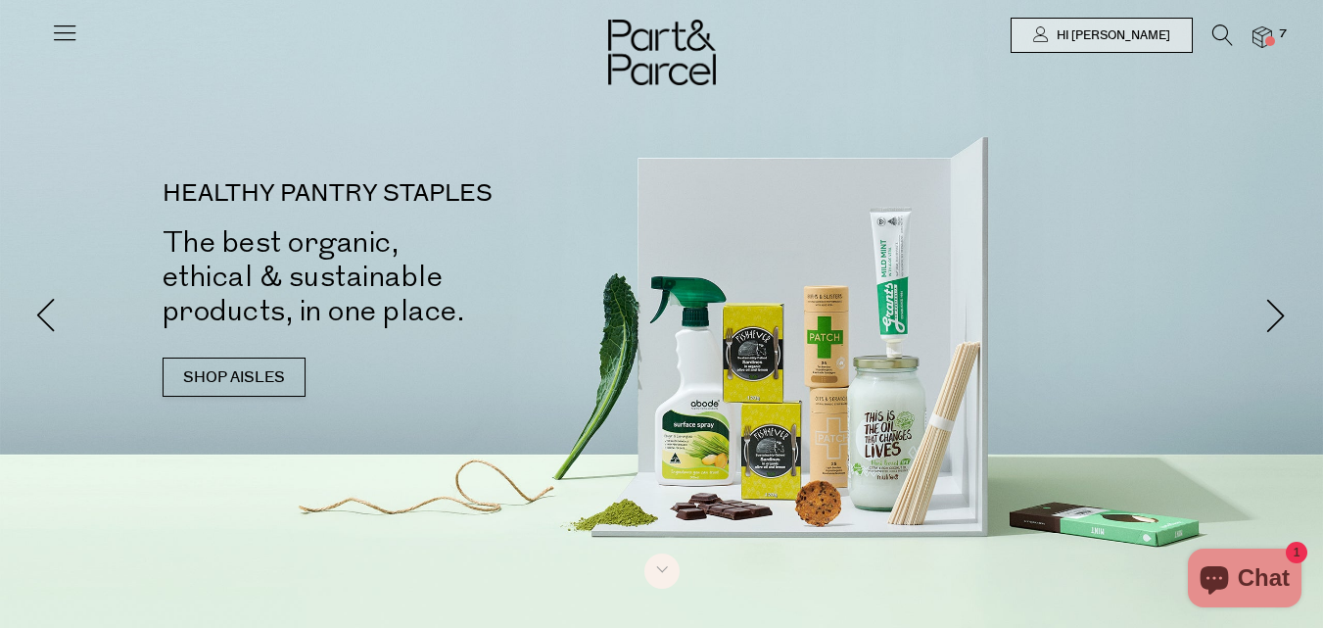
click at [73, 38] on icon at bounding box center [64, 32] width 27 height 27
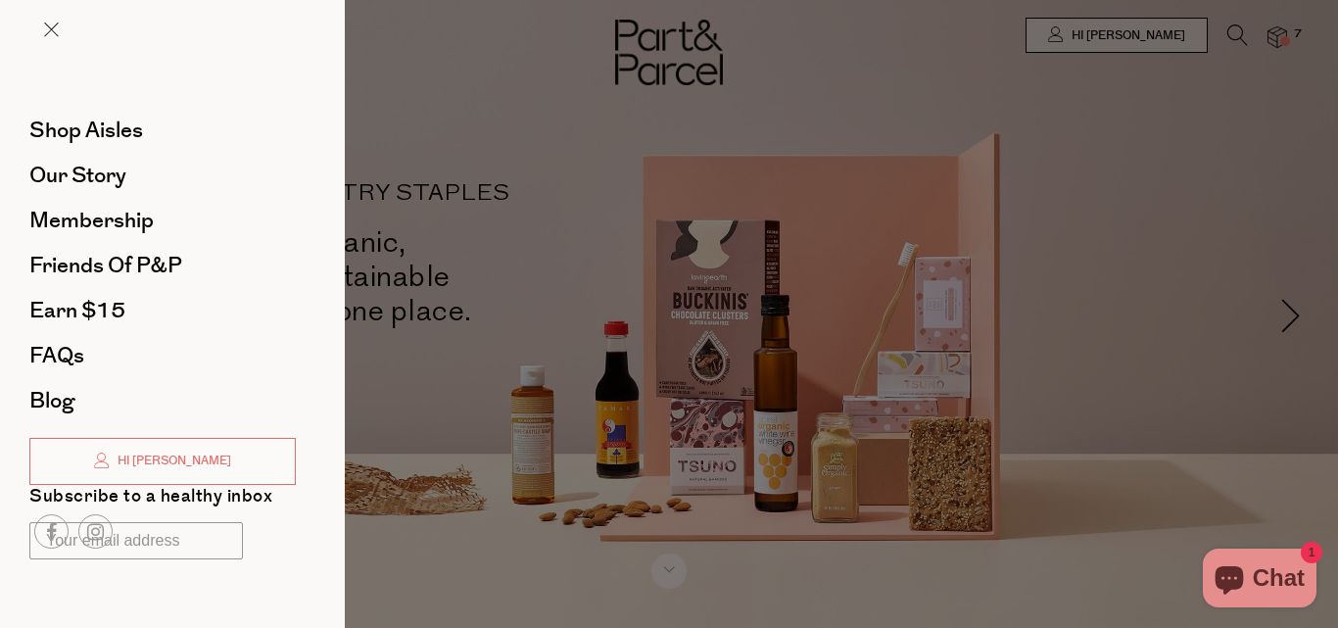
click at [478, 137] on div at bounding box center [669, 314] width 1338 height 628
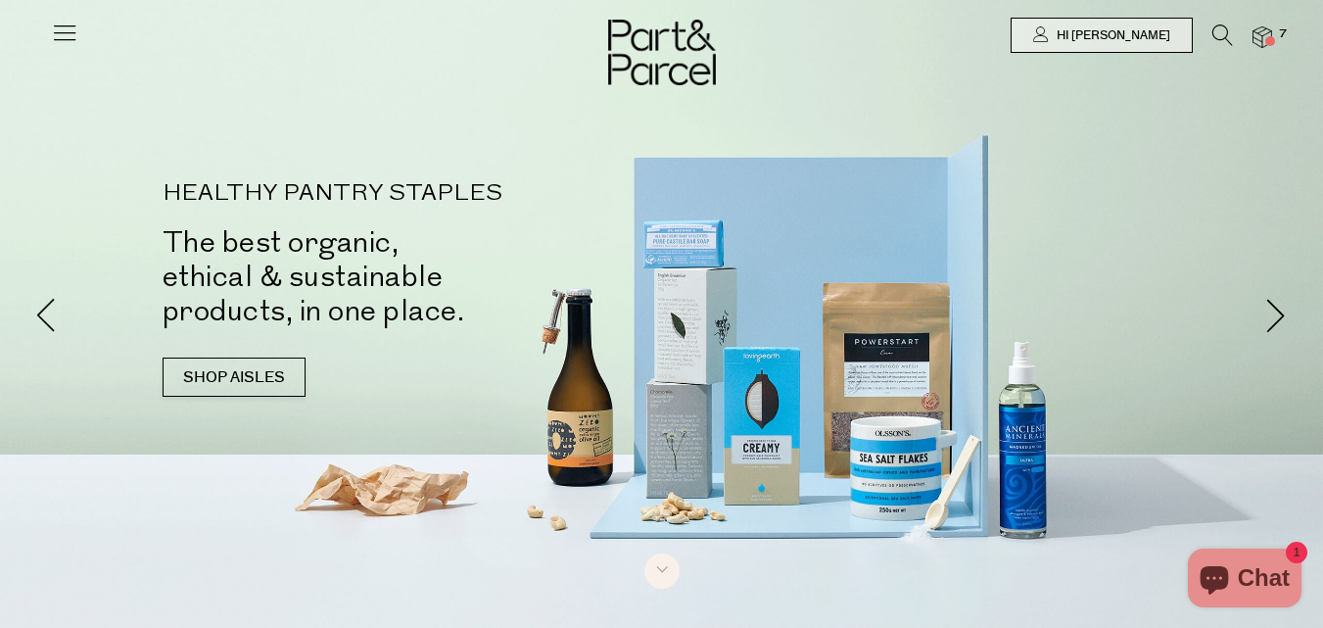
click at [1261, 43] on img at bounding box center [1262, 37] width 20 height 23
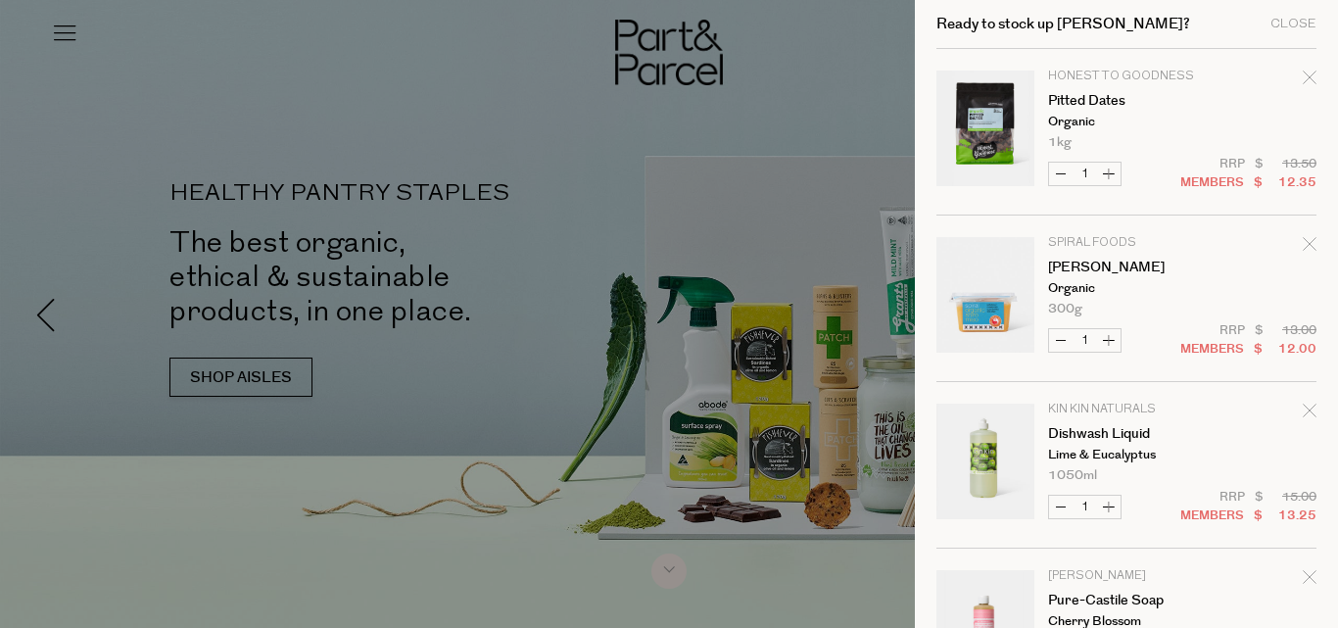
click at [797, 116] on div at bounding box center [669, 314] width 1338 height 628
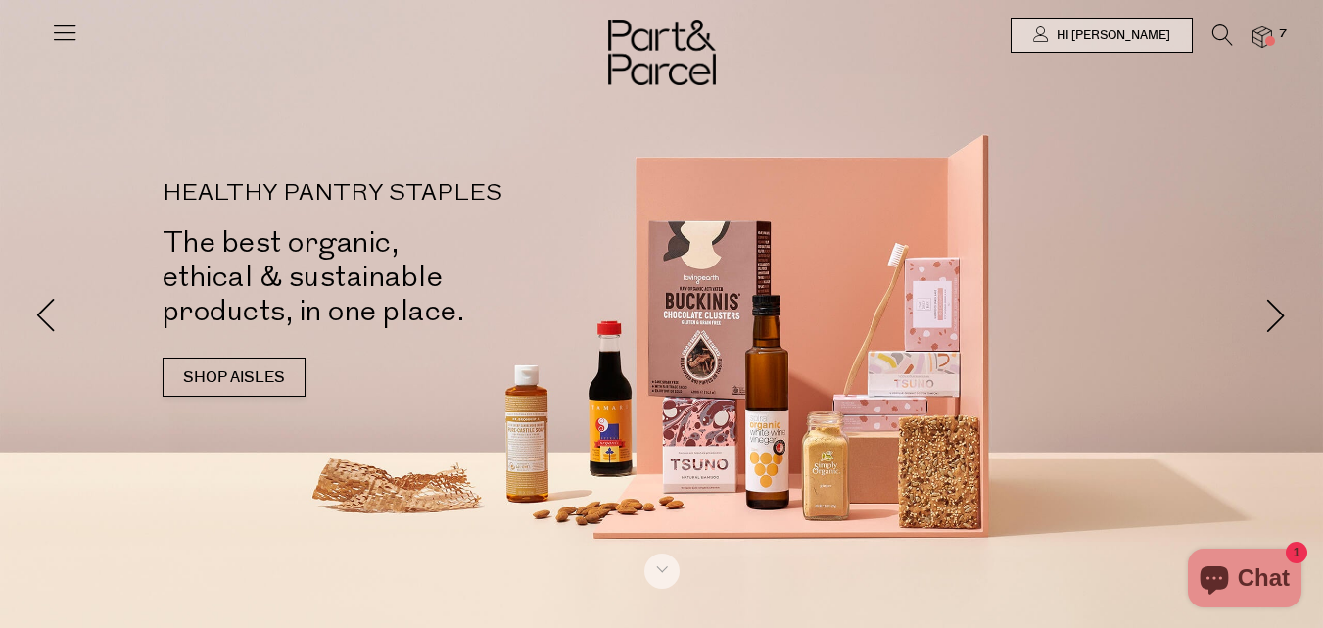
click at [1269, 44] on span at bounding box center [1270, 41] width 10 height 10
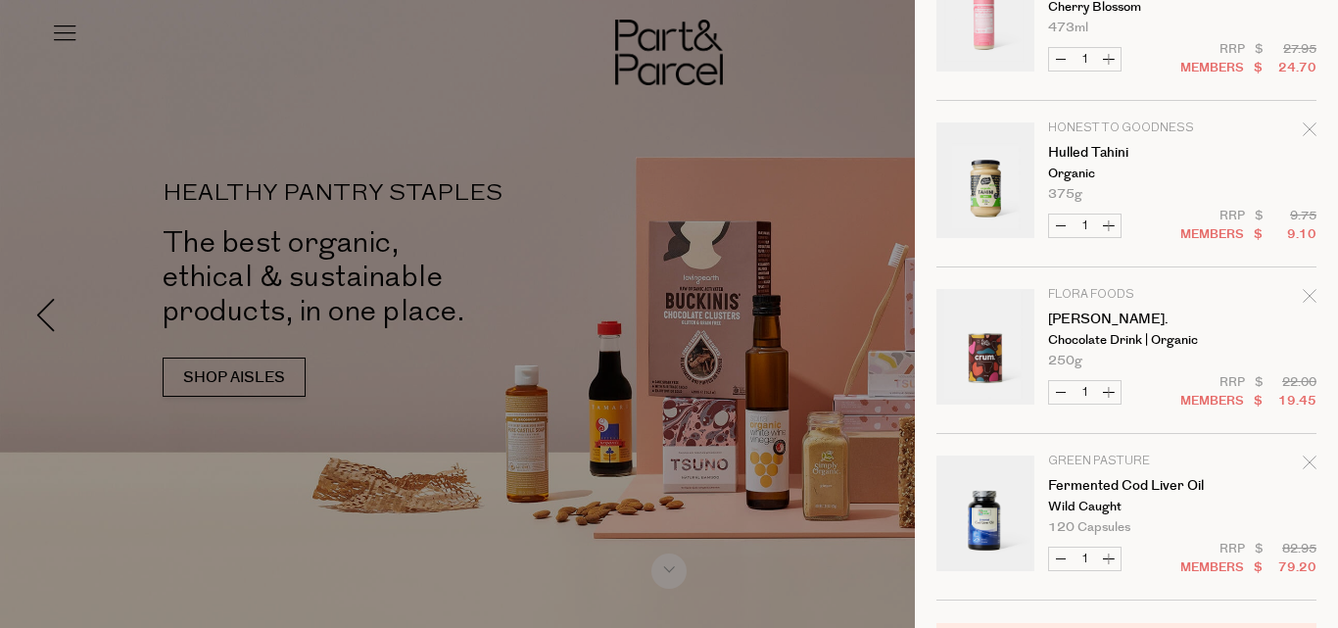
scroll to position [743, 0]
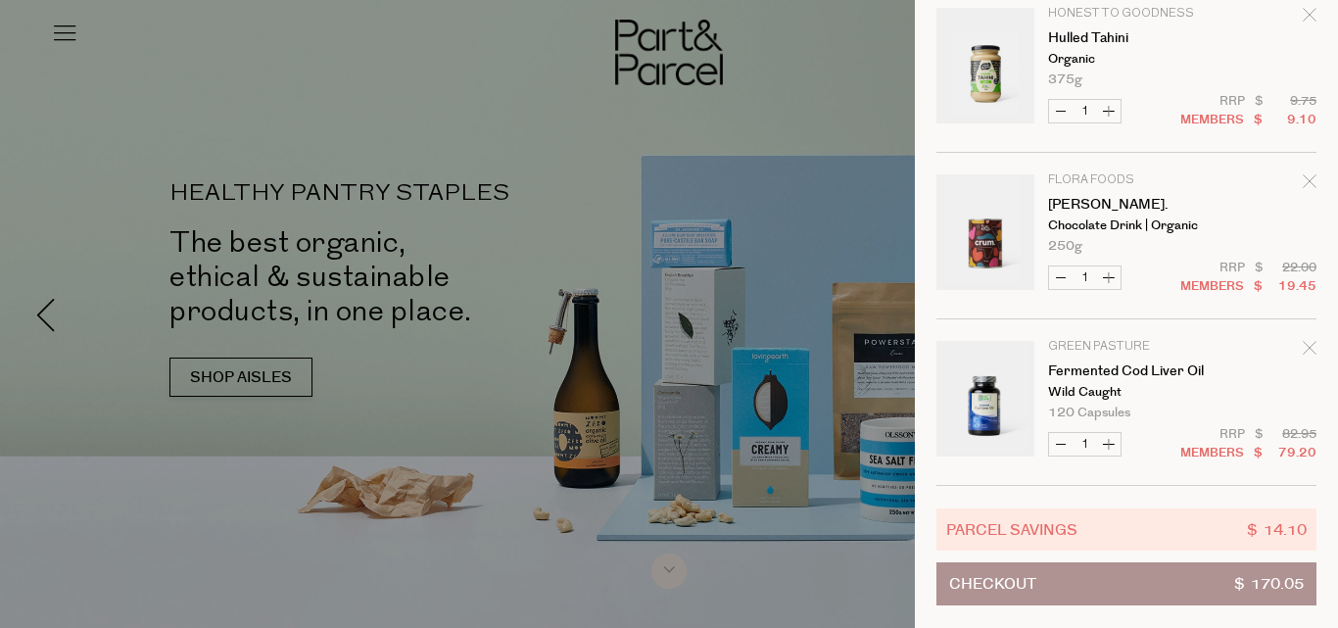
click at [1098, 564] on button "Checkout $ 170.05" at bounding box center [1126, 583] width 380 height 43
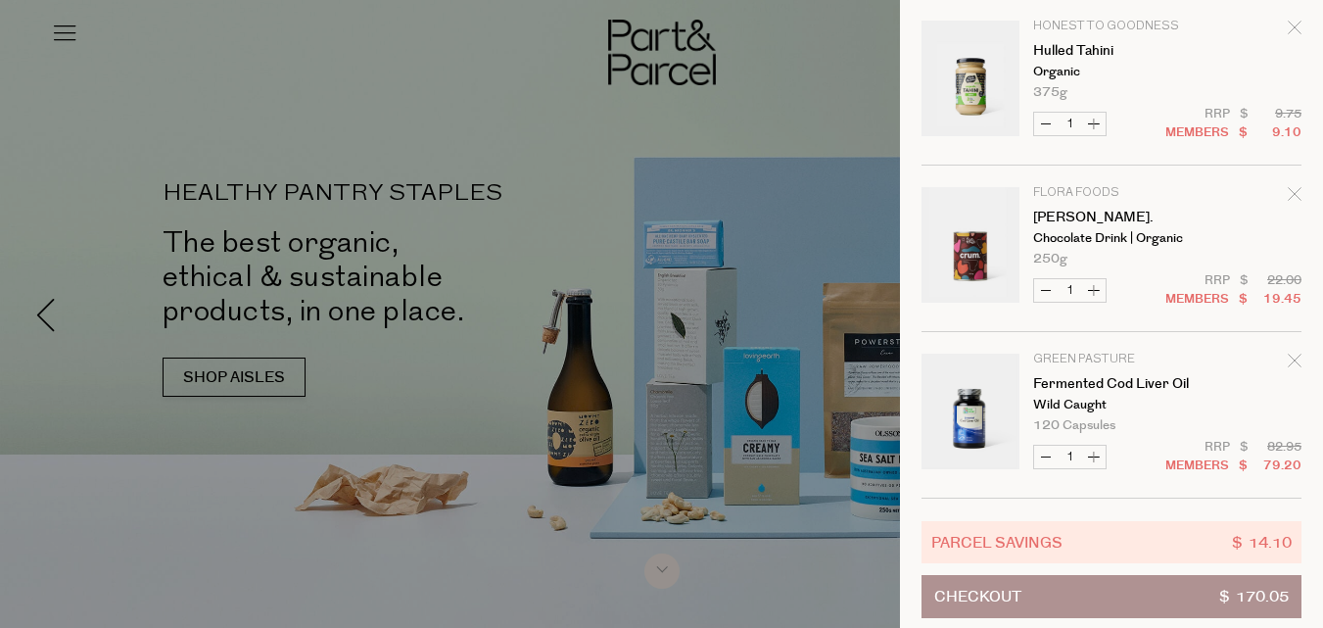
scroll to position [718, 0]
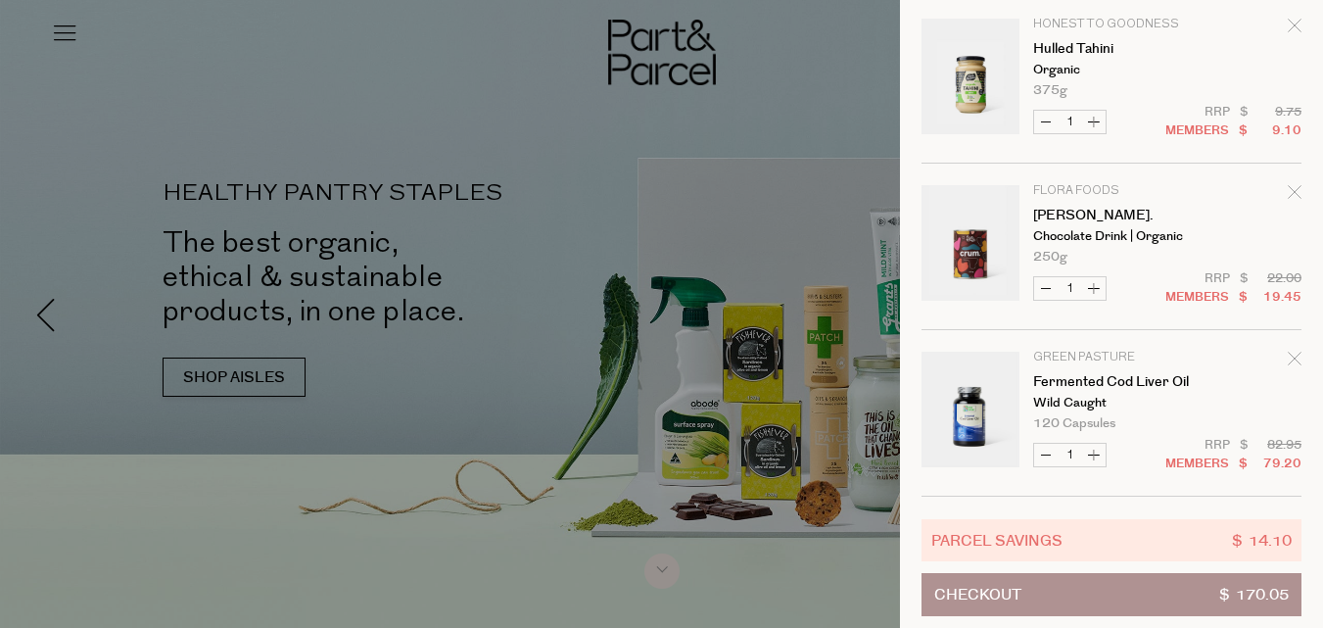
click at [1294, 190] on icon "Remove Crum." at bounding box center [1295, 192] width 14 height 14
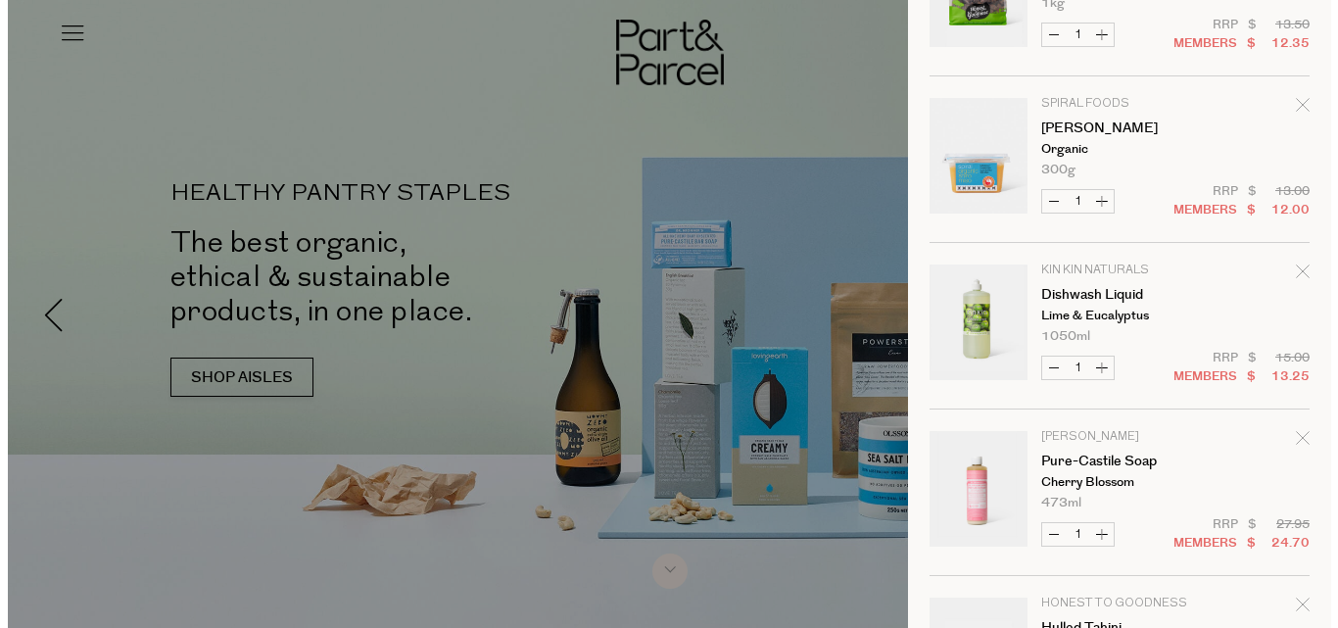
scroll to position [0, 0]
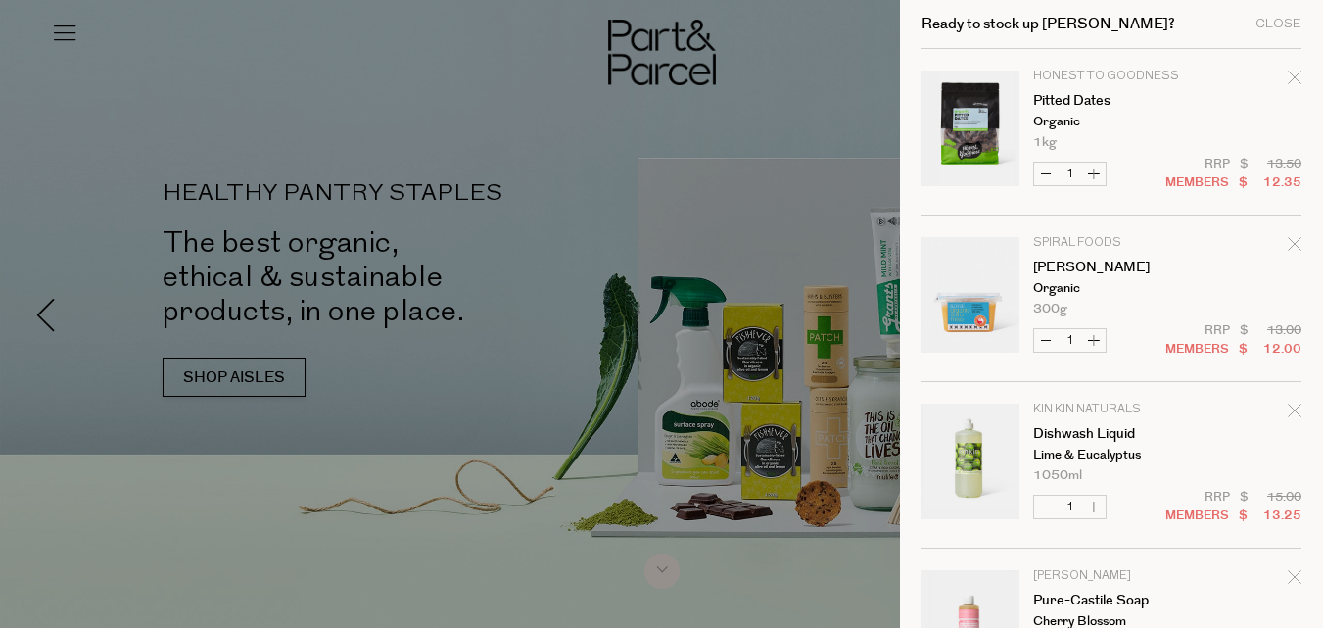
click at [755, 143] on div at bounding box center [661, 314] width 1323 height 628
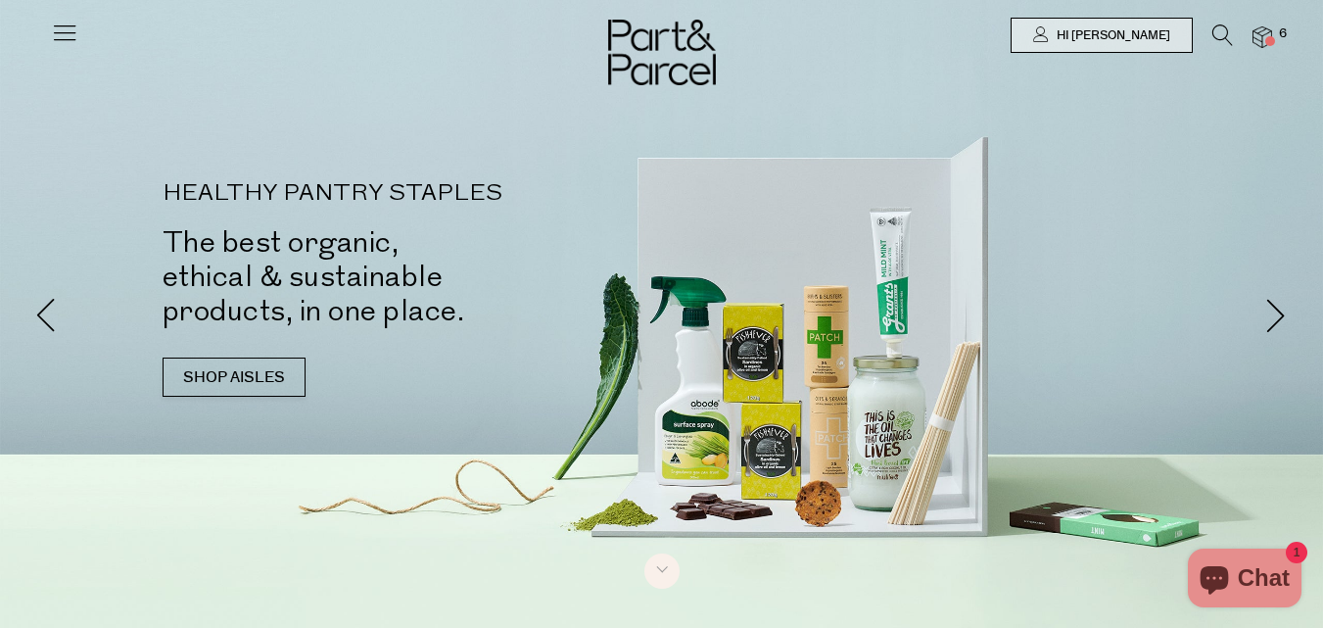
click at [1259, 41] on img at bounding box center [1262, 37] width 20 height 23
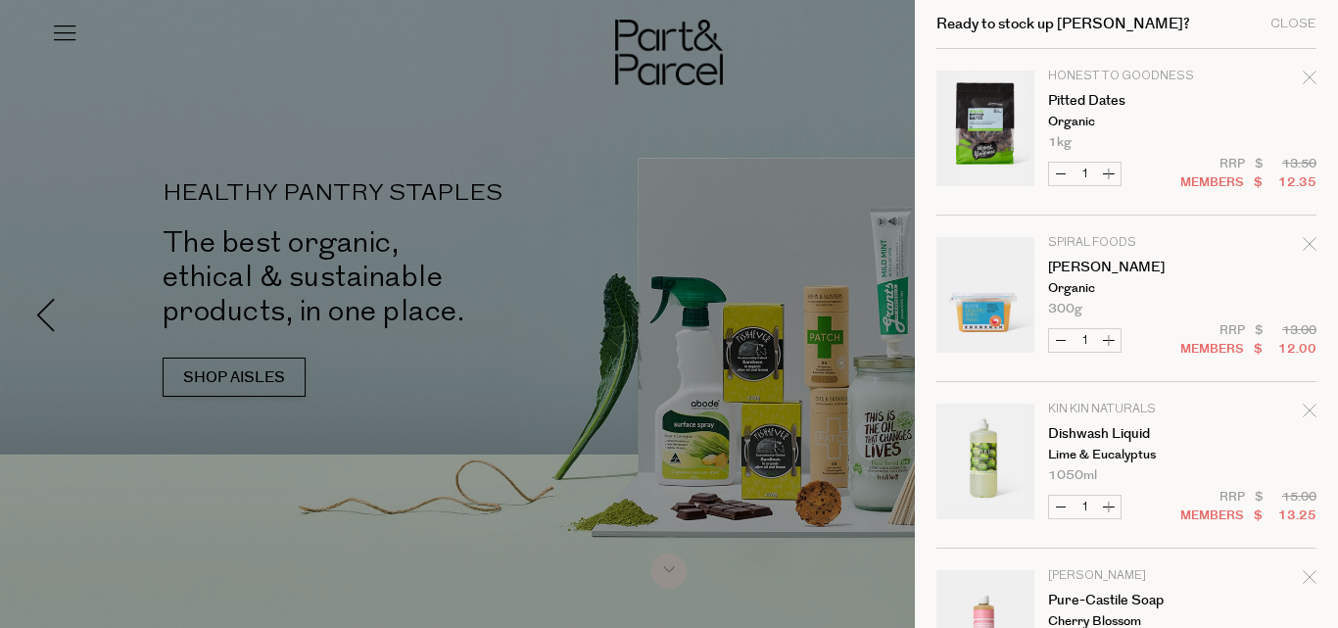
scroll to position [577, 0]
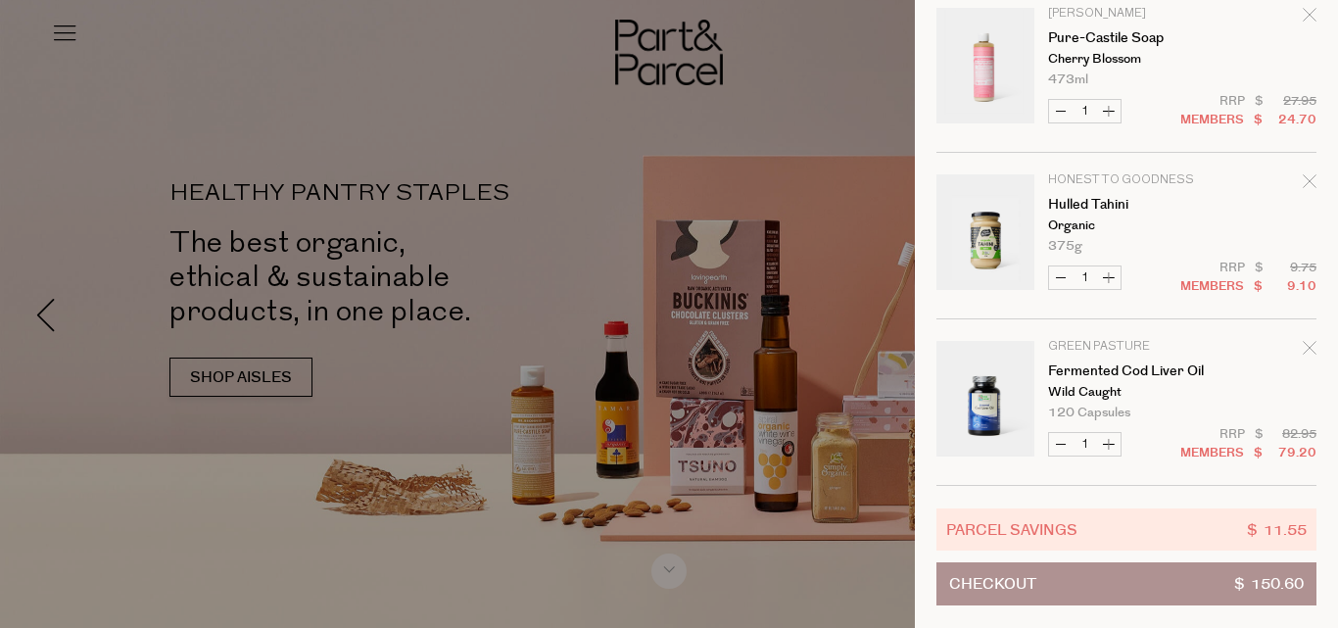
click at [1098, 570] on button "Checkout $ 150.60" at bounding box center [1126, 583] width 380 height 43
